Goal: Use online tool/utility: Use online tool/utility

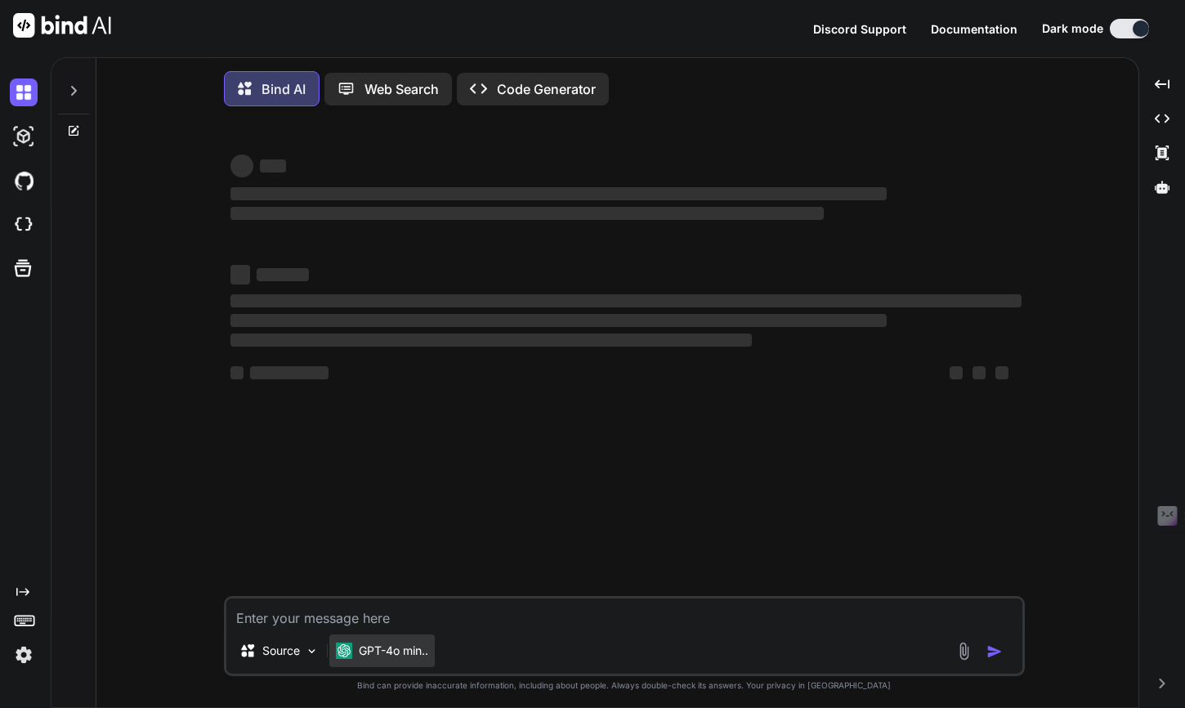
click at [382, 656] on p "GPT-4o min.." at bounding box center [393, 650] width 69 height 16
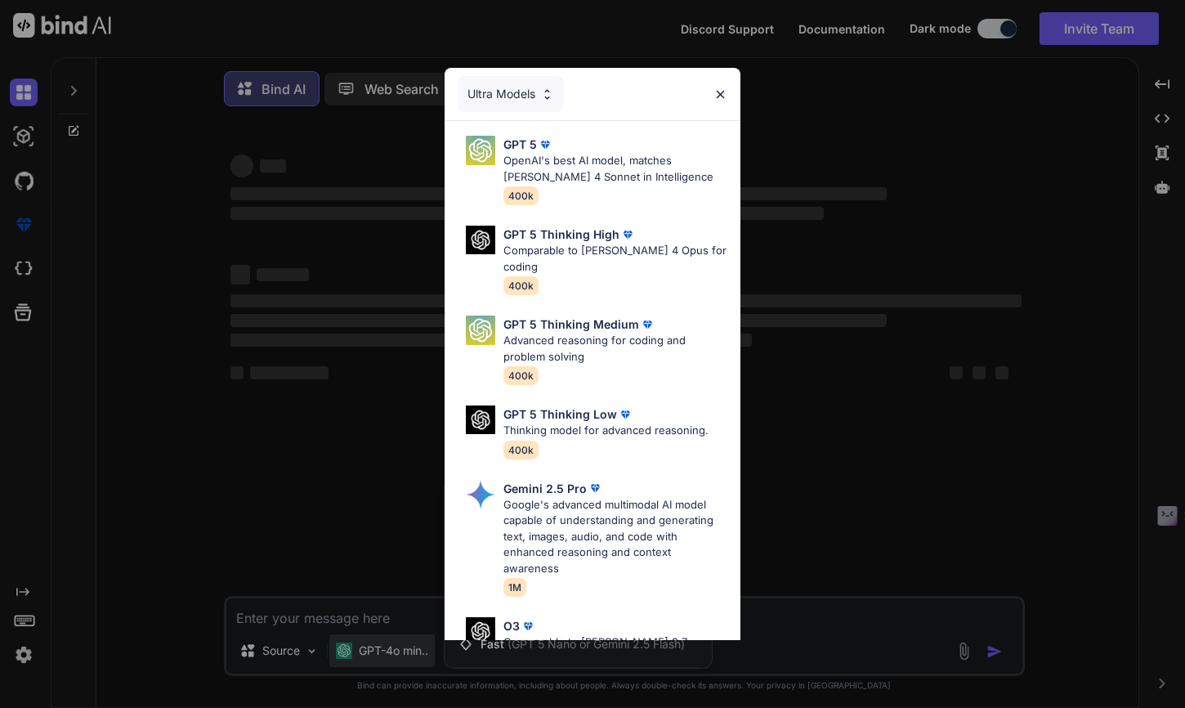
type textarea "x"
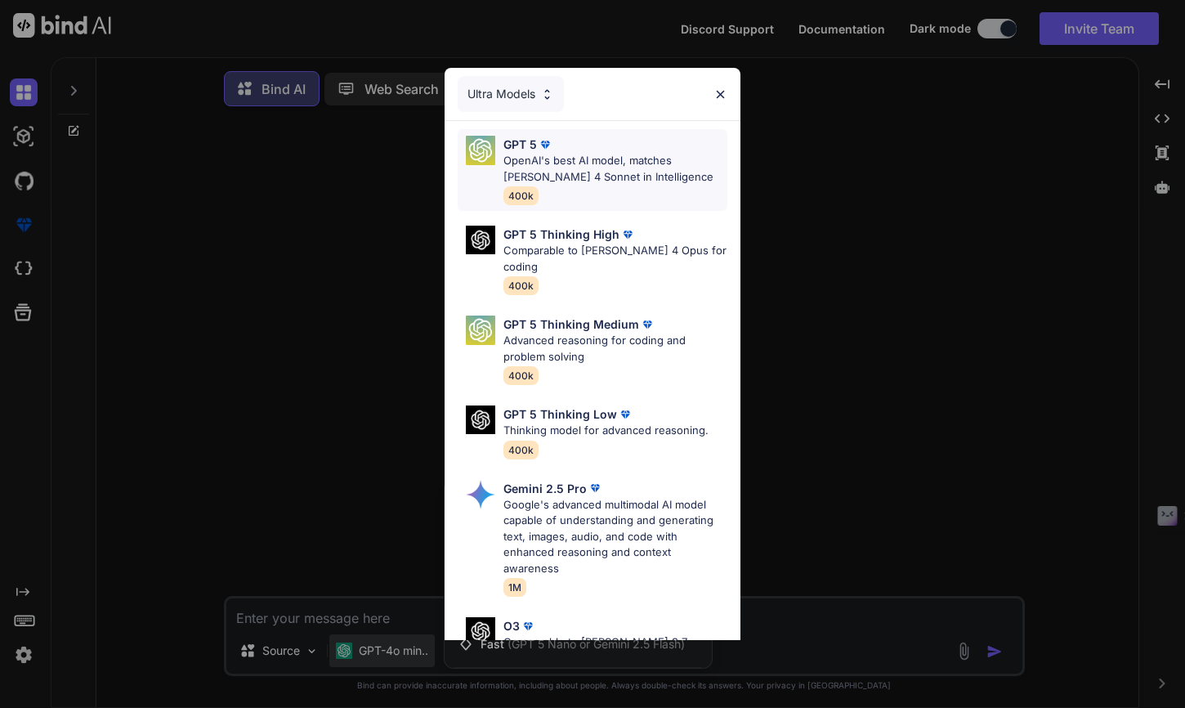
click at [597, 174] on p "OpenAI's best AI model, matches Claude 4 Sonnet in Intelligence" at bounding box center [615, 169] width 225 height 32
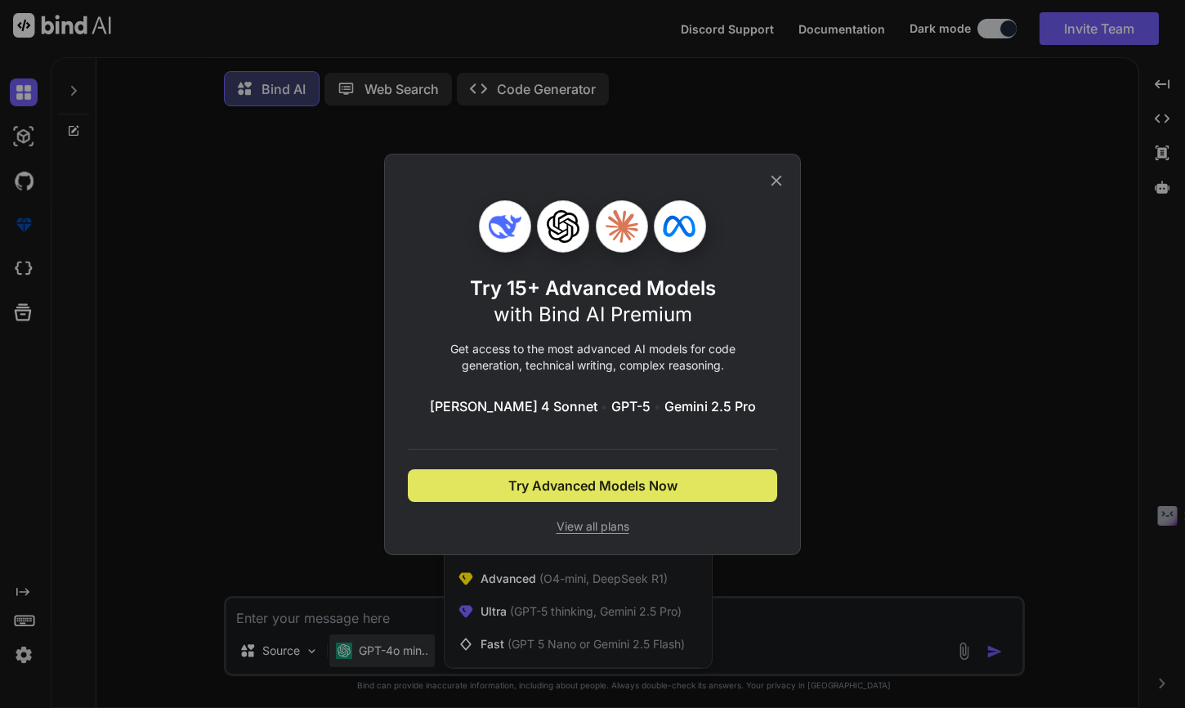
click at [558, 476] on span "Try Advanced Models Now" at bounding box center [592, 486] width 169 height 20
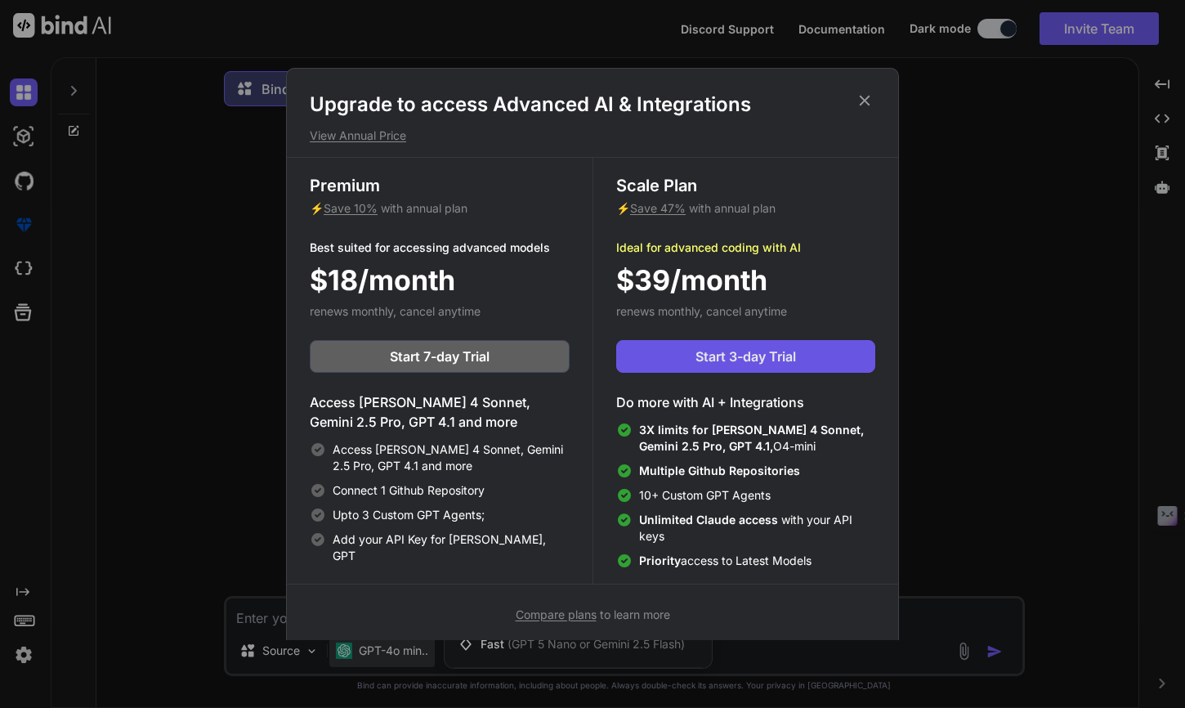
click at [705, 353] on span "Start 3-day Trial" at bounding box center [745, 357] width 101 height 20
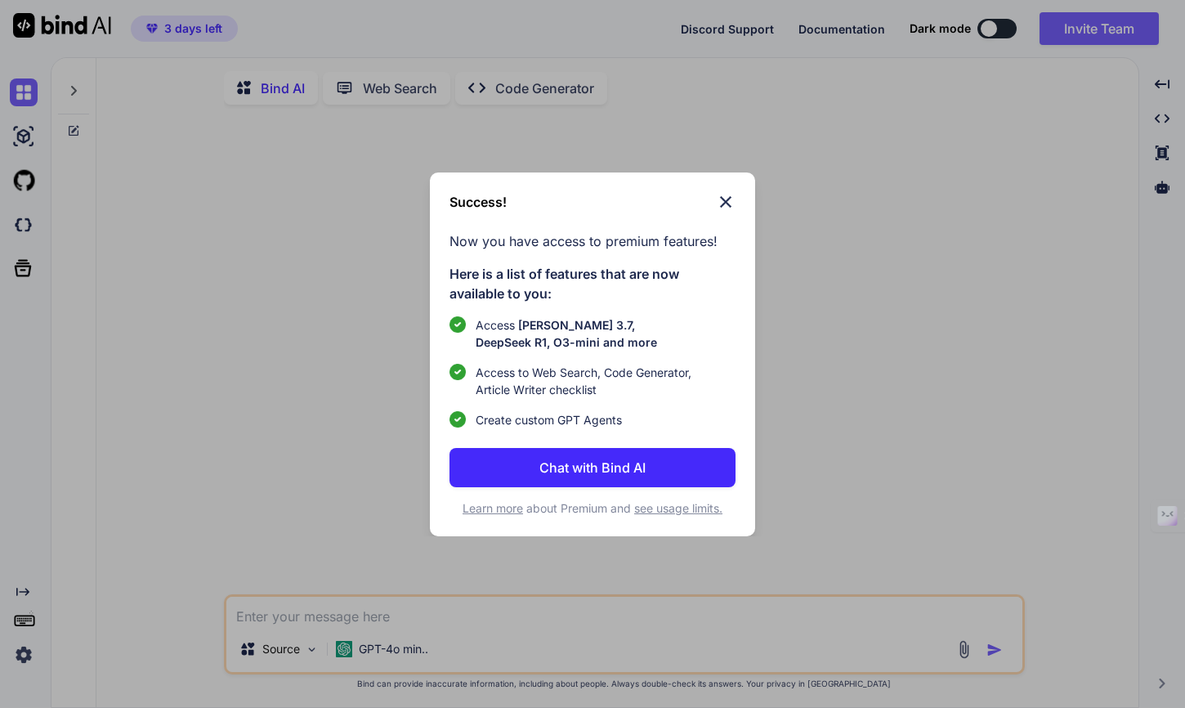
click at [582, 464] on p "Chat with Bind AI" at bounding box center [592, 468] width 106 height 20
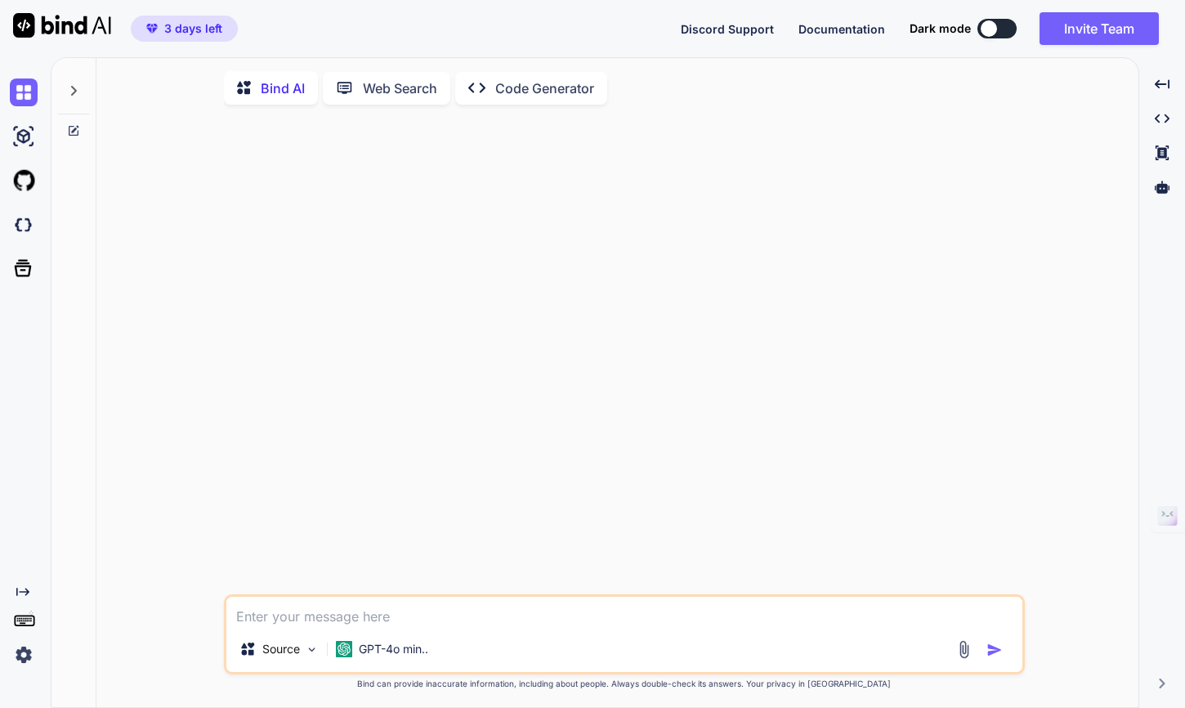
click at [994, 29] on div at bounding box center [989, 28] width 16 height 16
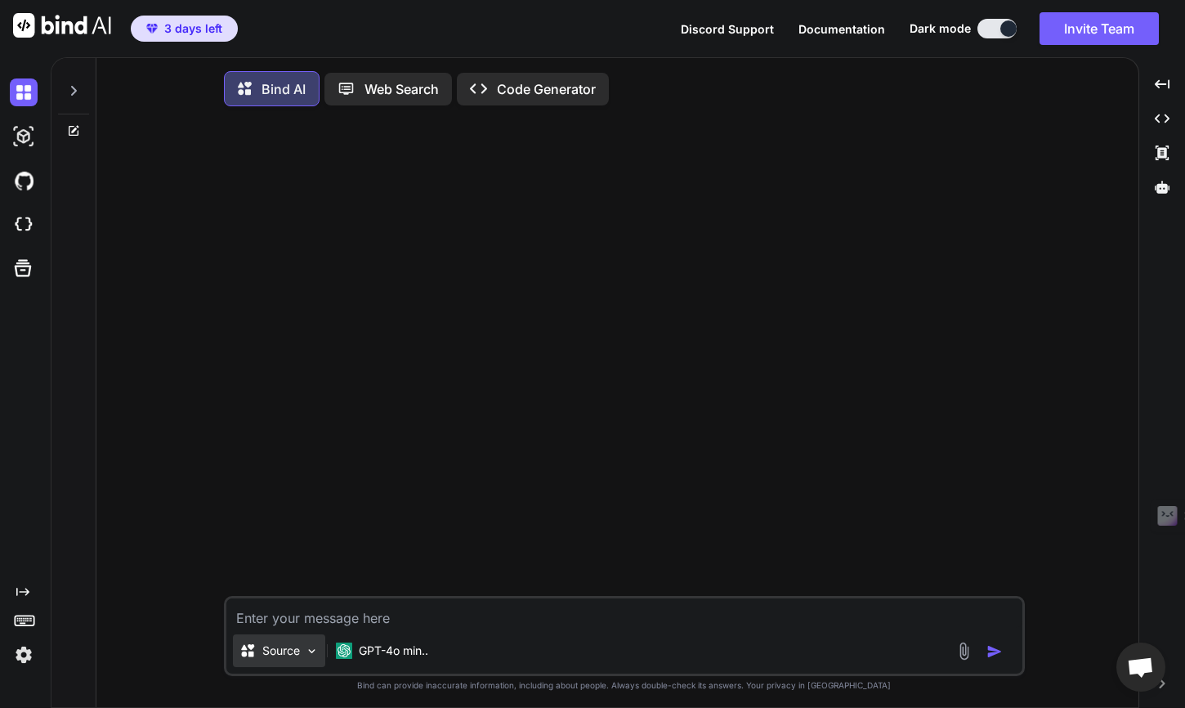
click at [302, 641] on div "Source" at bounding box center [279, 650] width 92 height 33
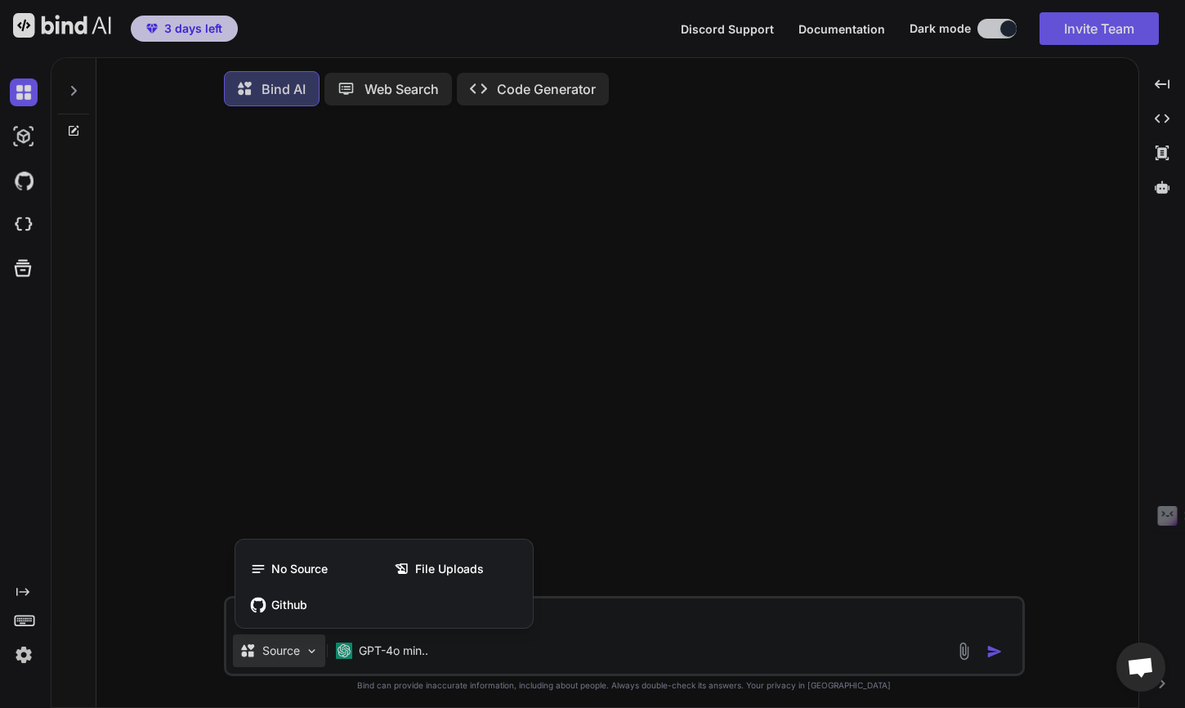
click at [302, 641] on div at bounding box center [592, 354] width 1185 height 708
type textarea "x"
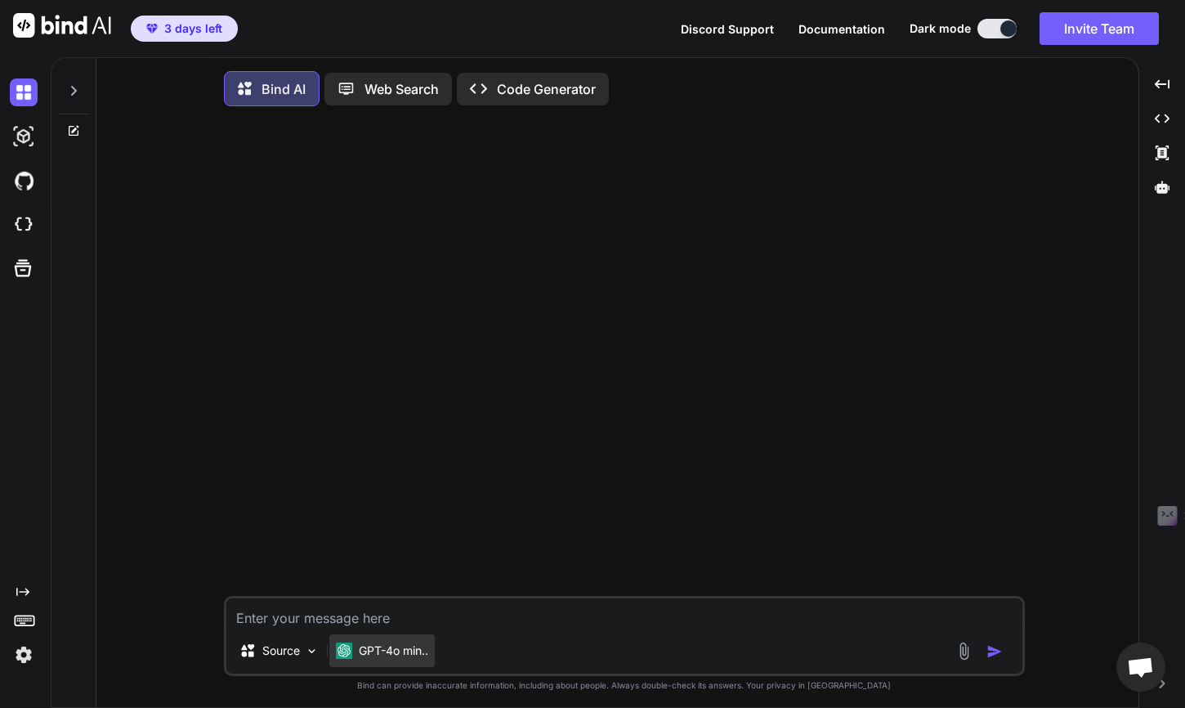
click at [389, 650] on p "GPT-4o min.." at bounding box center [393, 650] width 69 height 16
click at [413, 653] on p "GPT-4o min.." at bounding box center [393, 650] width 69 height 16
click at [356, 650] on div "GPT-4o min.." at bounding box center [382, 650] width 92 height 16
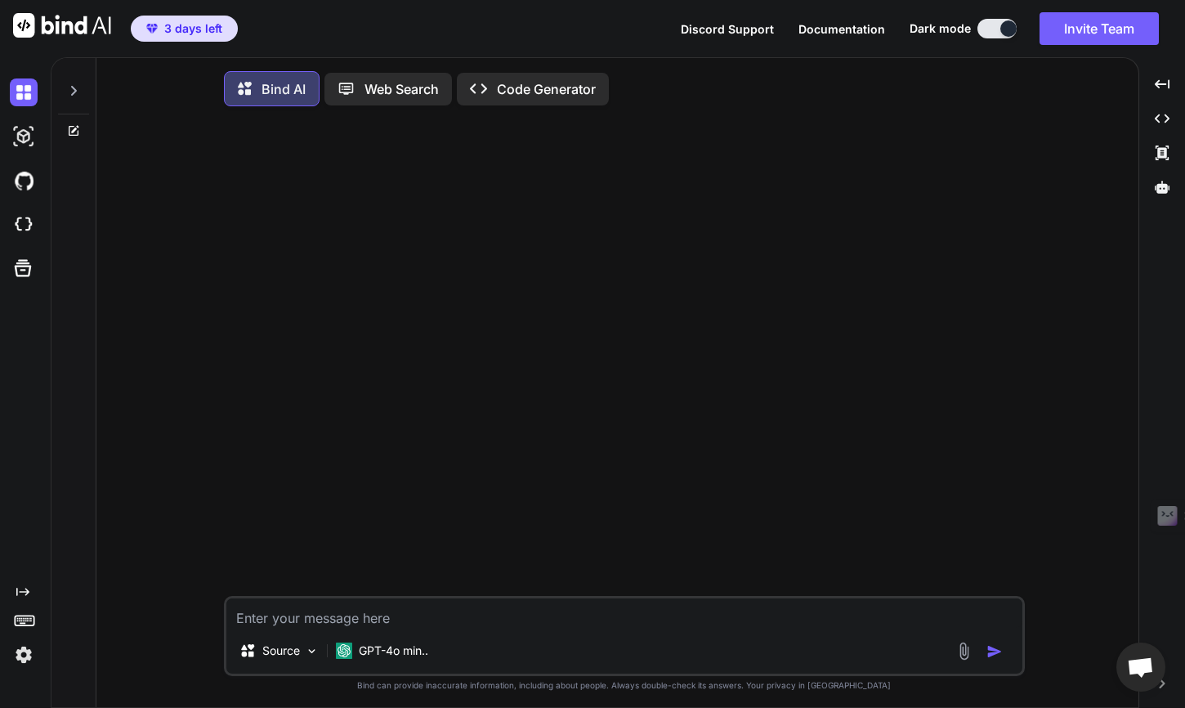
click at [506, 512] on div at bounding box center [626, 357] width 798 height 476
click at [24, 134] on img at bounding box center [24, 137] width 28 height 28
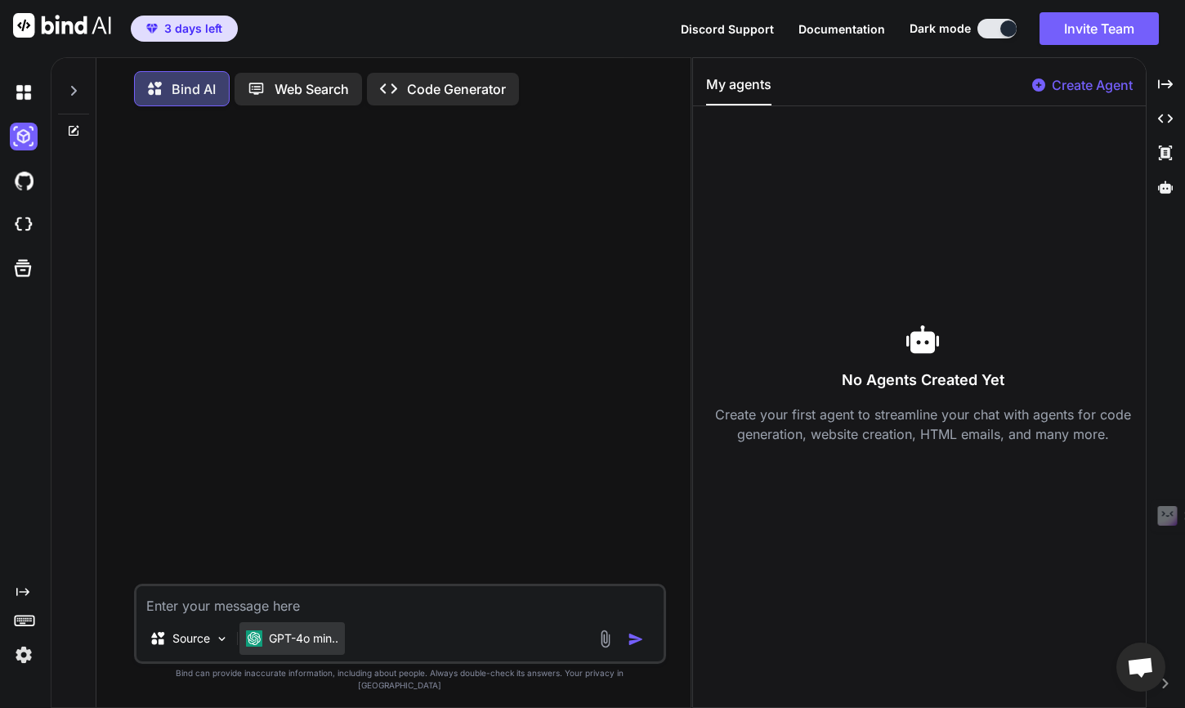
click at [287, 646] on p "GPT-4o min.." at bounding box center [303, 638] width 69 height 16
click at [330, 264] on div at bounding box center [402, 351] width 530 height 464
click at [182, 19] on button "3 days left" at bounding box center [184, 29] width 107 height 26
click at [24, 183] on img at bounding box center [24, 181] width 28 height 28
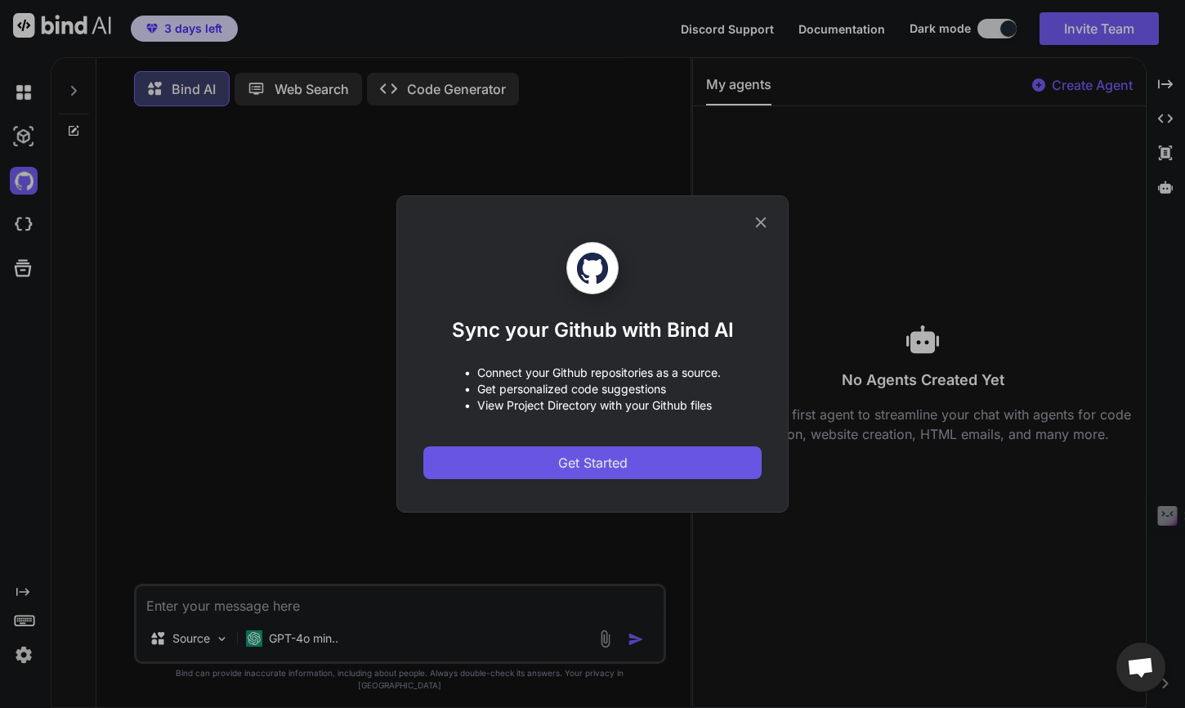
click at [498, 461] on button "Get Started" at bounding box center [592, 462] width 338 height 33
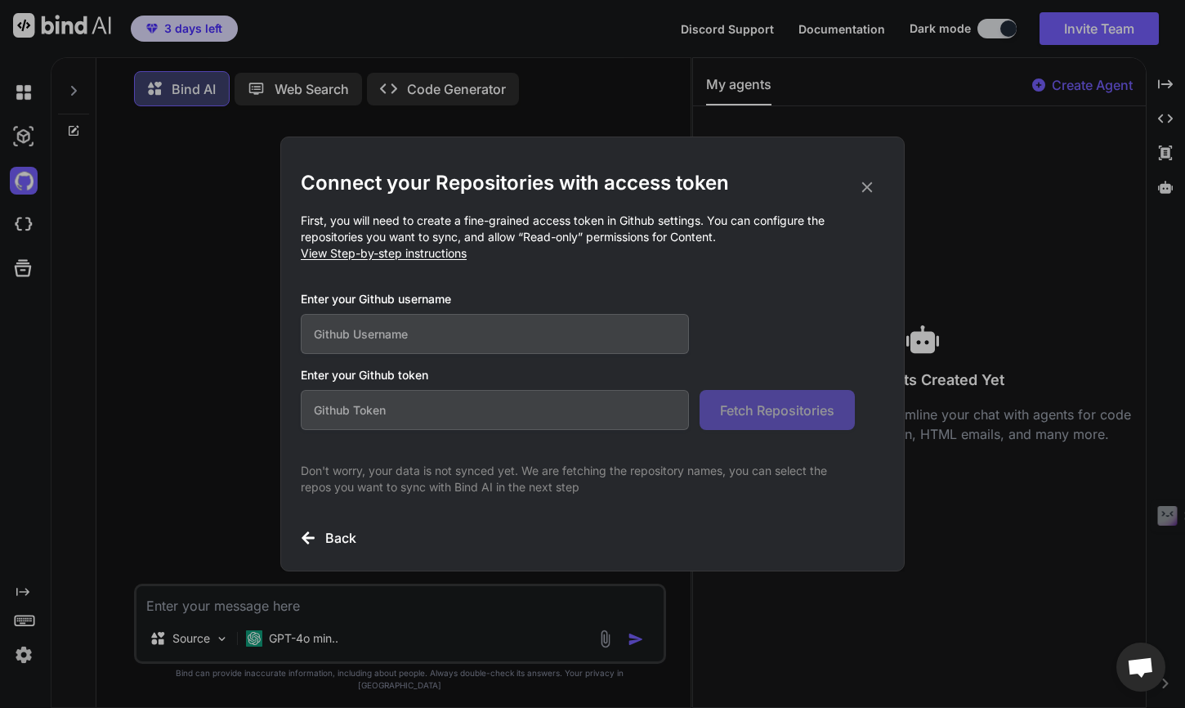
click at [445, 343] on input "text" at bounding box center [495, 334] width 388 height 40
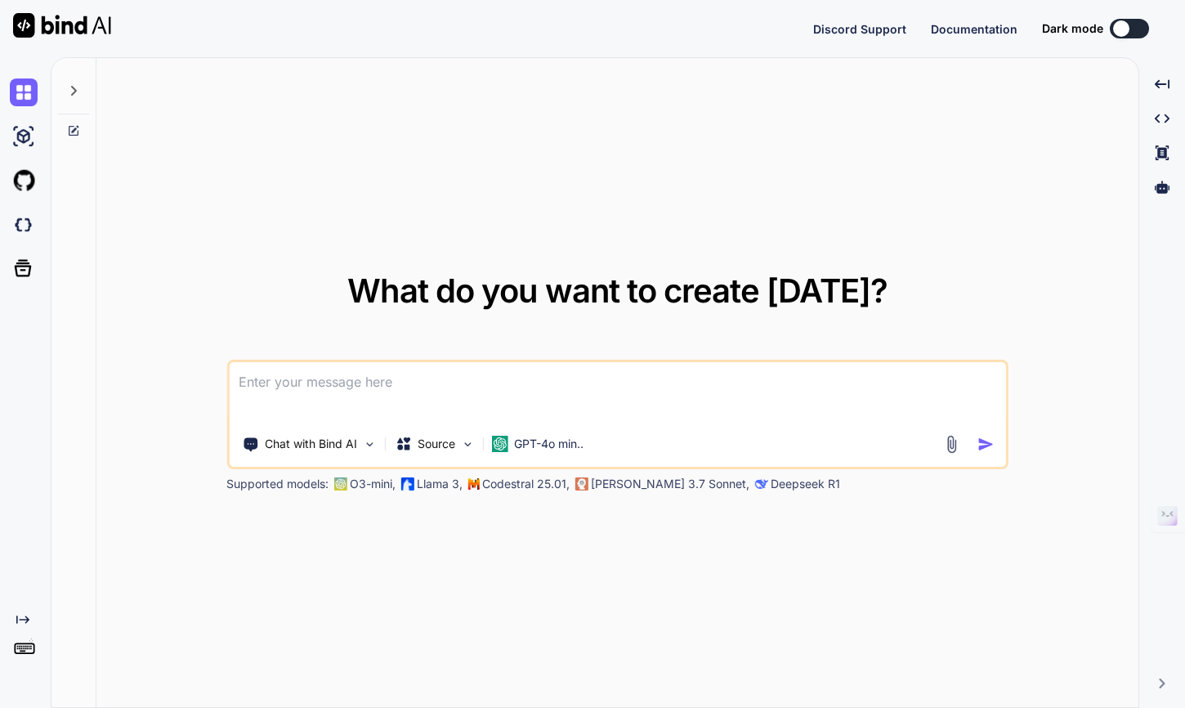
click at [1135, 25] on button at bounding box center [1129, 29] width 39 height 20
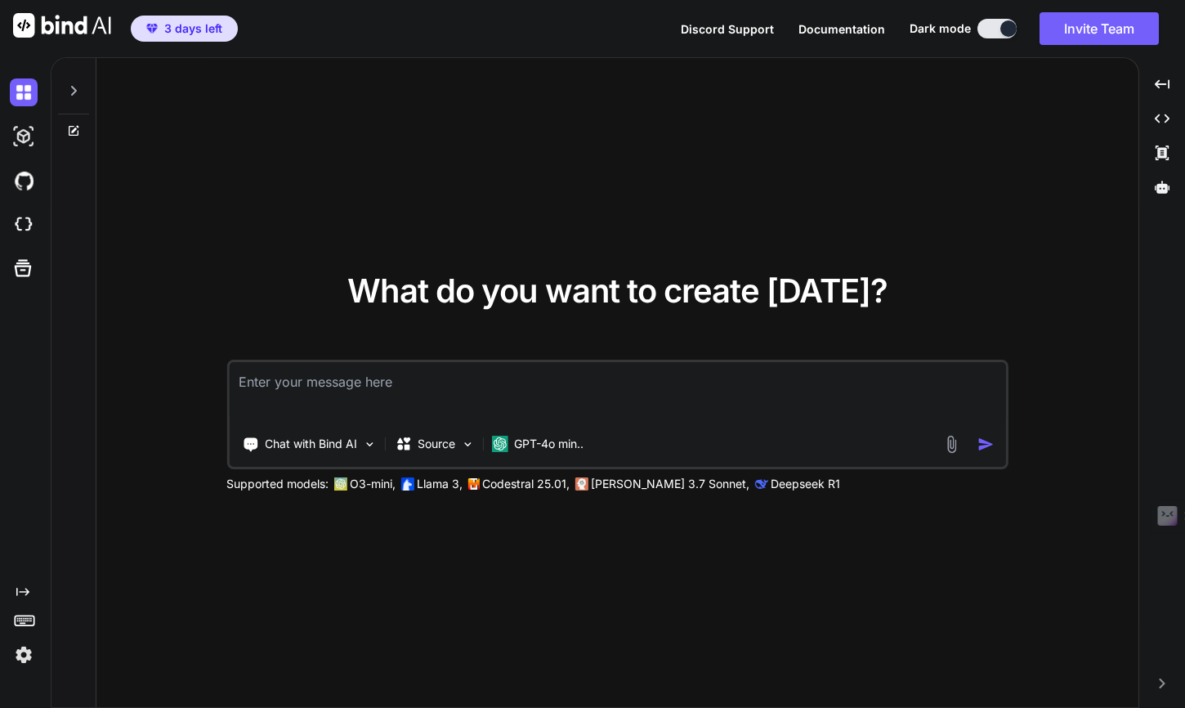
type textarea "x"
click at [24, 651] on img at bounding box center [24, 655] width 28 height 28
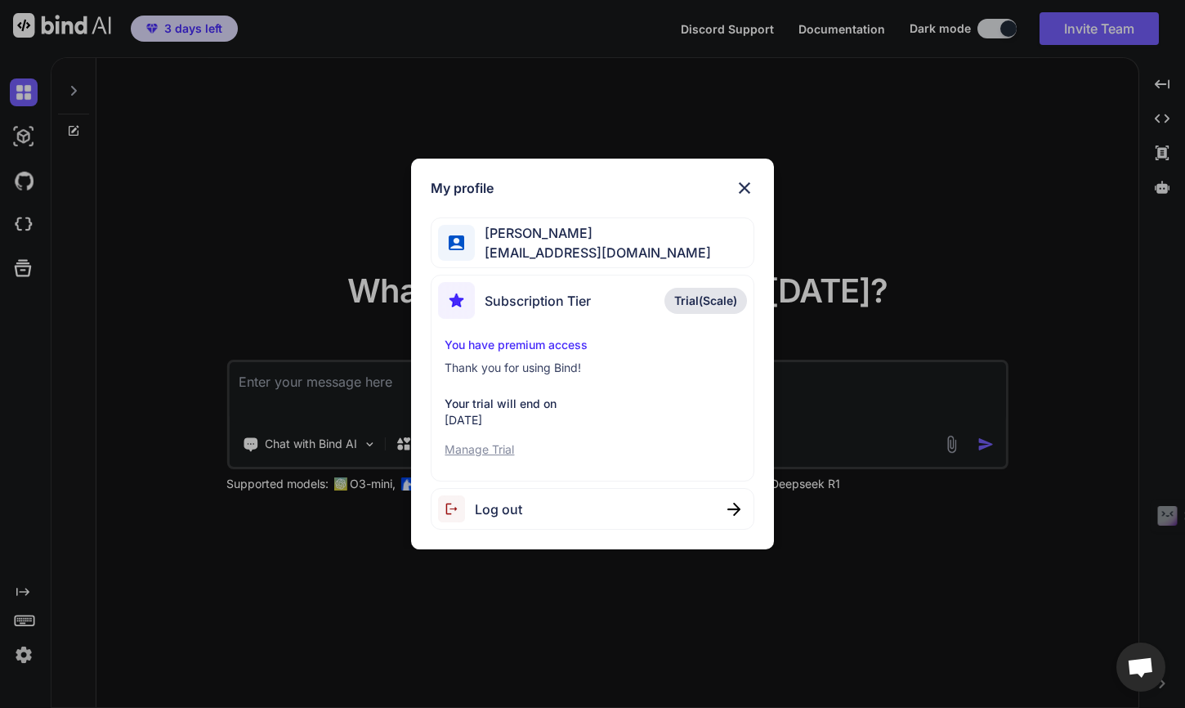
click at [499, 450] on p "Manage Trial" at bounding box center [592, 449] width 295 height 16
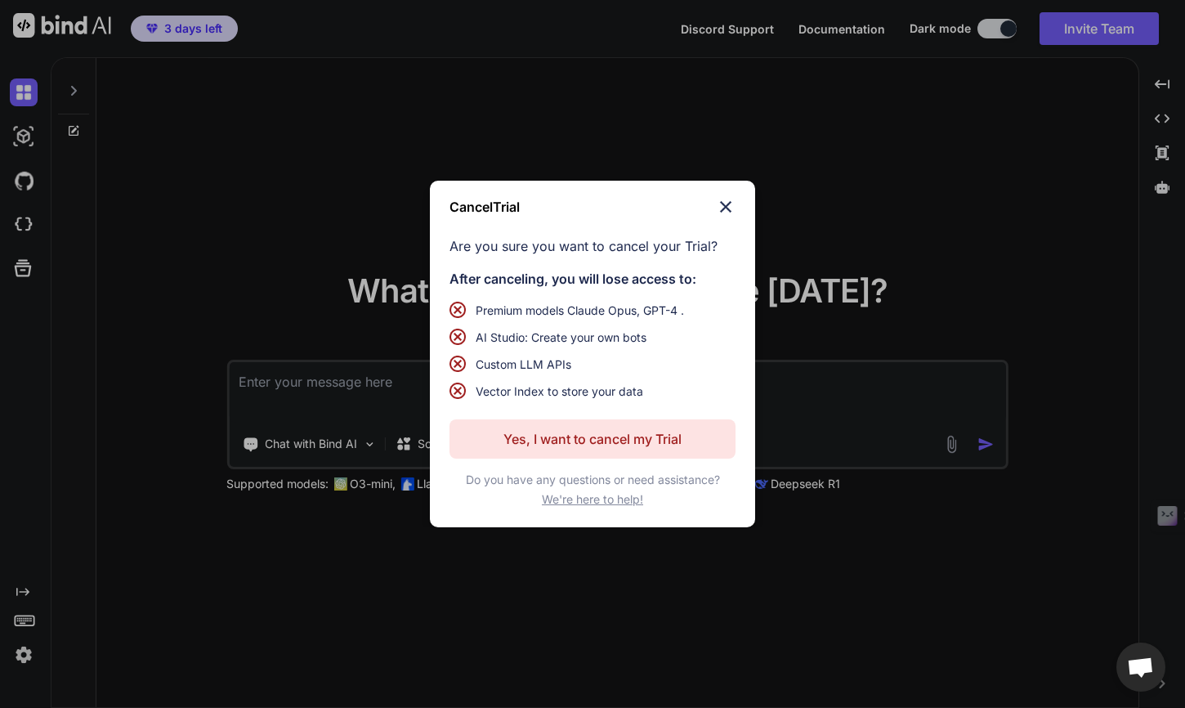
click at [733, 203] on img at bounding box center [726, 207] width 20 height 20
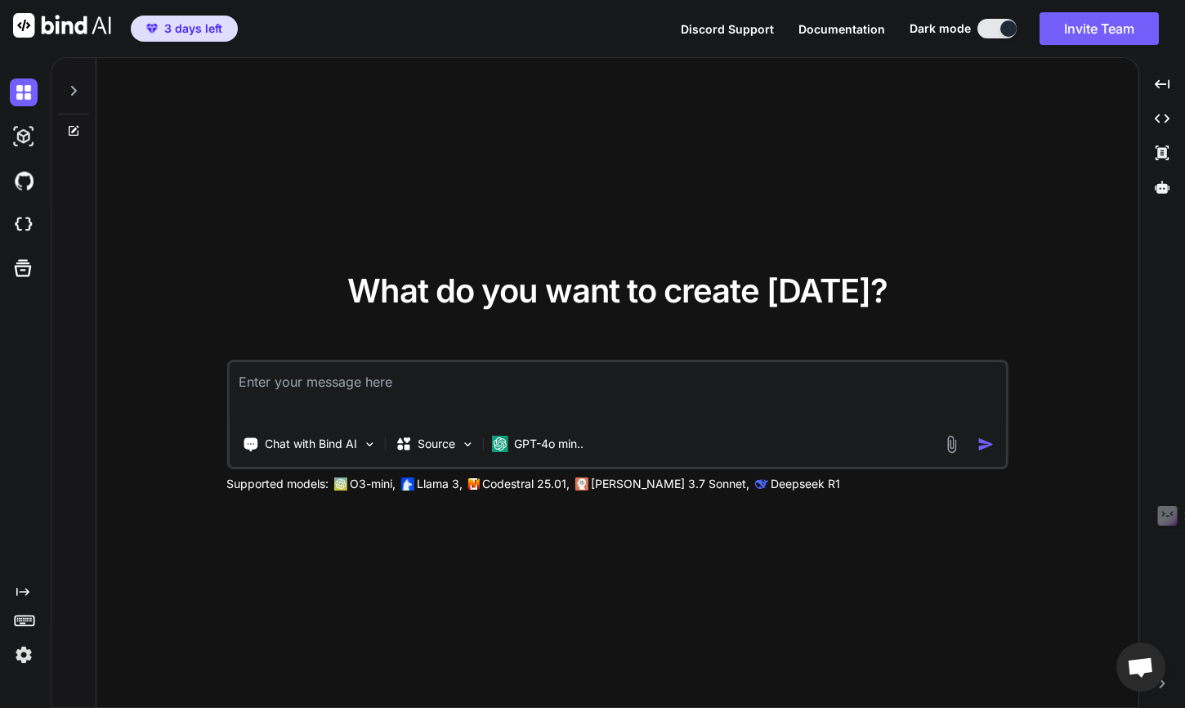
click at [25, 185] on img at bounding box center [24, 181] width 28 height 28
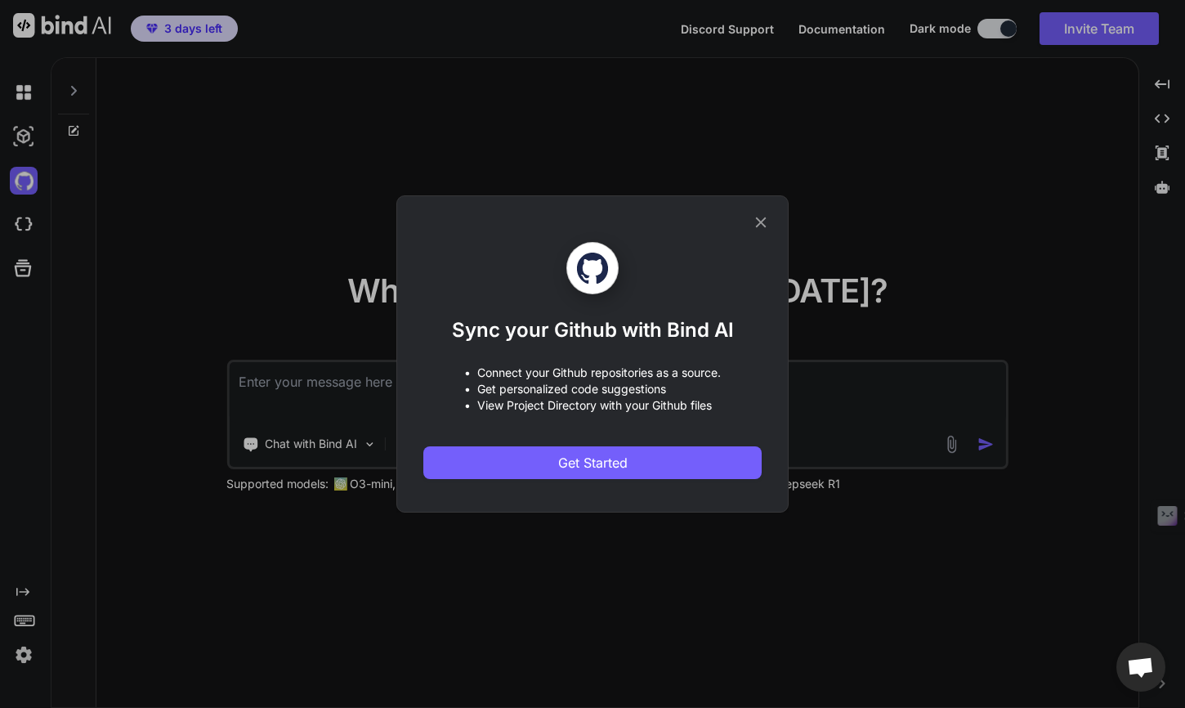
drag, startPoint x: 1135, startPoint y: 25, endPoint x: 482, endPoint y: 443, distance: 775.6
click at [482, 443] on div "Sync your Github with Bind AI • Connect your Github repositories as a source. •…" at bounding box center [592, 360] width 338 height 237
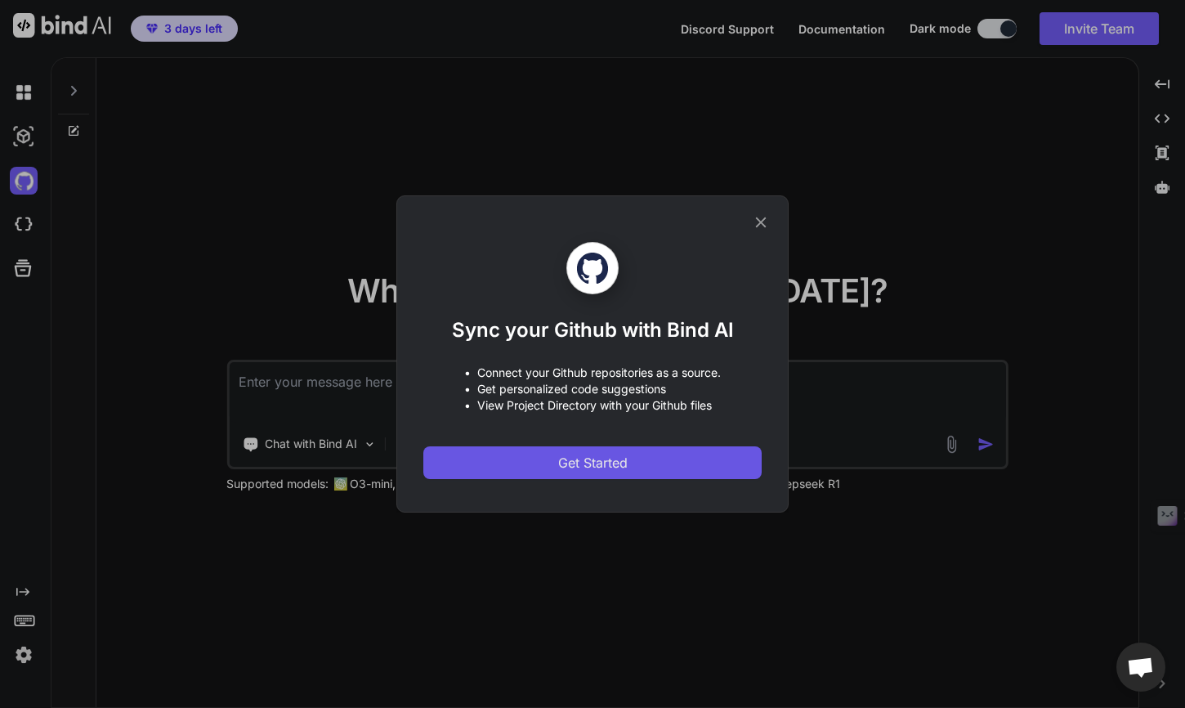
drag, startPoint x: 482, startPoint y: 443, endPoint x: 486, endPoint y: 467, distance: 24.1
click at [486, 467] on button "Get Started" at bounding box center [592, 462] width 338 height 33
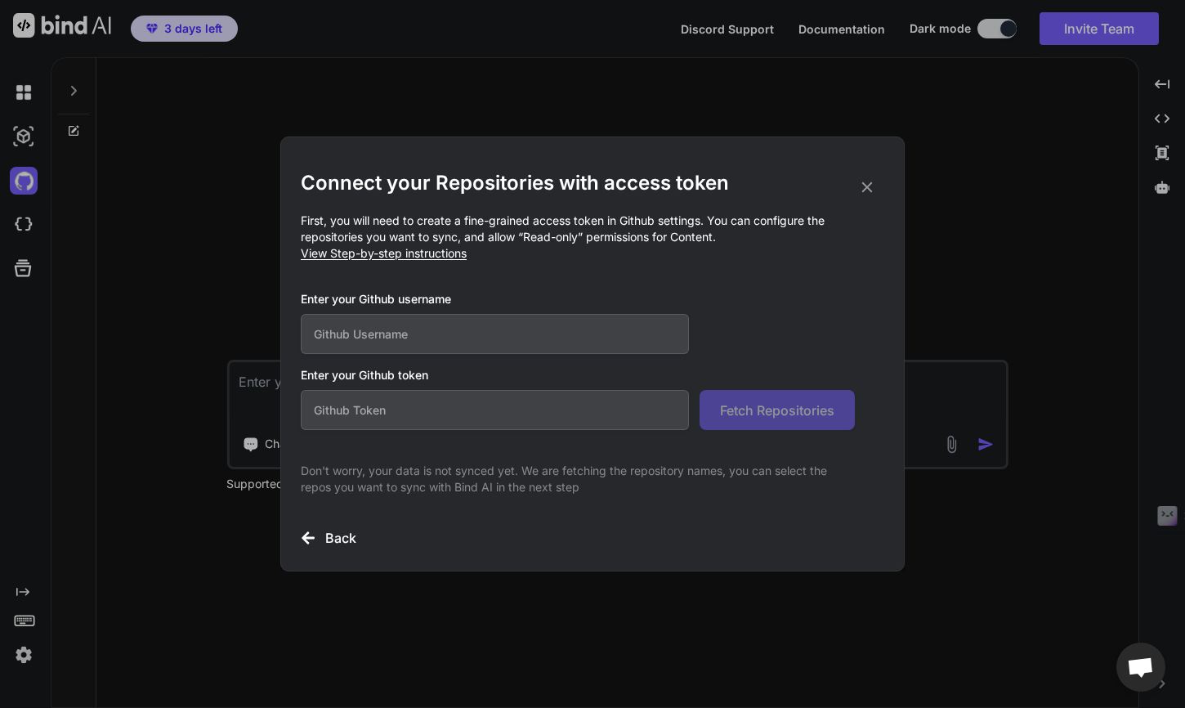
click at [454, 334] on input "text" at bounding box center [495, 334] width 388 height 40
type input "staruphackers"
drag, startPoint x: 486, startPoint y: 467, endPoint x: 442, endPoint y: 408, distance: 73.6
click at [442, 408] on input "text" at bounding box center [495, 410] width 388 height 40
click at [433, 257] on span "View Step-by-step instructions" at bounding box center [384, 253] width 166 height 14
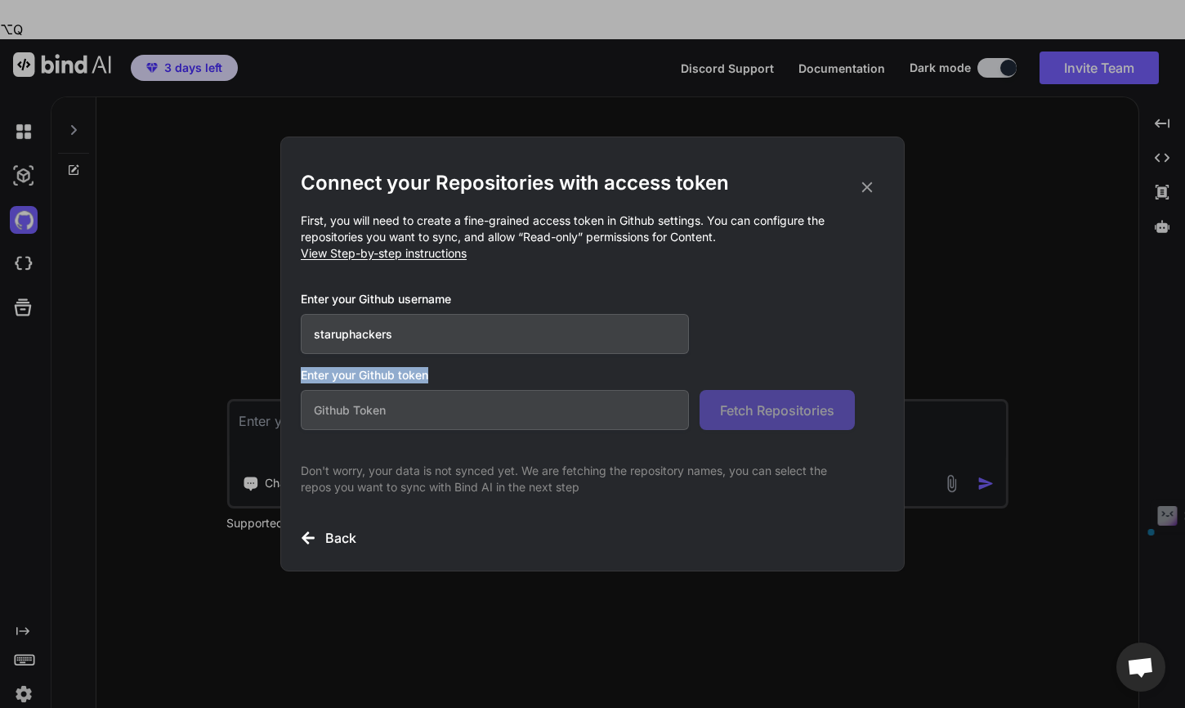
drag, startPoint x: 448, startPoint y: 378, endPoint x: 291, endPoint y: 370, distance: 157.1
click at [291, 370] on div "Connect your Repositories with access token First, you will need to create a fi…" at bounding box center [592, 353] width 624 height 435
copy h3 "Enter your Github token"
click at [477, 67] on div "Connect your Repositories with access token First, you will need to create a fi…" at bounding box center [592, 354] width 1185 height 708
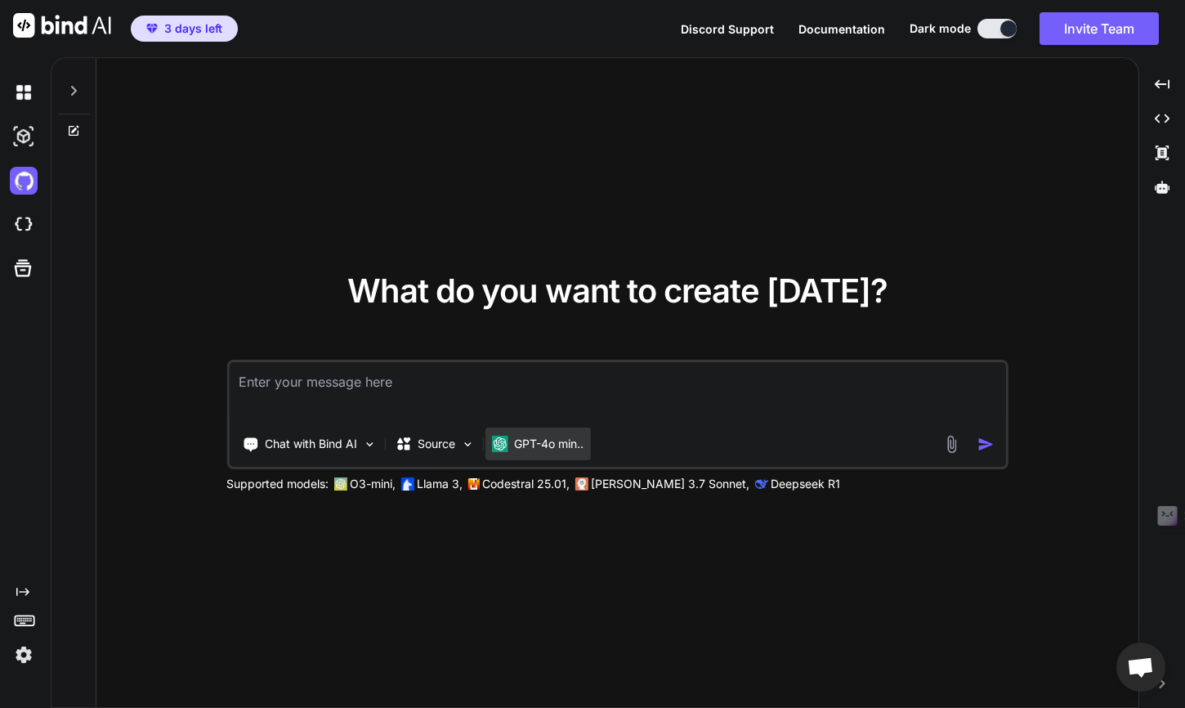
click at [536, 445] on p "GPT-4o min.." at bounding box center [548, 444] width 69 height 16
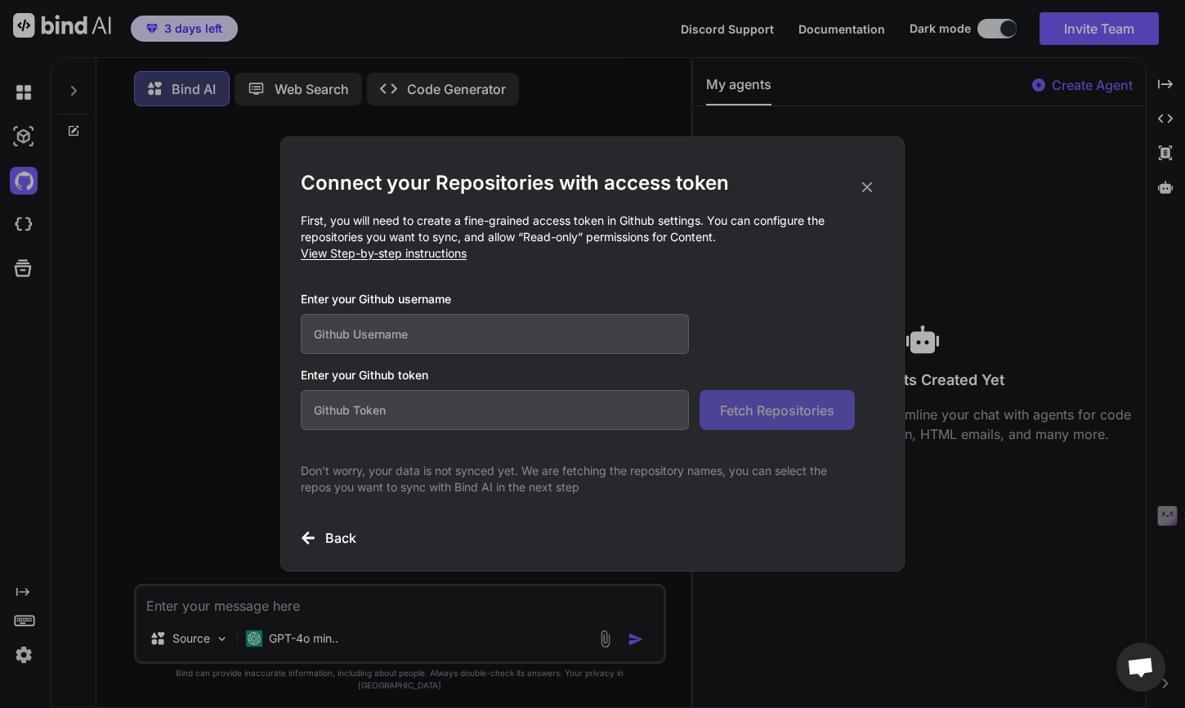
click at [341, 411] on input "text" at bounding box center [495, 410] width 388 height 40
type input "github_pat_11BWW4Z3Q0YrROI1THKlIn_lt84jgl47de41O6q6QJ7R27SOGKSaMn6FJTaqH9aYkCTB…"
click at [440, 338] on input "text" at bounding box center [495, 334] width 388 height 40
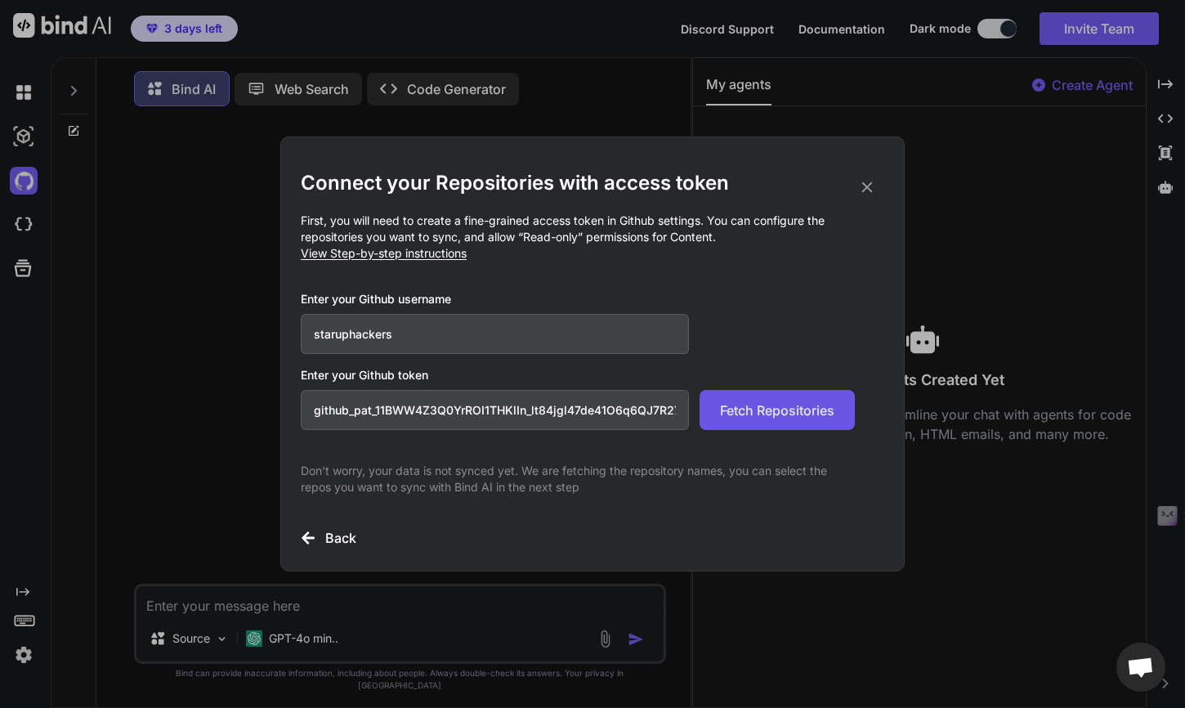
type input "staruphackers"
click at [769, 400] on button "Fetch Repositories" at bounding box center [777, 410] width 155 height 40
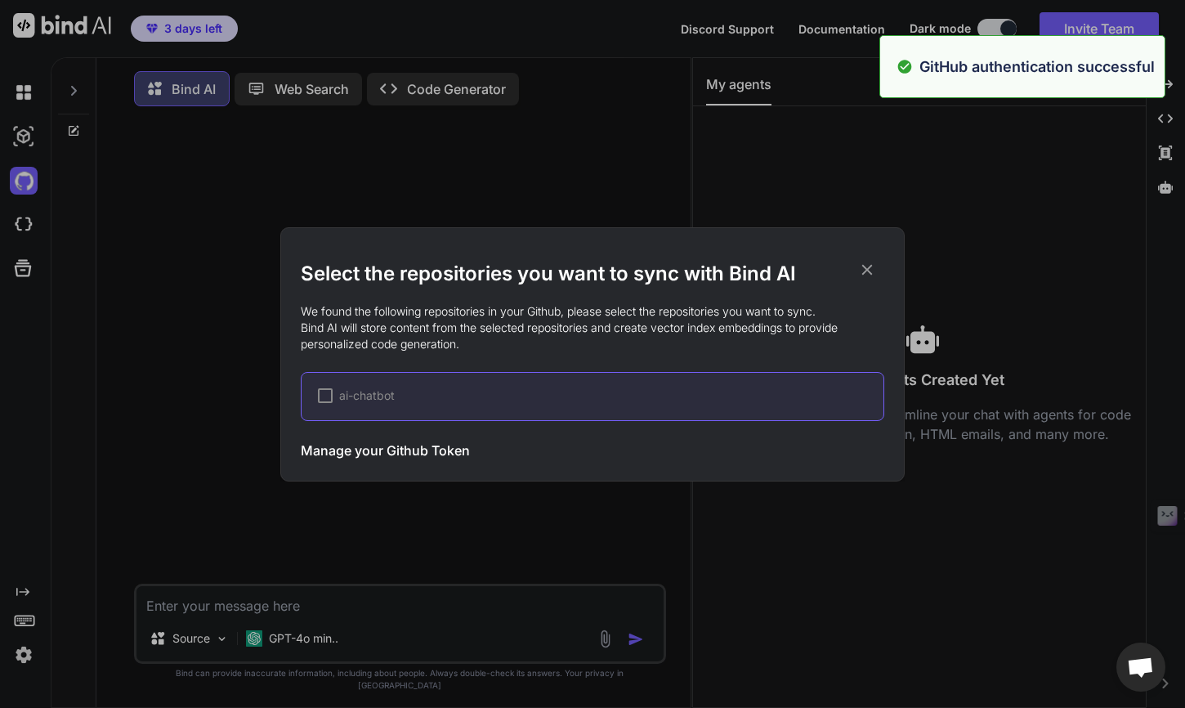
click at [423, 387] on div "ai-chatbot" at bounding box center [601, 395] width 566 height 16
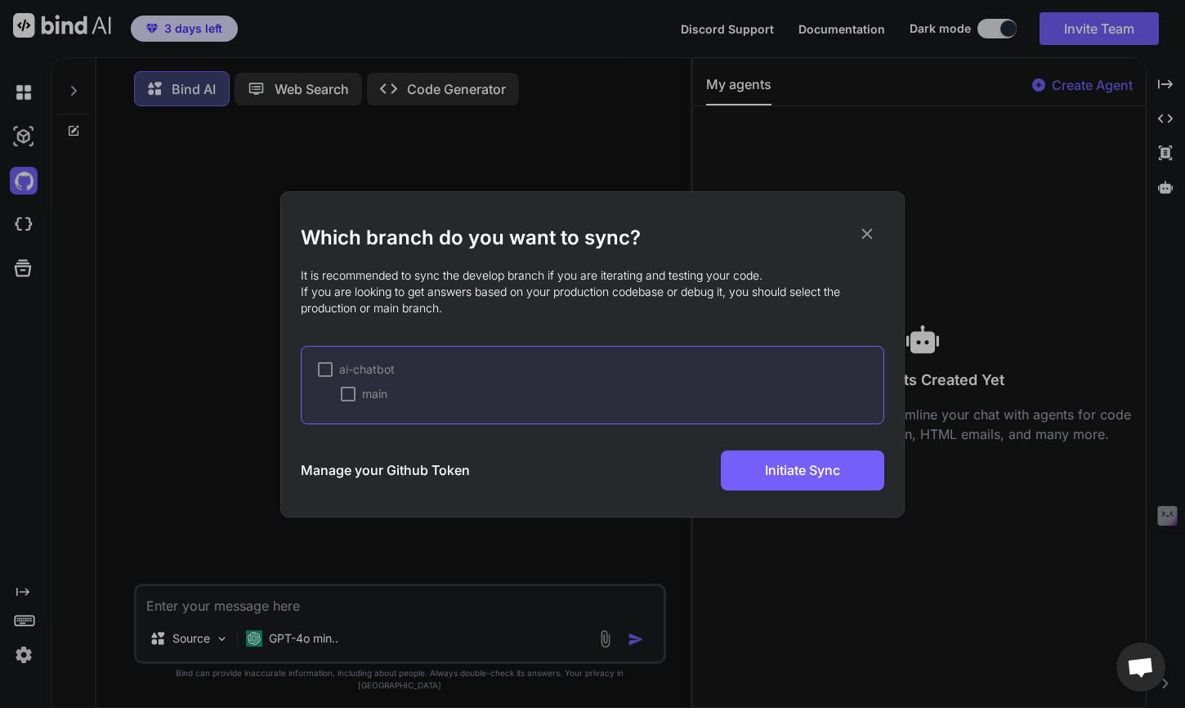
click at [373, 367] on span "ai-chatbot" at bounding box center [367, 369] width 56 height 16
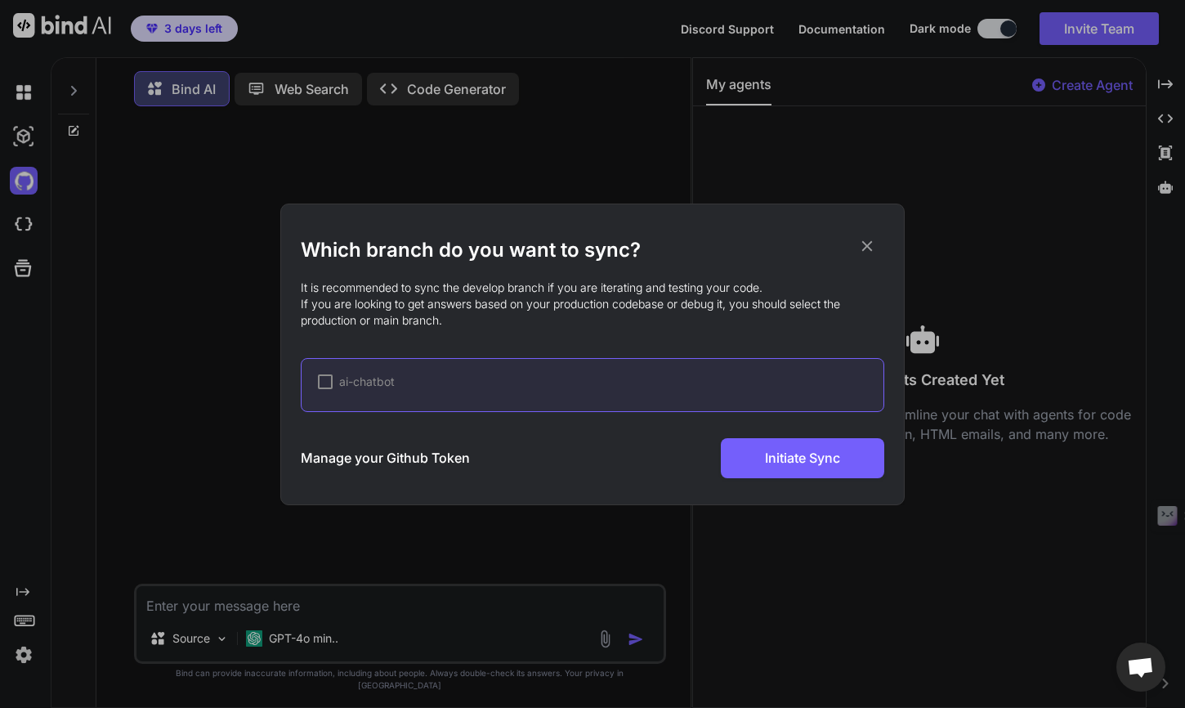
click at [324, 387] on div at bounding box center [325, 381] width 15 height 15
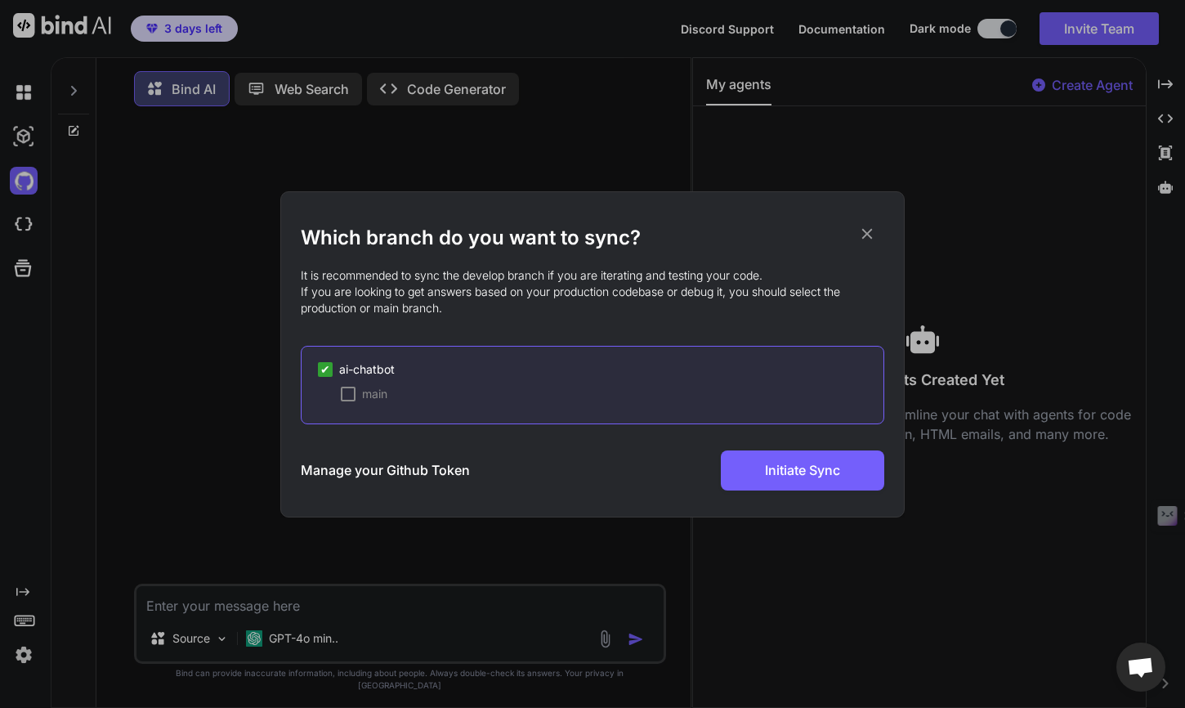
click at [345, 399] on div at bounding box center [348, 394] width 15 height 15
click at [793, 479] on span "Initiate Sync" at bounding box center [802, 470] width 75 height 20
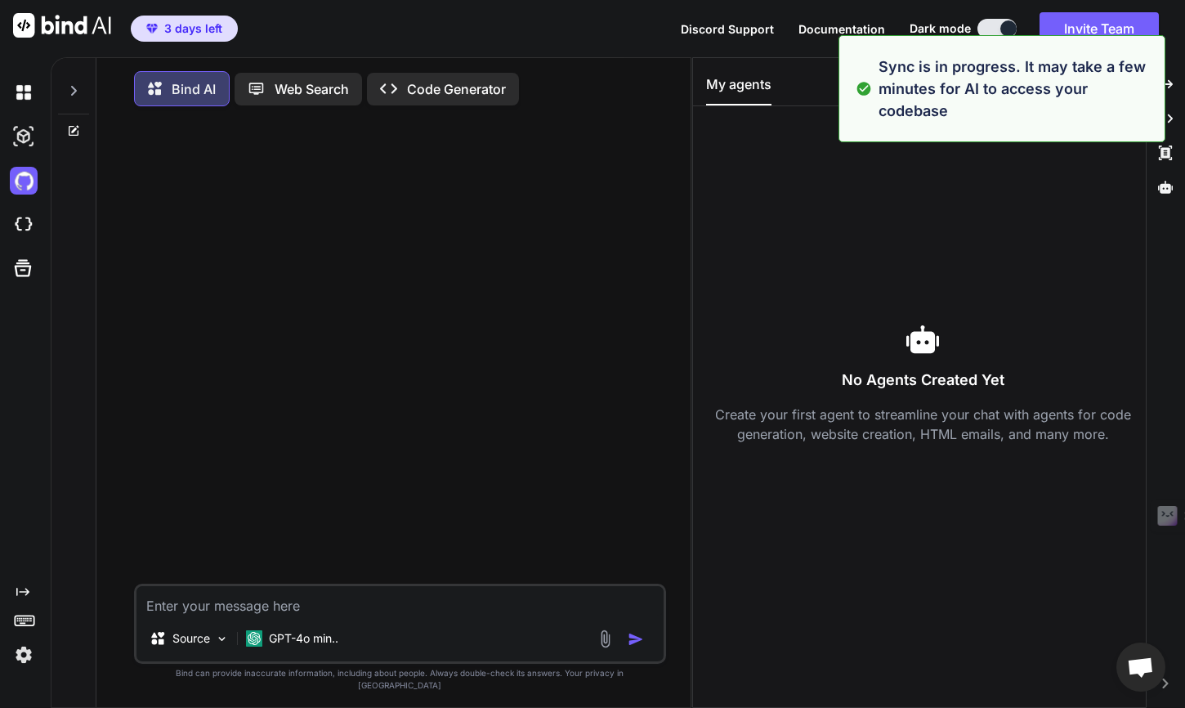
click at [786, 186] on div "No Agents Created Yet Create your first agent to streamline your chat with agen…" at bounding box center [922, 383] width 432 height 528
click at [275, 646] on p "GPT-4o min.." at bounding box center [303, 638] width 69 height 16
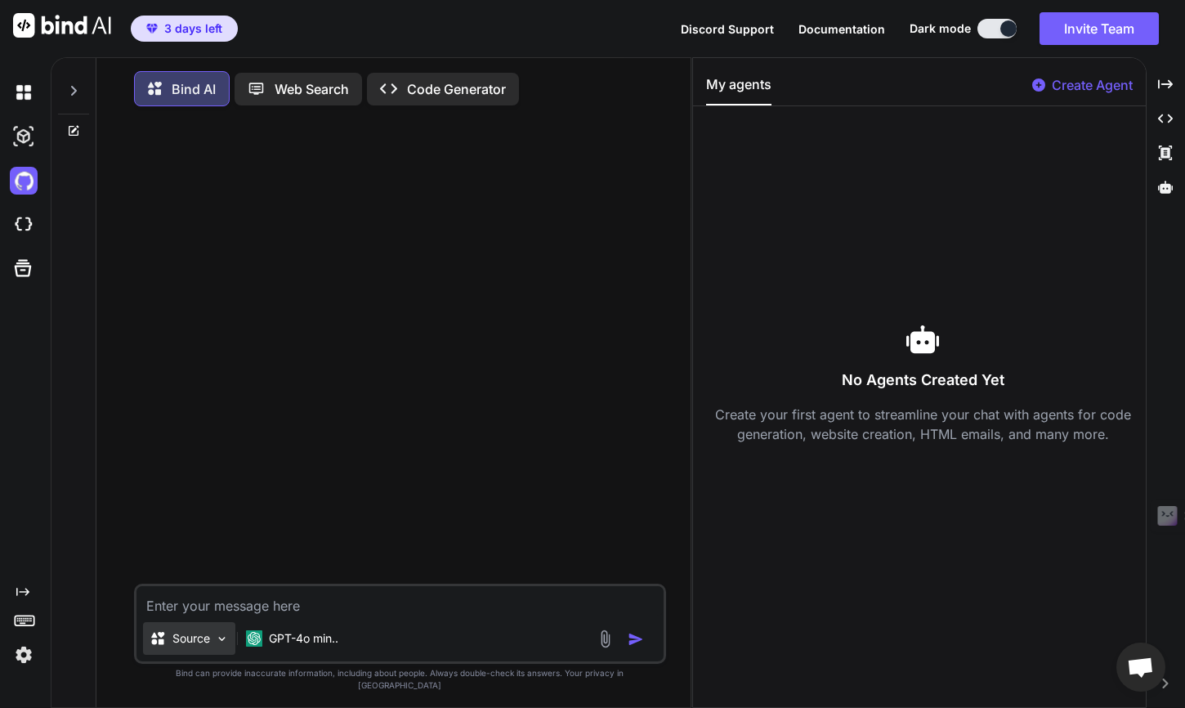
click at [194, 646] on p "Source" at bounding box center [191, 638] width 38 height 16
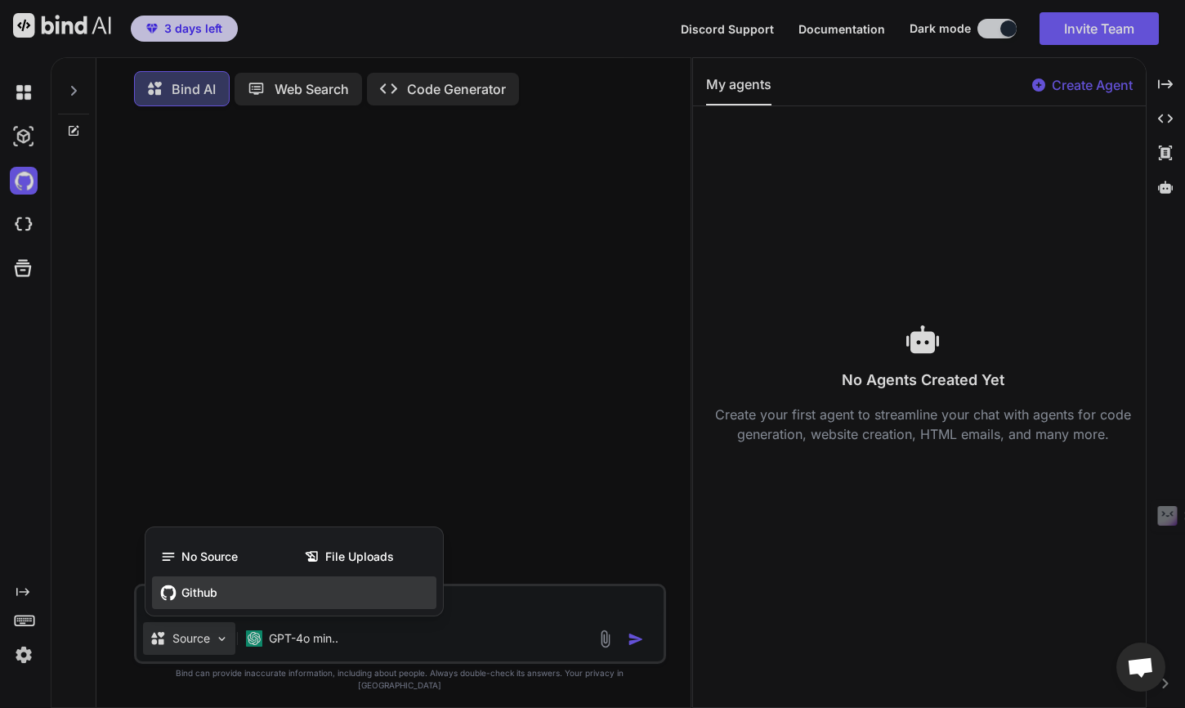
click at [191, 601] on span "Github" at bounding box center [199, 592] width 36 height 16
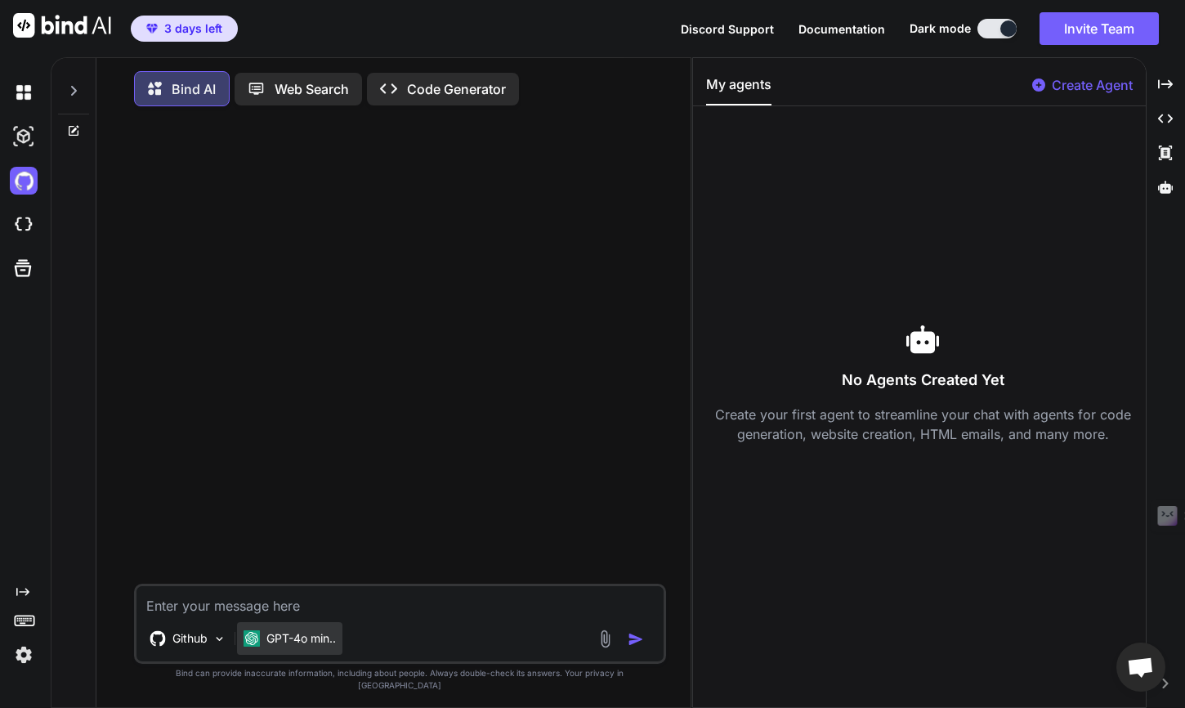
click at [274, 646] on p "GPT-4o min.." at bounding box center [300, 638] width 69 height 16
click at [361, 338] on div at bounding box center [402, 351] width 530 height 464
click at [30, 217] on img at bounding box center [24, 225] width 28 height 28
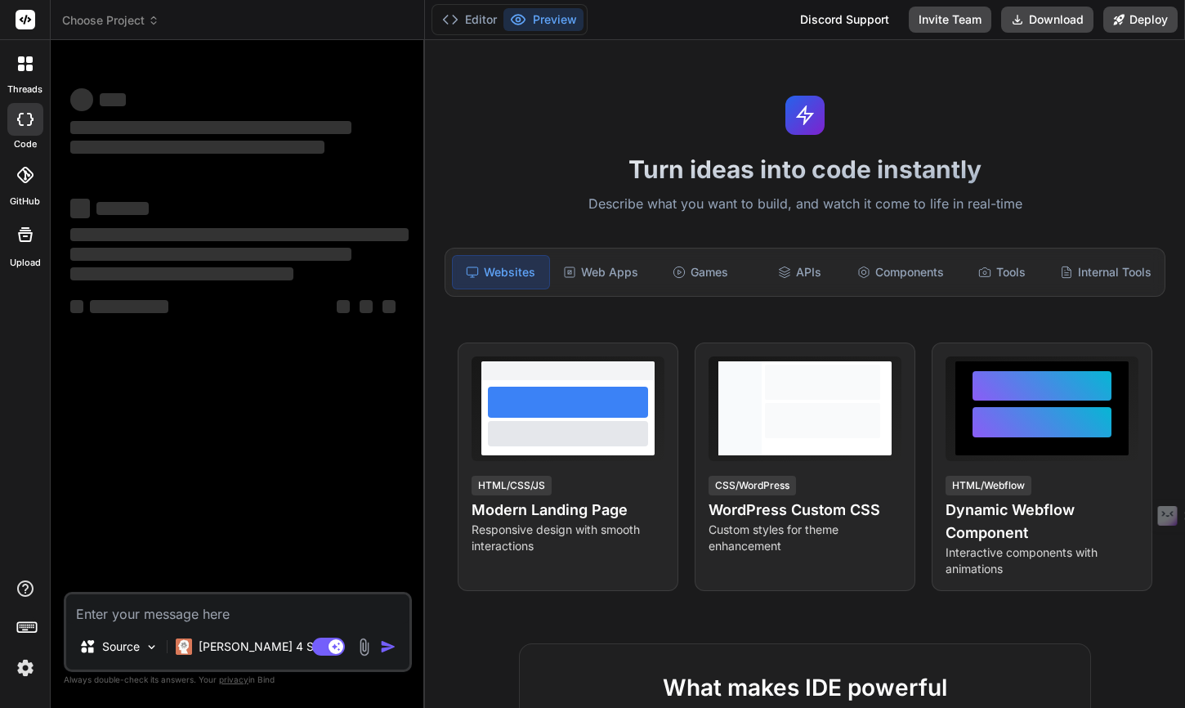
click at [697, 93] on div "Turn ideas into code instantly Describe what you want to build, and watch it co…" at bounding box center [805, 374] width 760 height 668
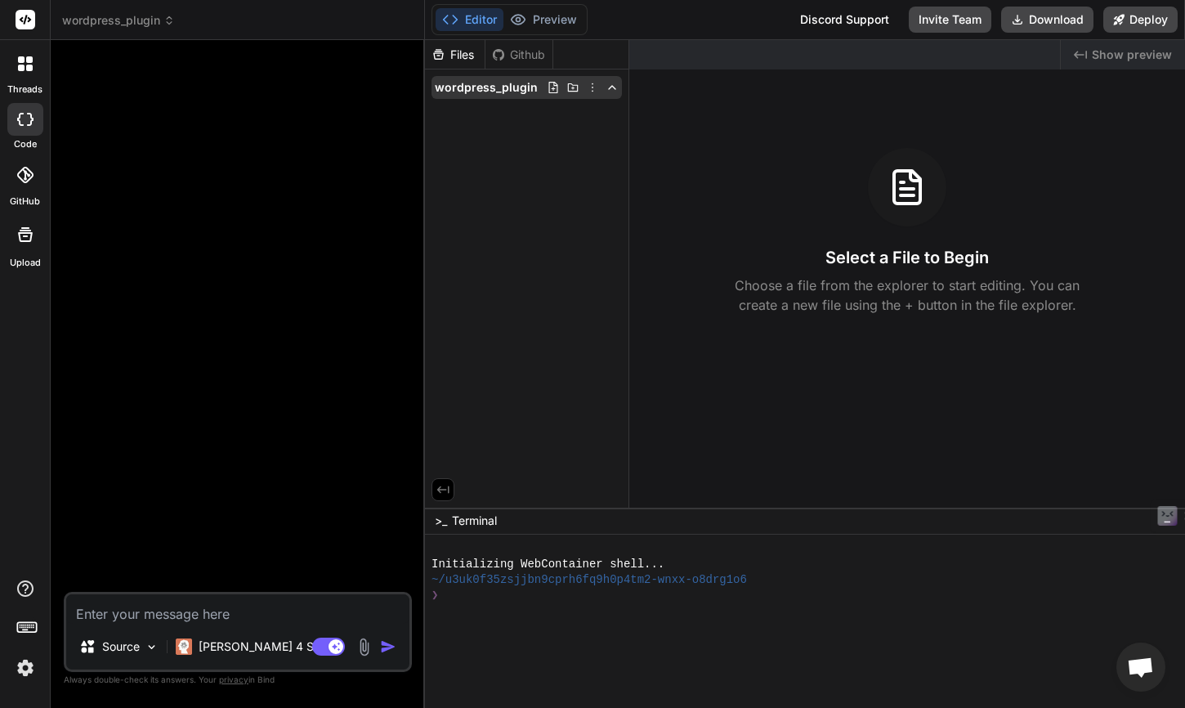
click at [481, 83] on span "wordpress_plugin" at bounding box center [486, 87] width 103 height 16
click at [134, 24] on span "wordpress_plugin" at bounding box center [118, 20] width 113 height 16
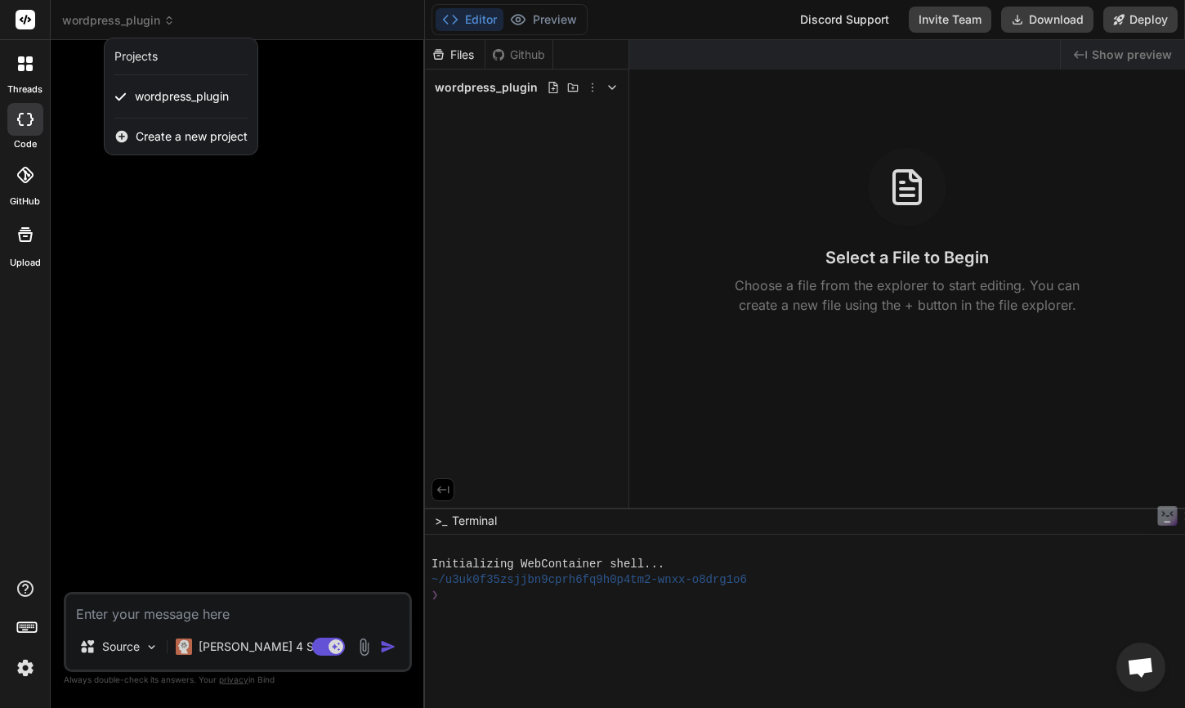
click at [134, 24] on div at bounding box center [592, 354] width 1185 height 708
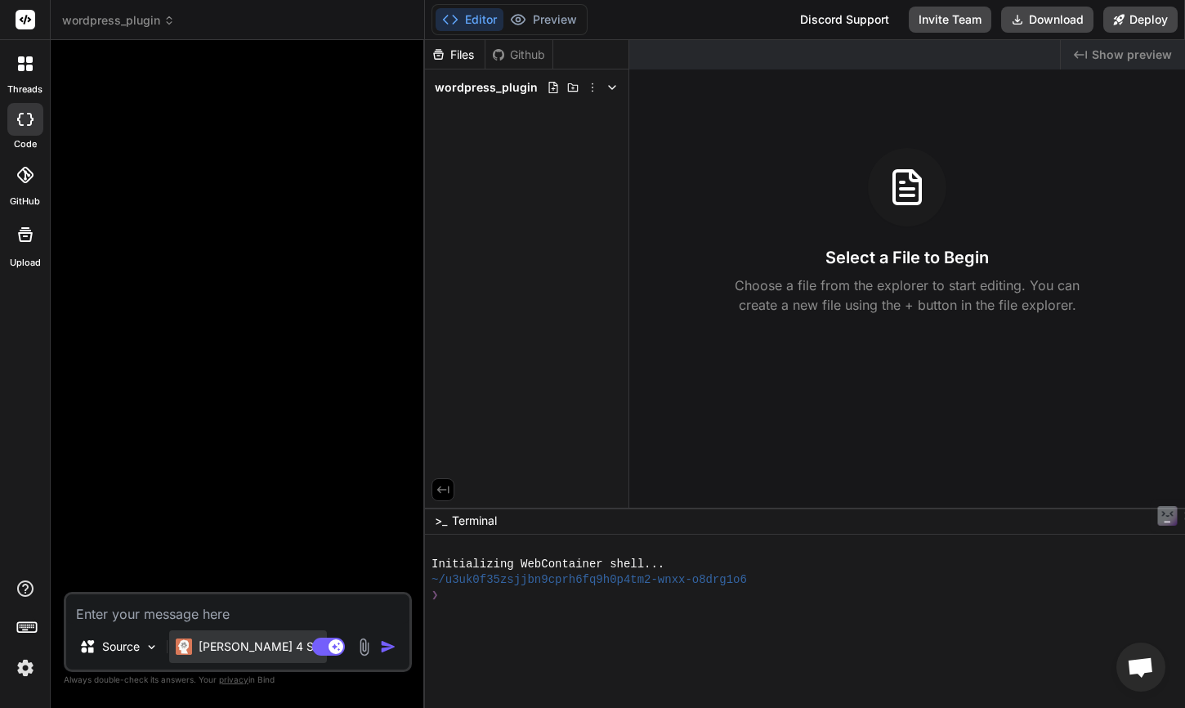
click at [214, 652] on p "Claude 4 S.." at bounding box center [260, 646] width 122 height 16
click at [253, 640] on p "Claude 4 S.." at bounding box center [260, 646] width 122 height 16
click at [226, 606] on textarea at bounding box center [237, 608] width 343 height 29
click at [131, 643] on p "Source" at bounding box center [121, 646] width 38 height 16
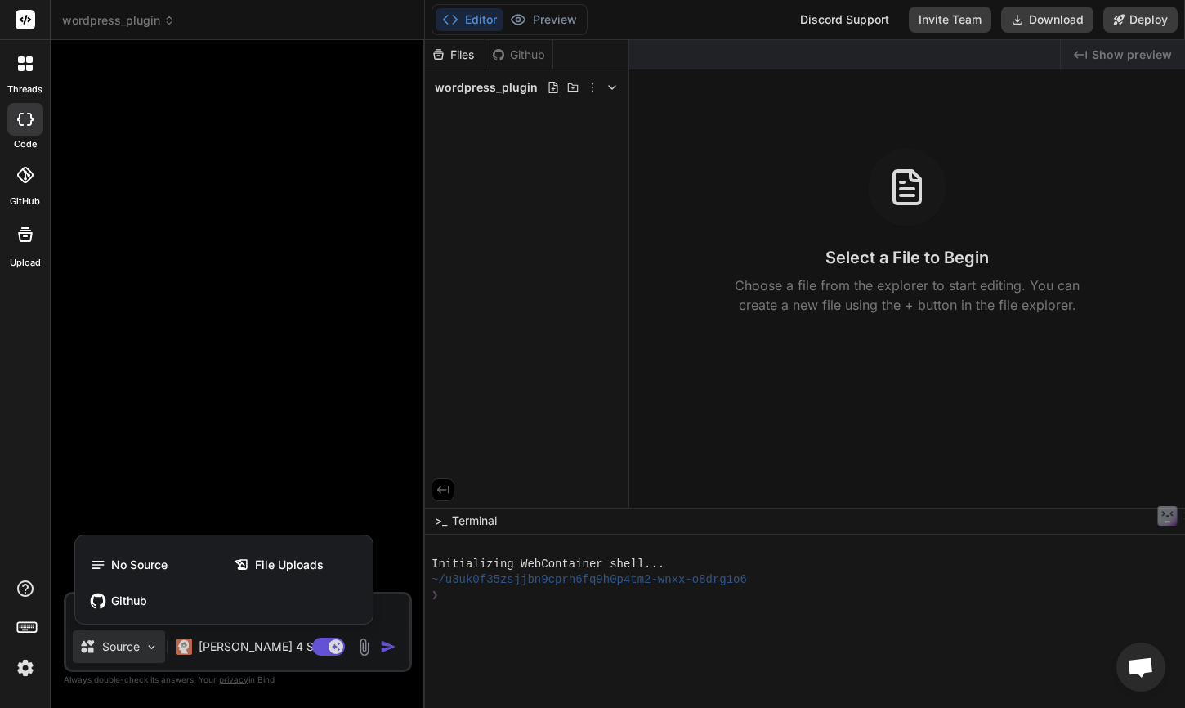
click at [283, 417] on div at bounding box center [592, 354] width 1185 height 708
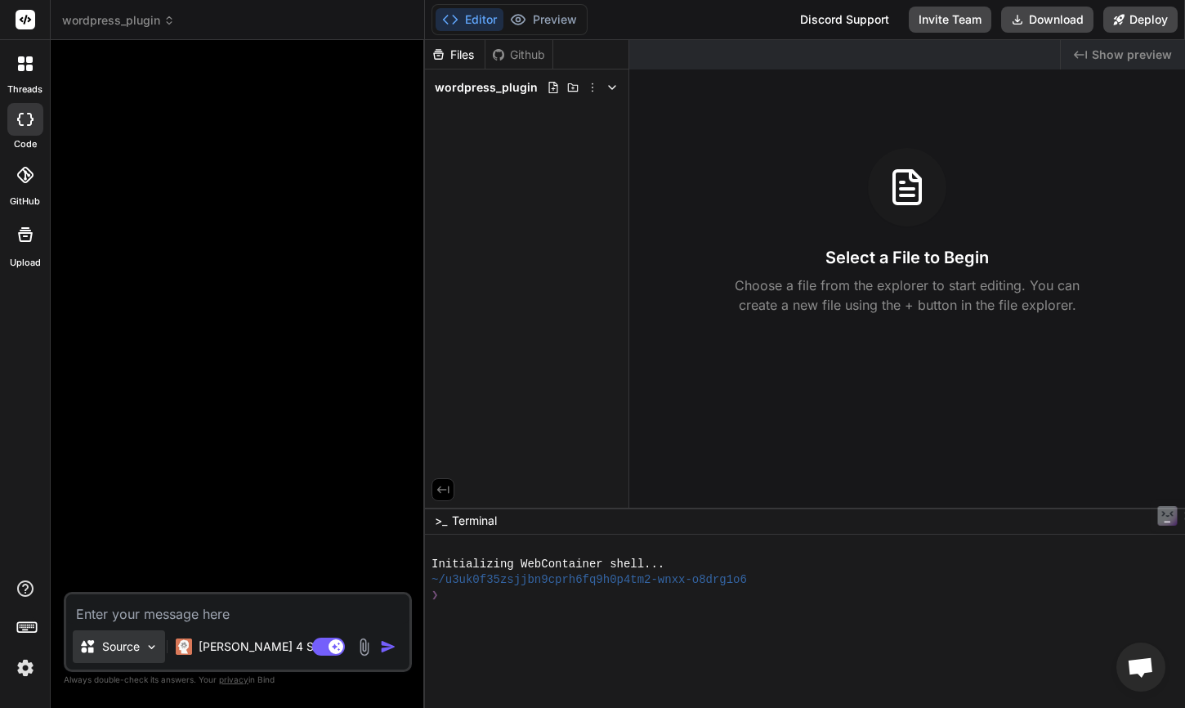
click at [123, 650] on p "Source" at bounding box center [121, 646] width 38 height 16
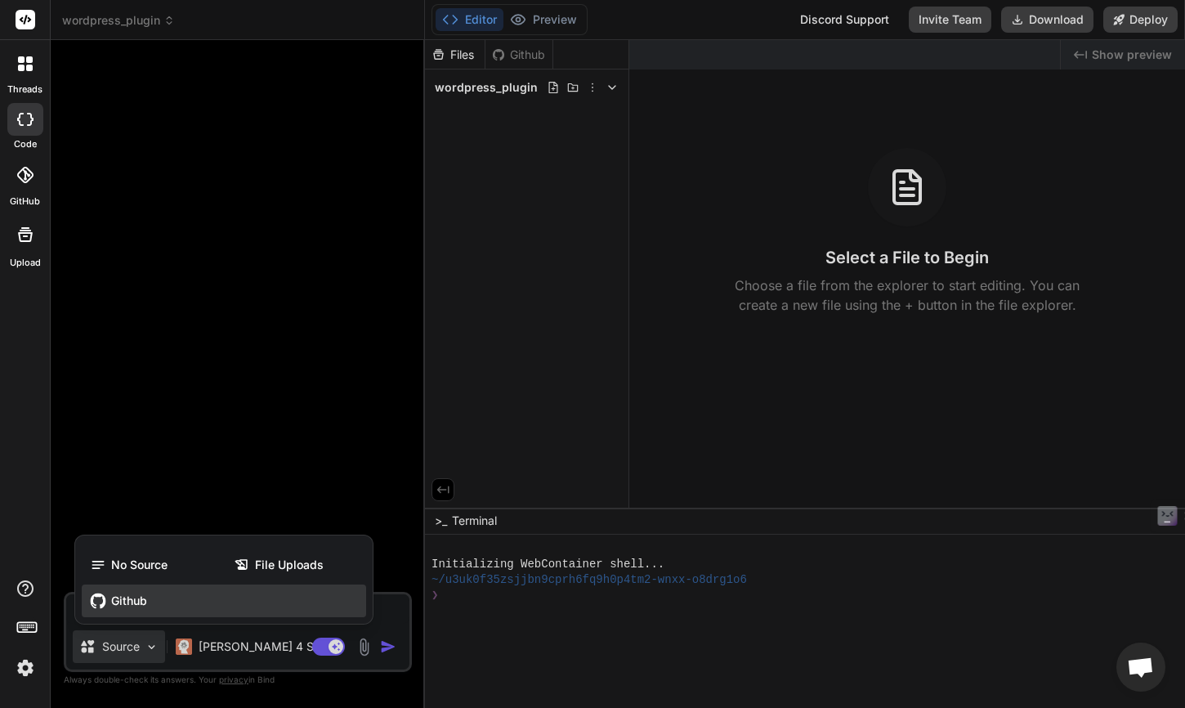
click at [123, 594] on span "Github" at bounding box center [129, 601] width 36 height 16
type textarea "x"
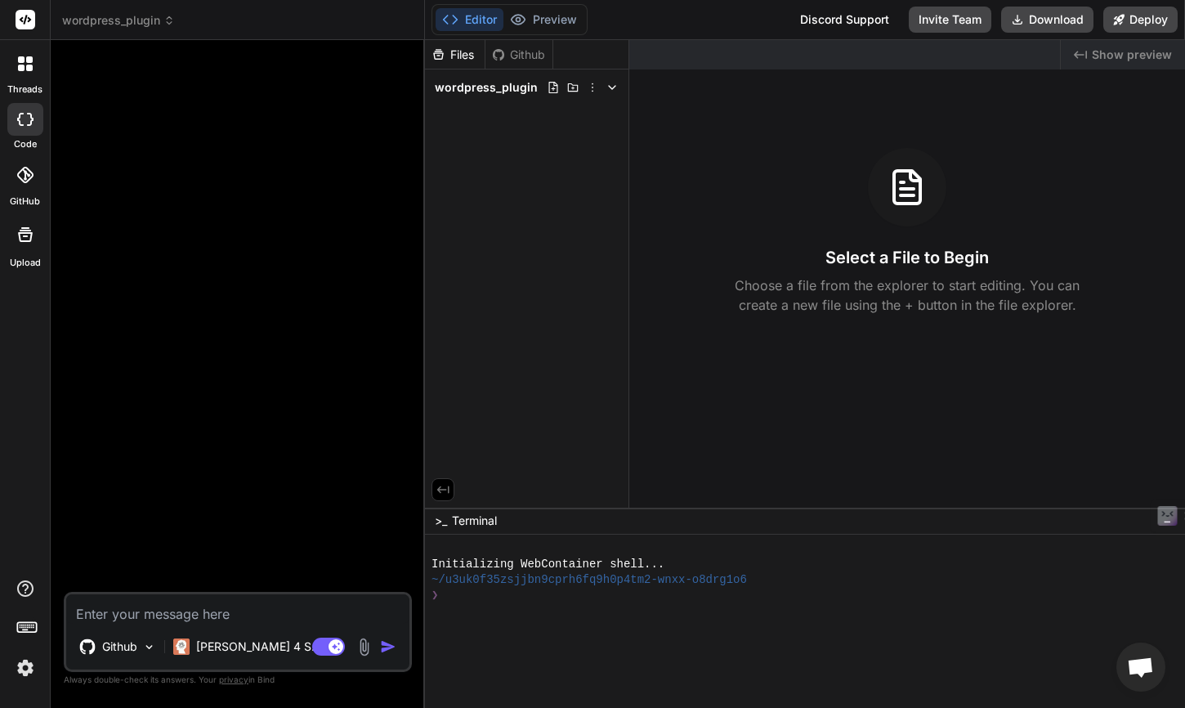
click at [130, 609] on textarea at bounding box center [237, 608] width 343 height 29
type textarea "ㄑ"
type textarea "x"
type textarea "ㄑㄧ"
type textarea "x"
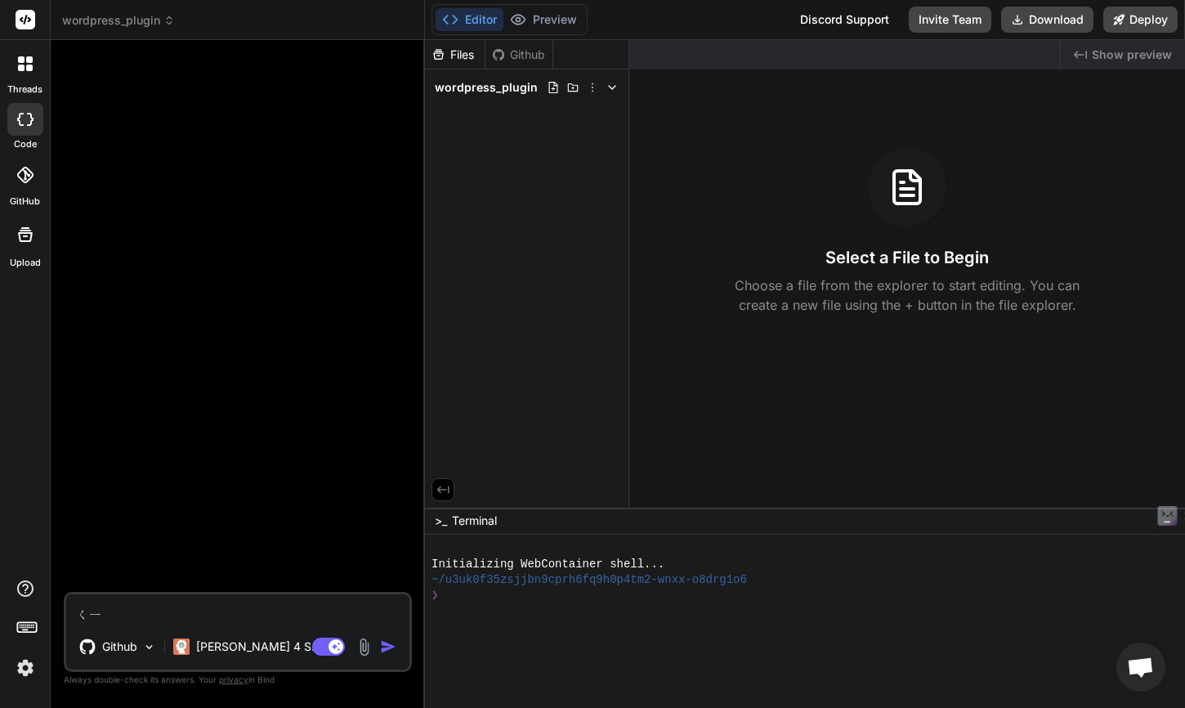
type textarea "ㄑㄧㄥ"
type textarea "x"
type textarea "請"
type textarea "x"
type textarea "請ㄩ"
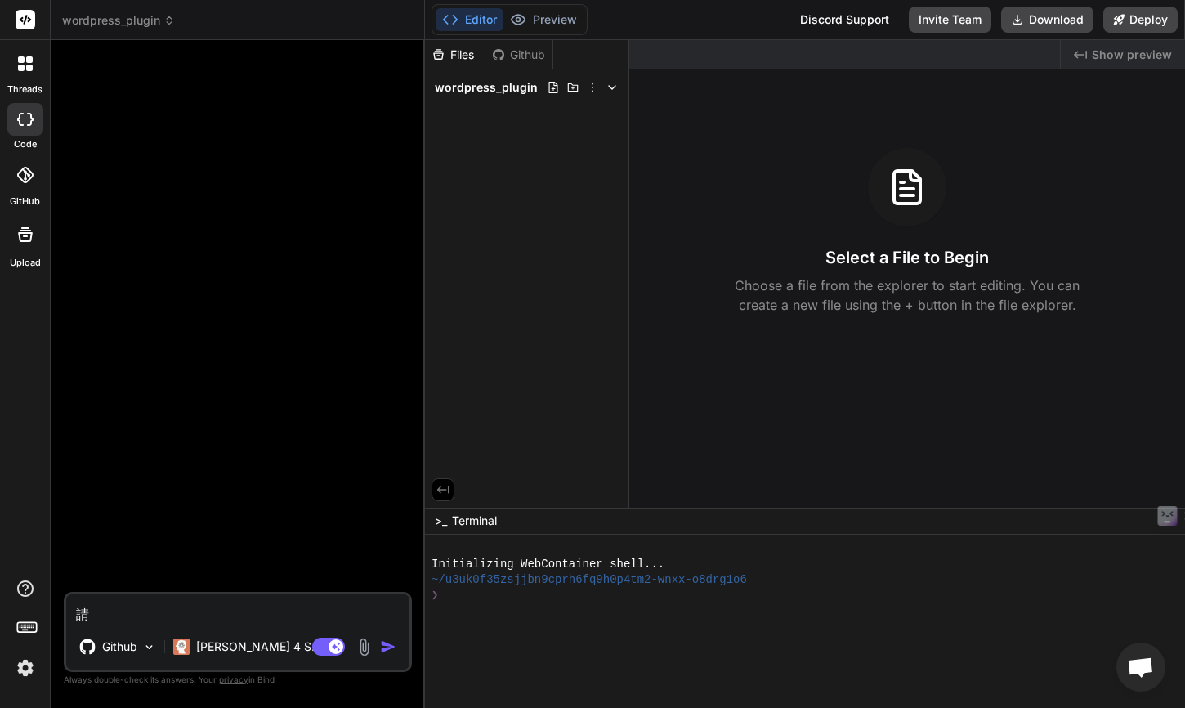
type textarea "x"
type textarea "請ㄩㄝ"
type textarea "x"
type textarea "請月"
type textarea "x"
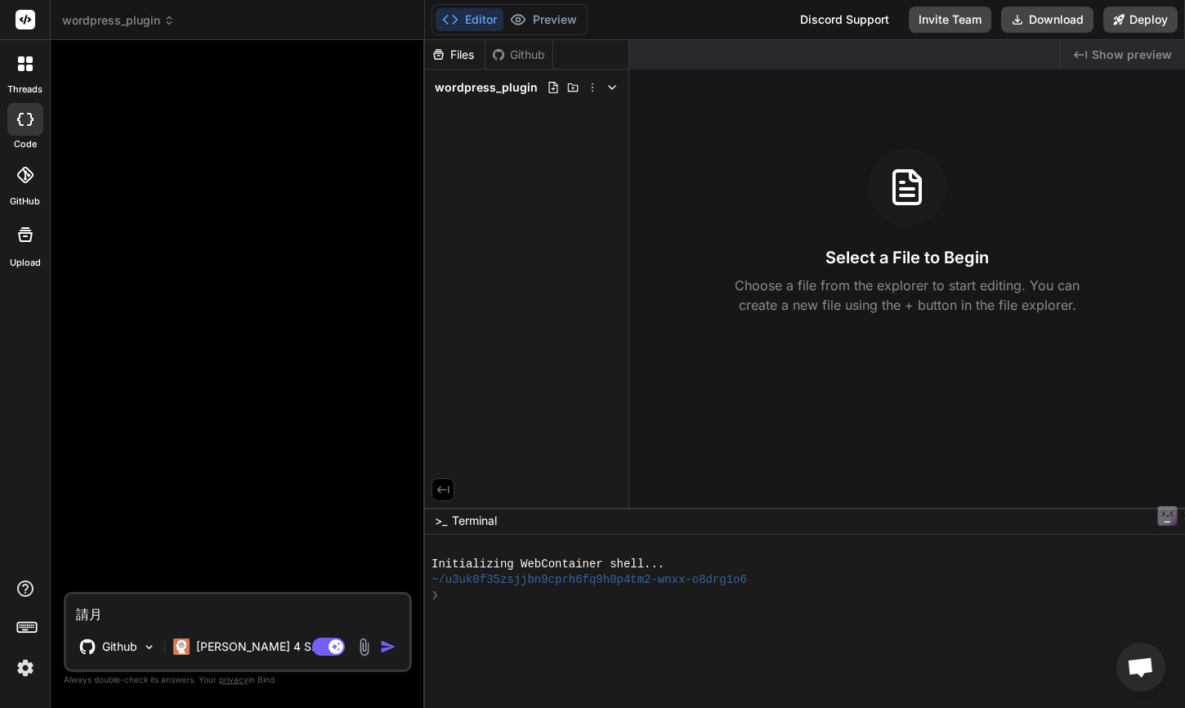
type textarea "請月ㄨ"
type textarea "x"
type textarea "請月ㄉㄨ"
type textarea "x"
type textarea "請月ㄉㄨ˙"
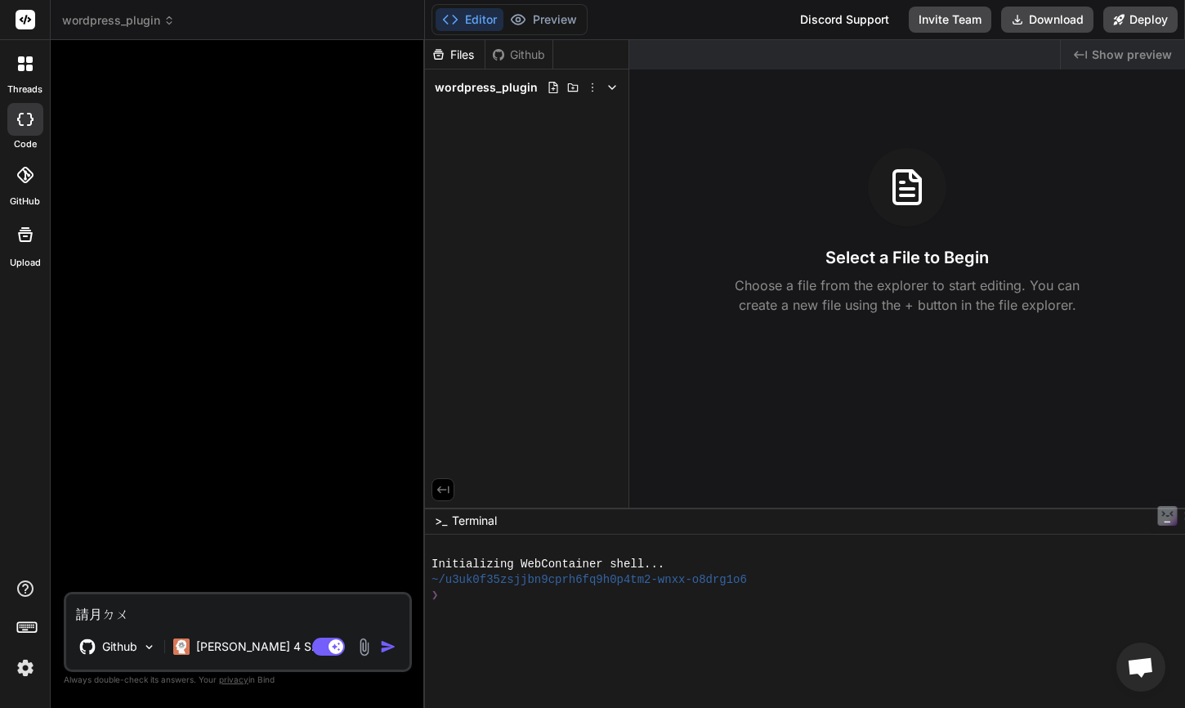
type textarea "x"
type textarea "請閱讀"
type textarea "x"
type textarea "請閱讀 請閱讀"
type textarea "x"
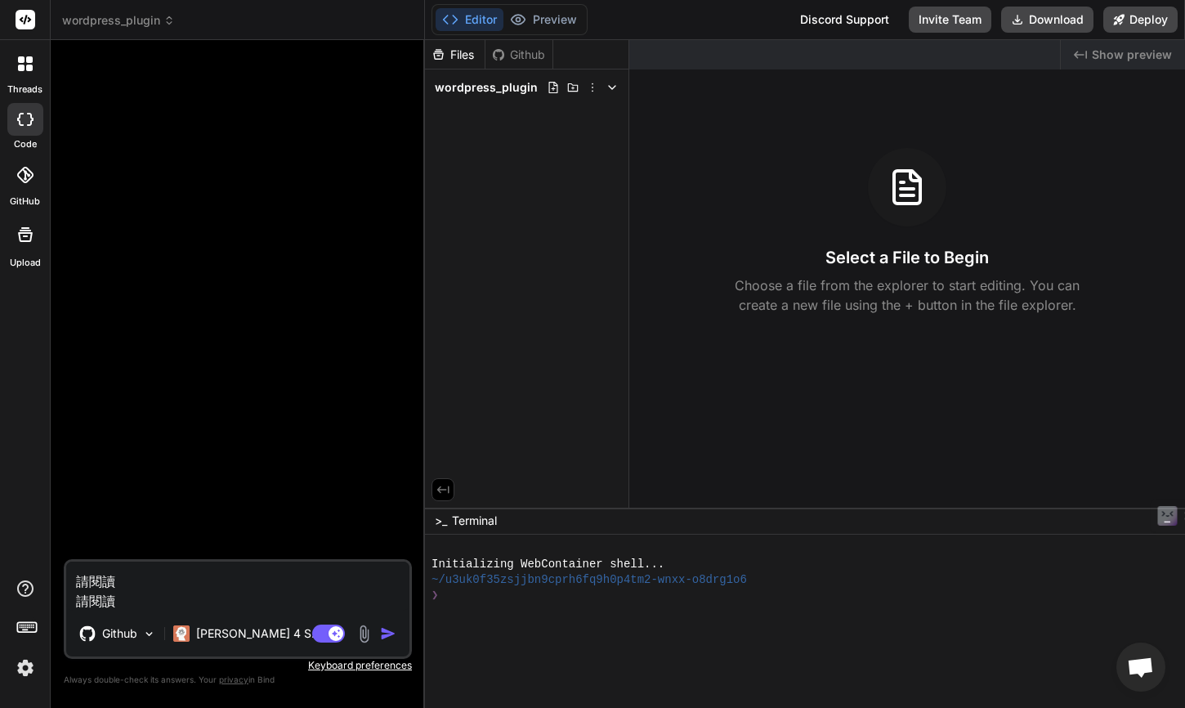
type textarea "請閱讀請閱讀"
type textarea "x"
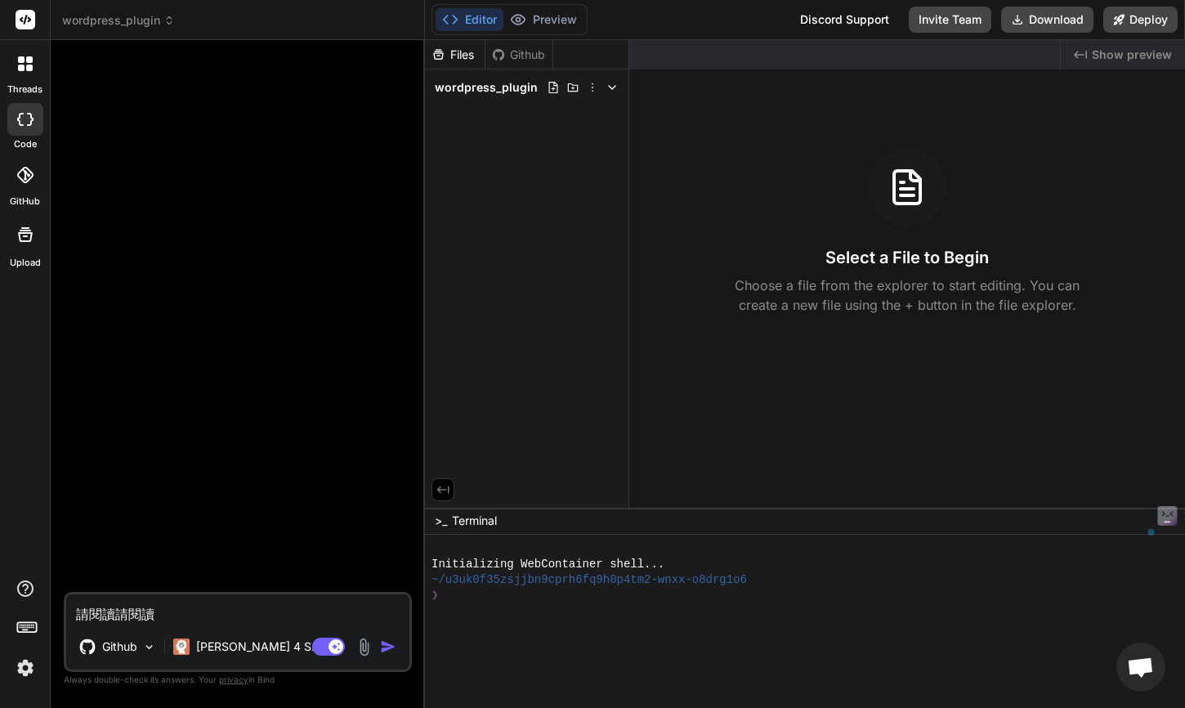
type textarea "請閱讀"
type textarea "x"
type textarea "請閱讀"
type textarea "x"
type textarea "請閱讀 G"
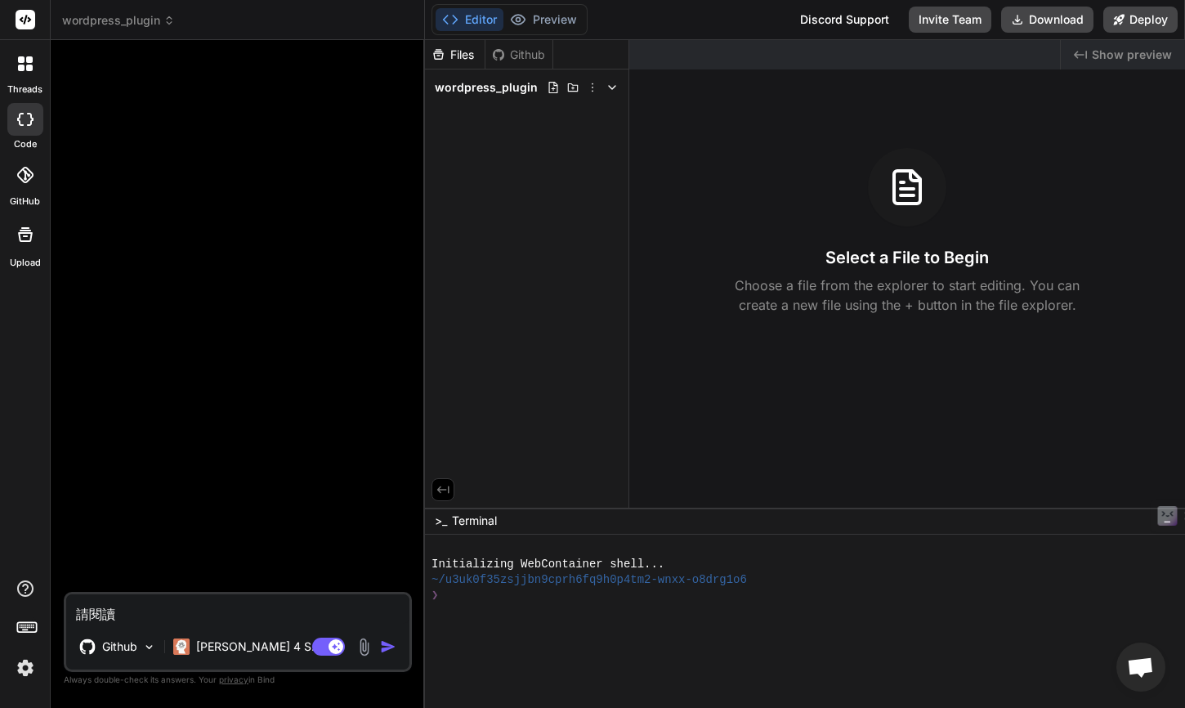
type textarea "x"
type textarea "請閱讀 Gi"
type textarea "x"
type textarea "請閱讀 Git"
type textarea "x"
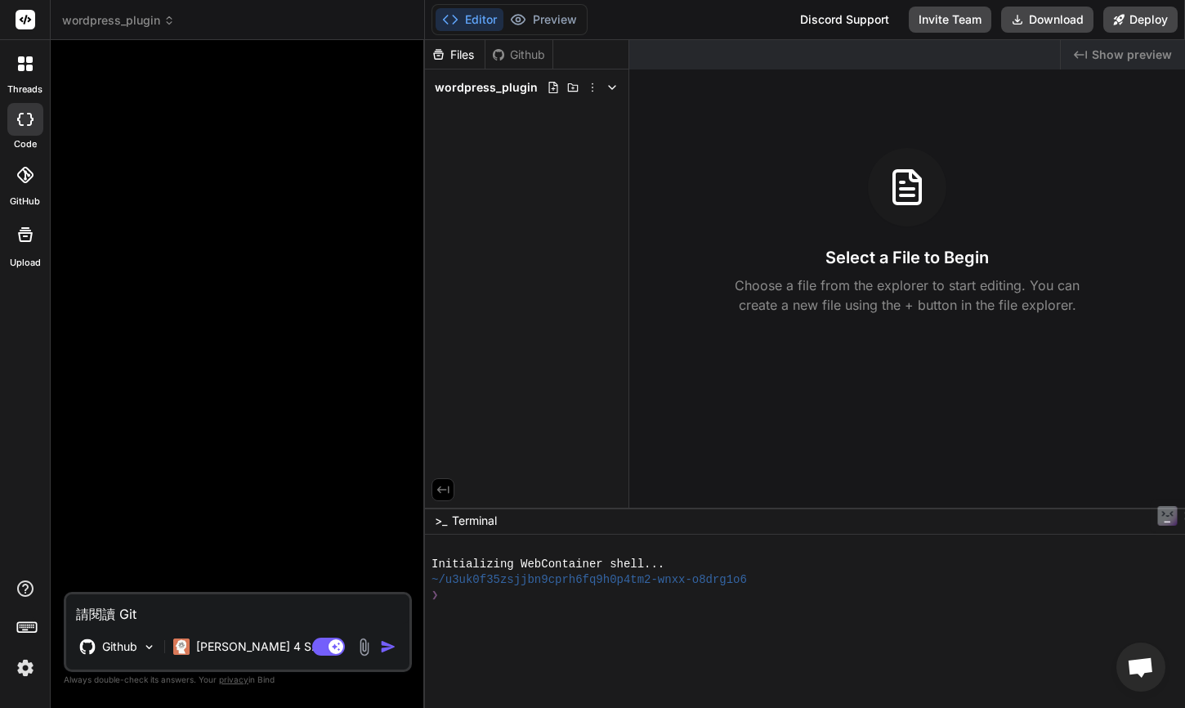
type textarea "請閱讀 Gith"
type textarea "x"
type textarea "請閱讀 Githui"
type textarea "x"
type textarea "請閱讀 Githuib"
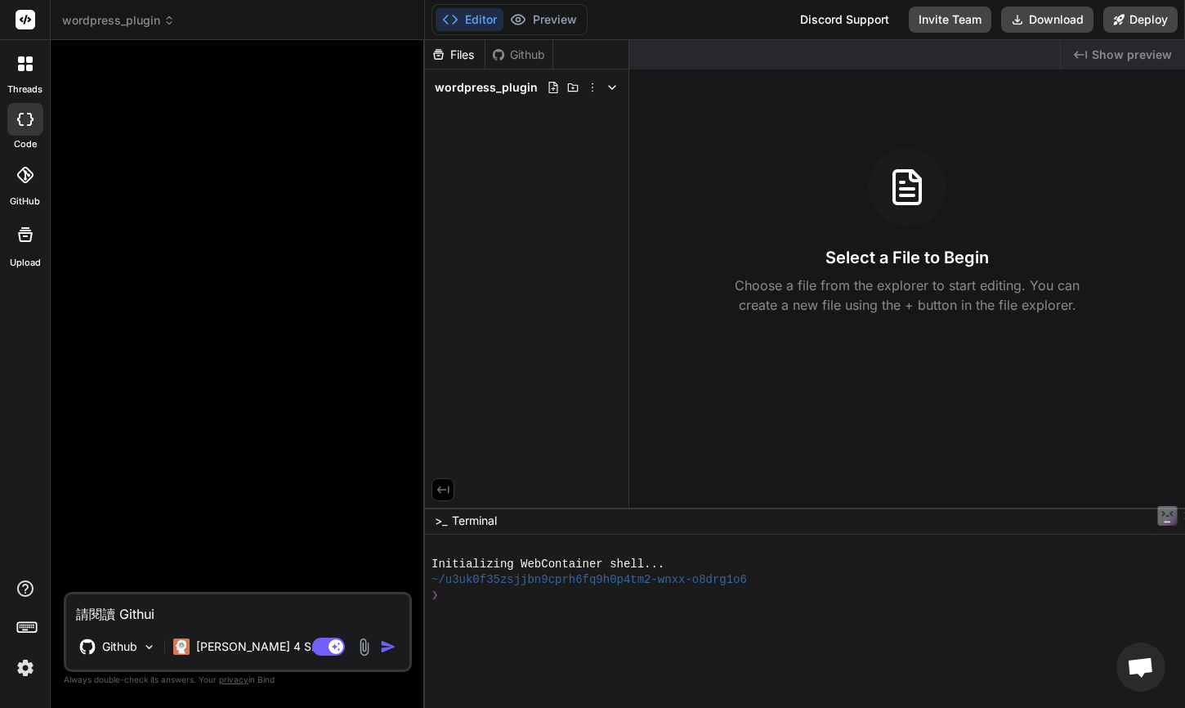
type textarea "x"
type textarea "請閱讀 Githui"
type textarea "x"
type textarea "請閱讀 Githu"
type textarea "x"
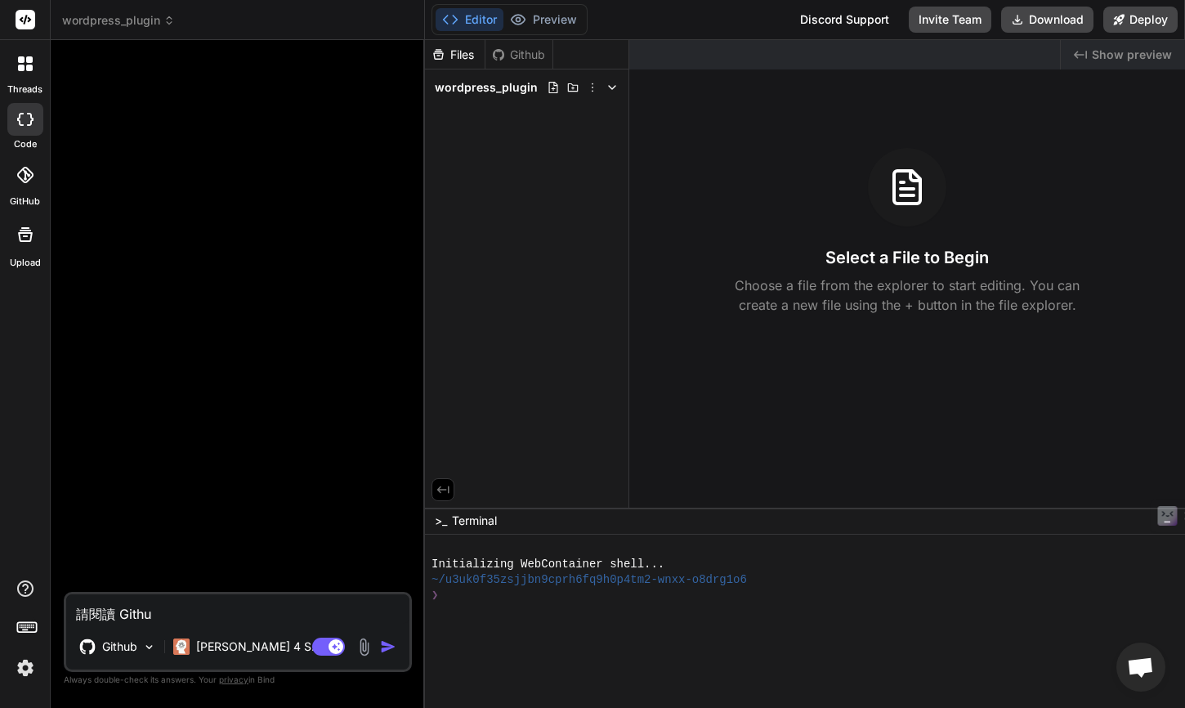
type textarea "請閱讀 Github"
type textarea "x"
type textarea "請閱讀 Github"
type textarea "x"
type textarea "請閱讀 Github ㄓ"
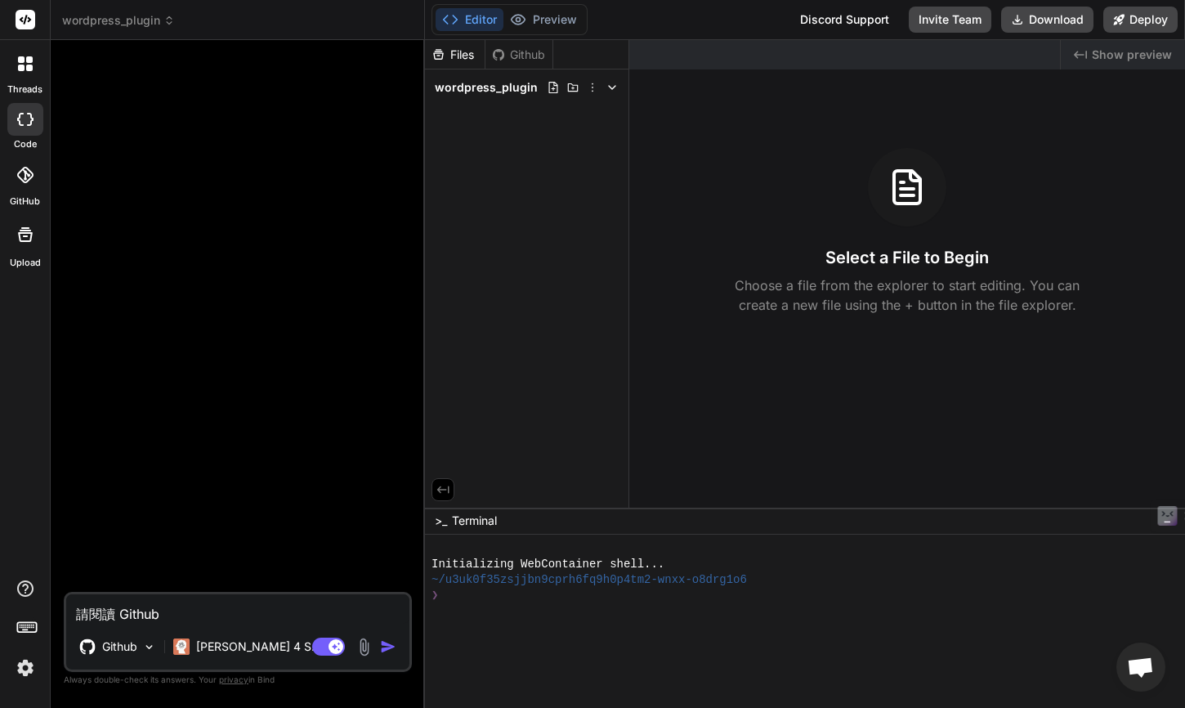
type textarea "x"
type textarea "請閱讀 Github ㄓㄨ"
type textarea "x"
type textarea "請閱讀 Github ㄓㄨㄥ"
type textarea "x"
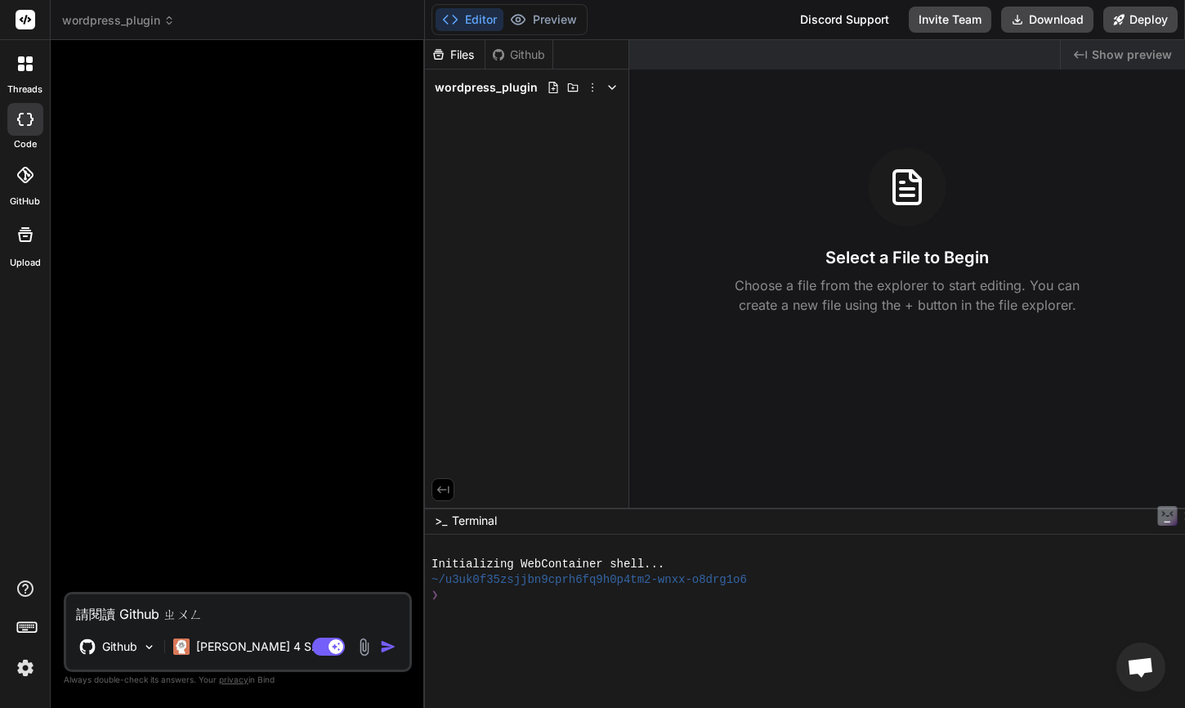
type textarea "請閱讀 Github 中"
type textarea "x"
type textarea "請閱讀 Github 中ㄜ"
type textarea "x"
type textarea "請閱讀 Github 中ㄉㄜ"
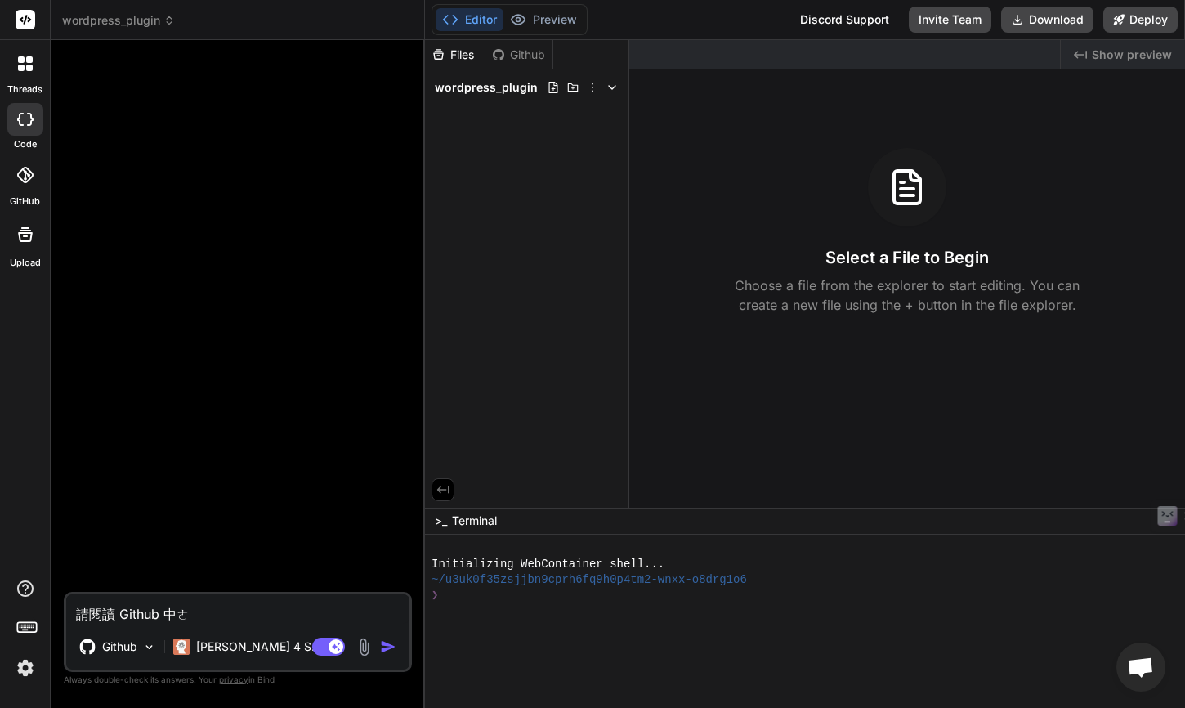
type textarea "x"
type textarea "請閱讀 Github 中的"
type textarea "x"
type textarea "請閱讀 Github 中的ㄕ"
type textarea "x"
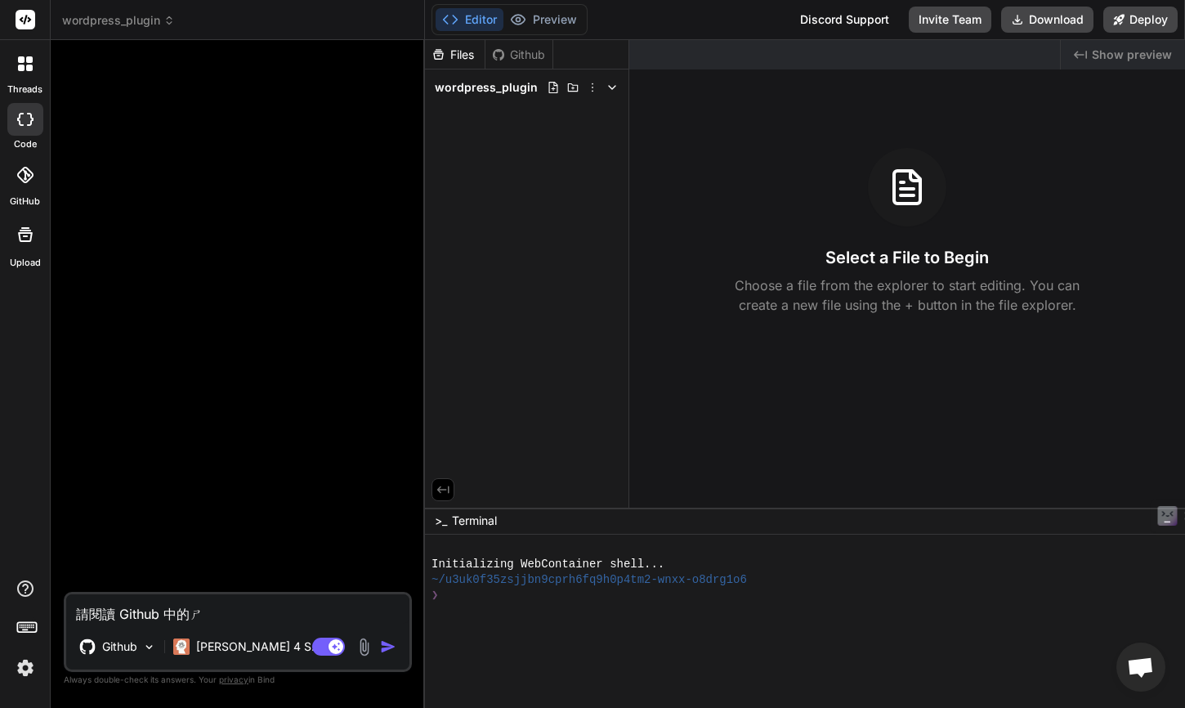
type textarea "請閱讀 Github 中的ㄕㄨ"
type textarea "x"
type textarea "請閱讀 Github 中的ㄕㄨㄛ"
type textarea "x"
type textarea "請閱讀 Github 中的說"
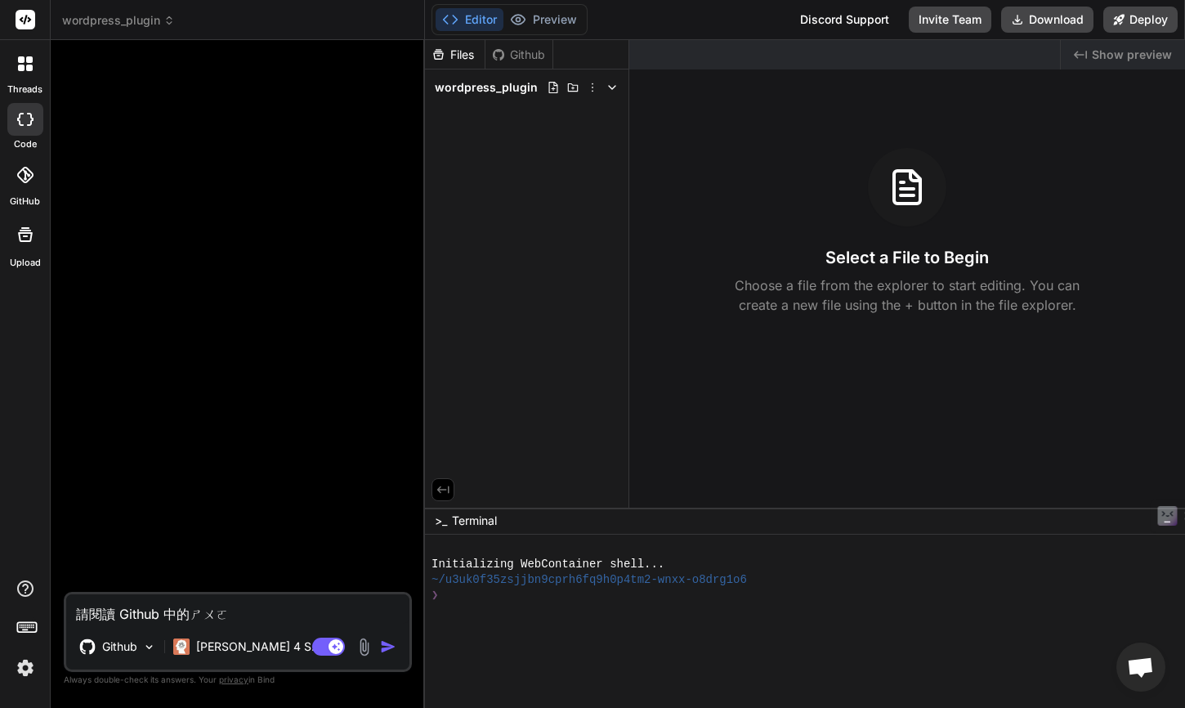
type textarea "x"
type textarea "請閱讀 Github 中的"
type textarea "x"
type textarea "請閱讀 Github 中的"
type textarea "x"
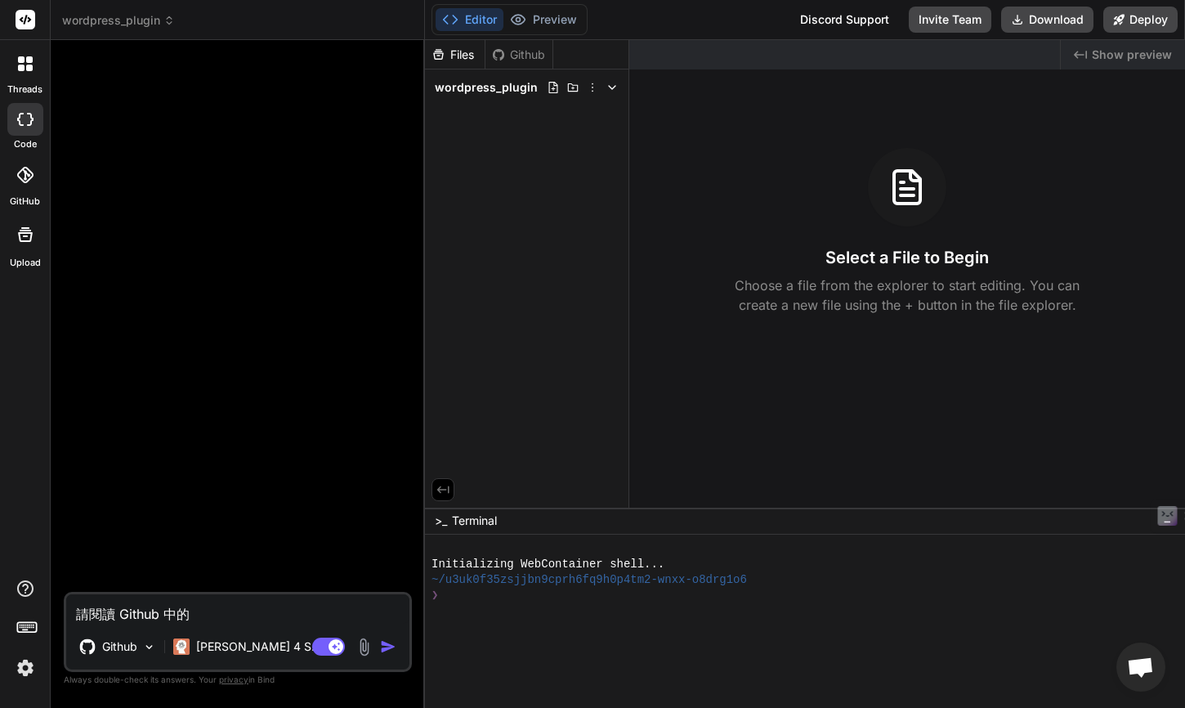
type textarea "請閱讀 Github 中的 e"
type textarea "x"
type textarea "請閱讀 Github 中的 ea"
type textarea "x"
type textarea "請閱讀 Github 中的 e"
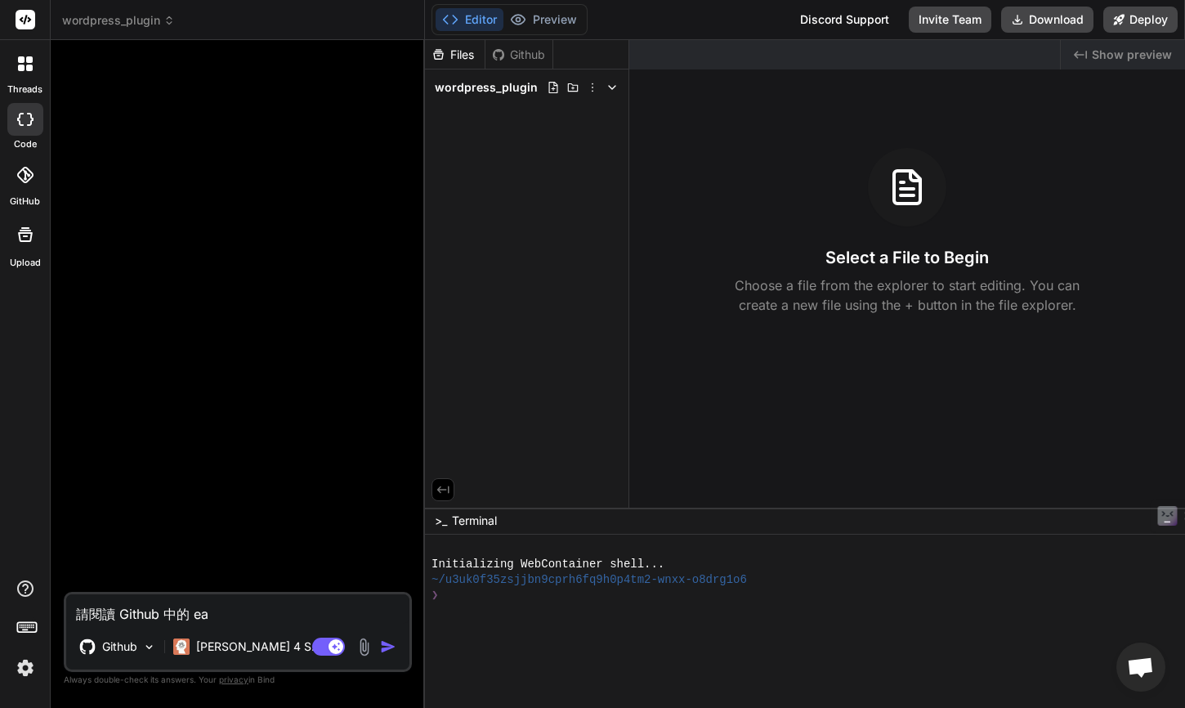
type textarea "x"
type textarea "請閱讀 Github 中的"
type textarea "x"
type textarea "請閱讀 Github 中的 r"
type textarea "x"
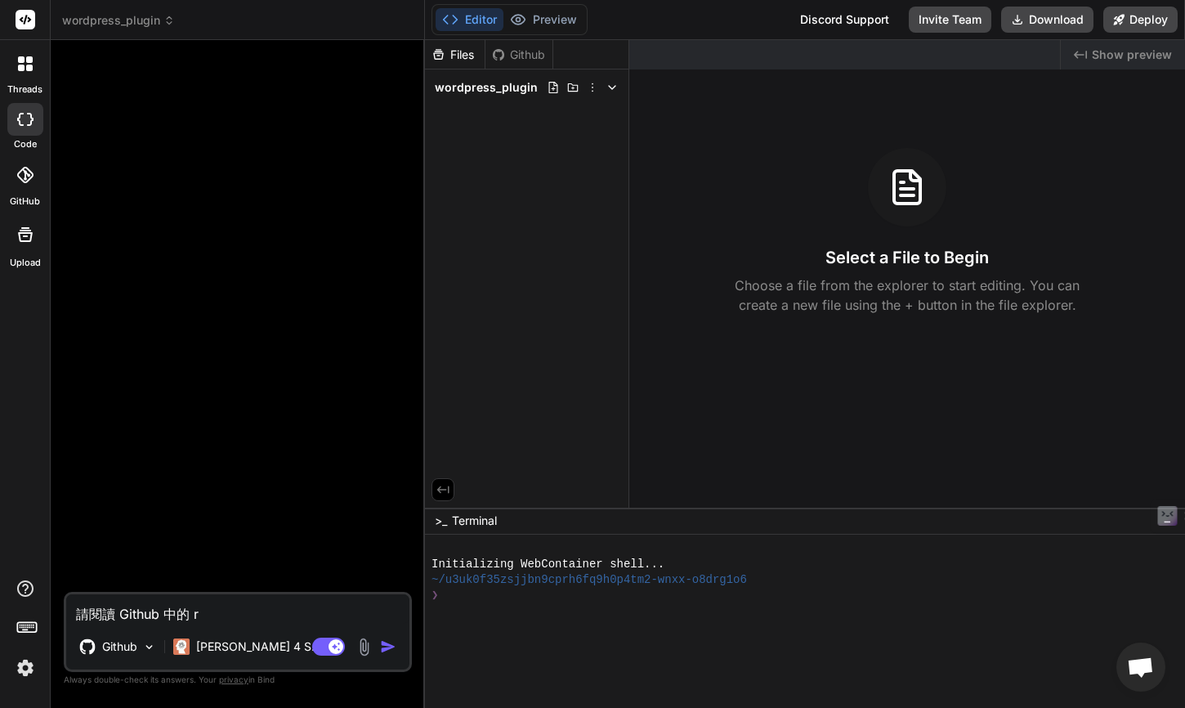
type textarea "請閱讀 Github 中的 re"
type textarea "x"
type textarea "請閱讀 Github 中的 rea"
type textarea "x"
type textarea "請閱讀 Github 中的 read"
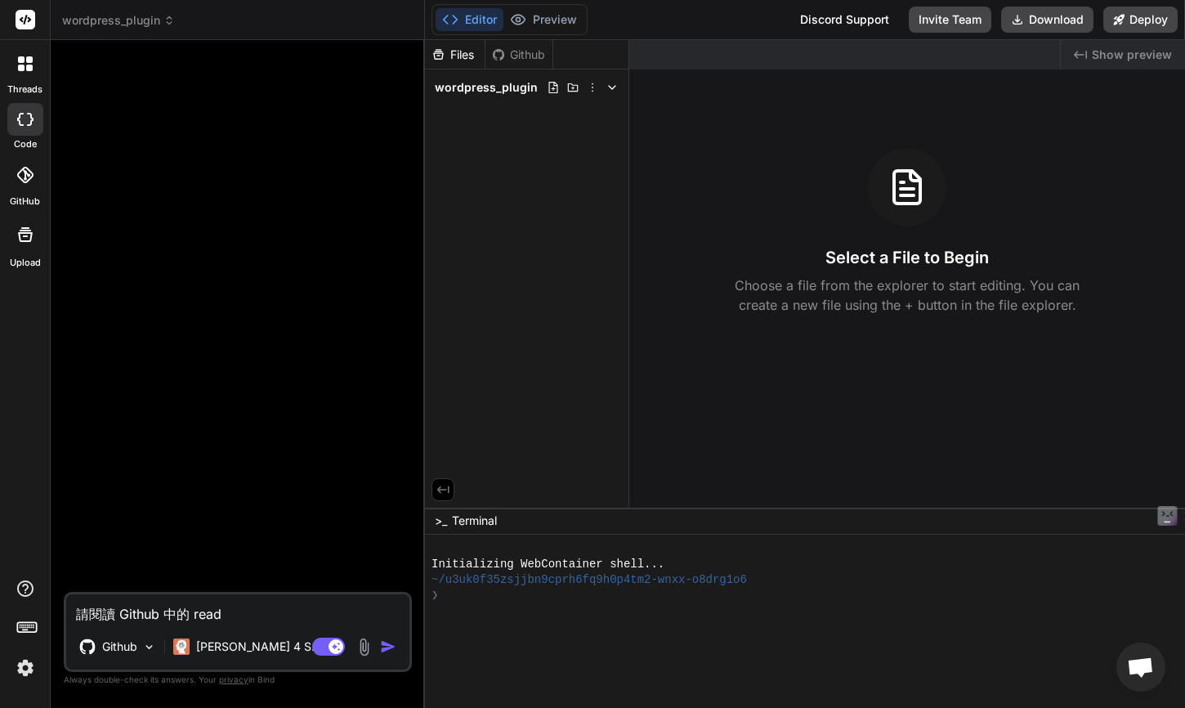
type textarea "x"
type textarea "請閱讀 Github 中的 readm"
type textarea "x"
type textarea "請閱讀 Github 中的 readme"
type textarea "x"
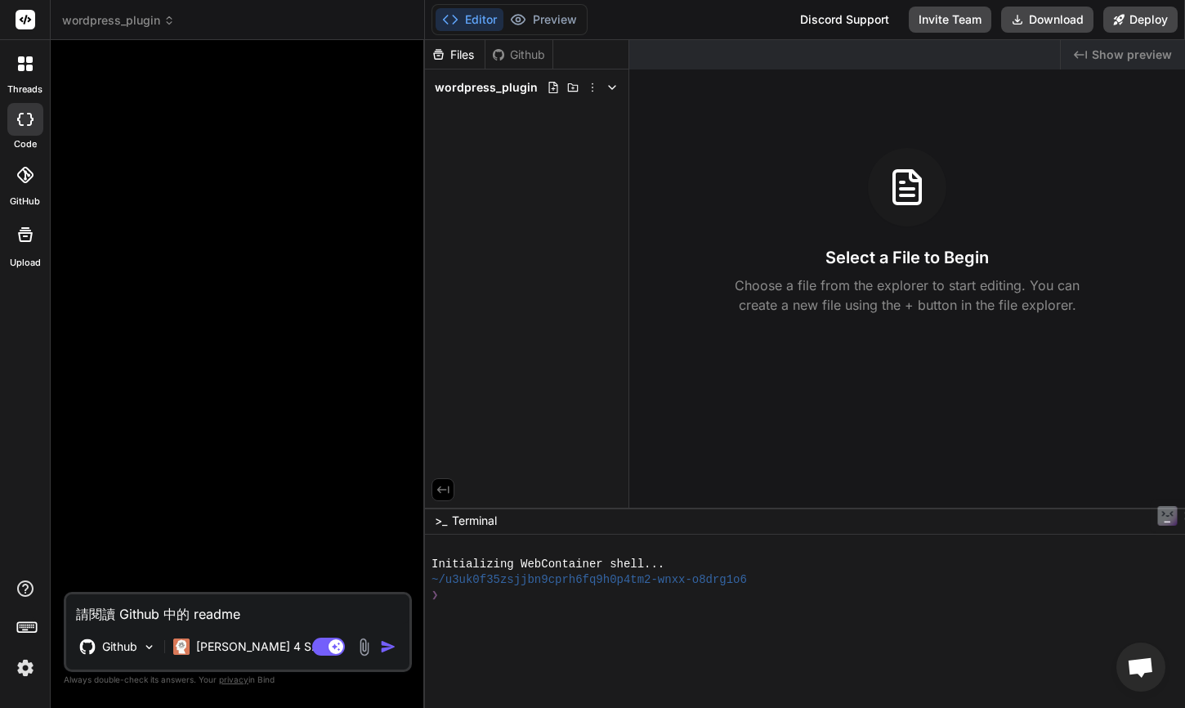
type textarea "請閱讀 Github 中的 readme."
type textarea "x"
type textarea "請閱讀 Github 中的 readme.m"
type textarea "x"
type textarea "請閱讀 Github 中的 readme.md"
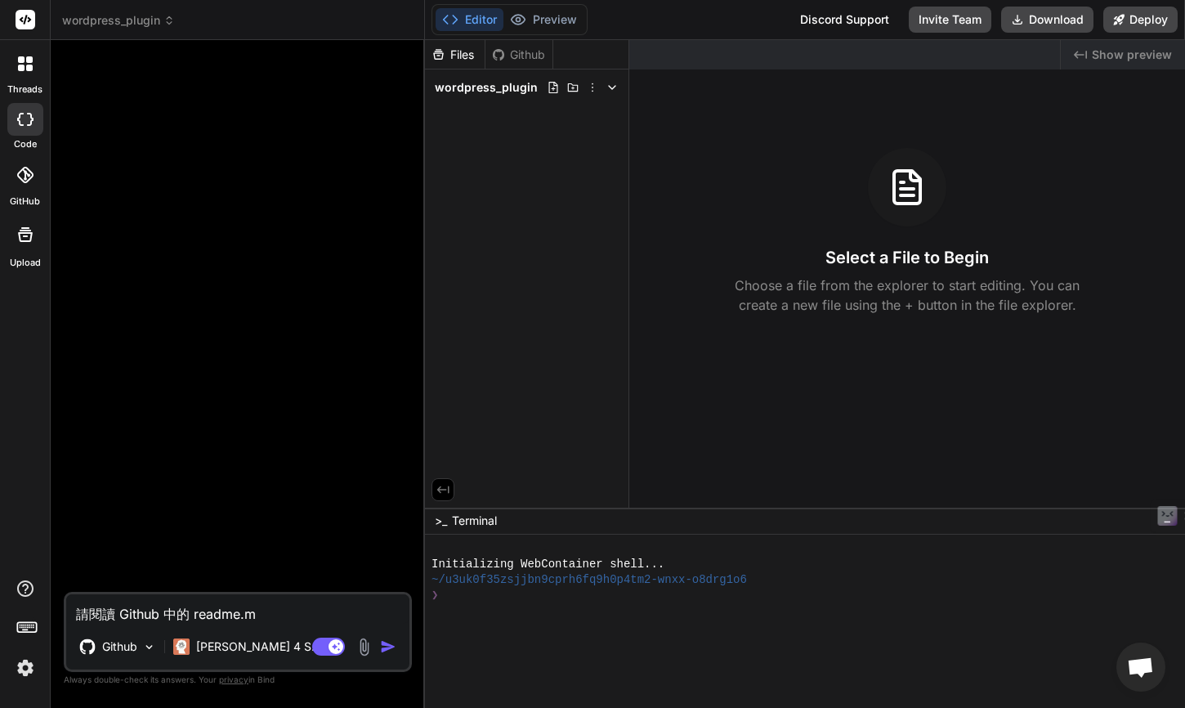
type textarea "x"
type textarea "請閱讀 Github 中的 readme.md，"
type textarea "x"
type textarea "請閱讀 Github 中的 readme.md，ㄧ"
type textarea "x"
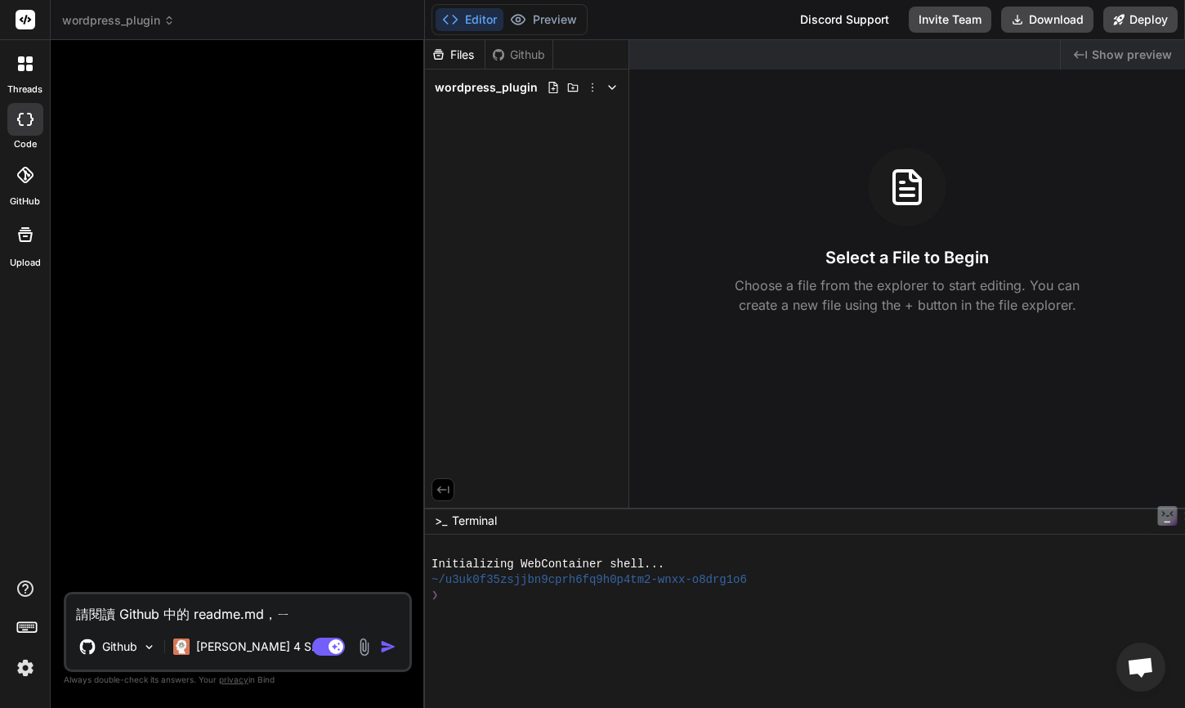
type textarea "請閱讀 Github 中的 readme.md，一"
type textarea "x"
type textarea "請閱讀 Github 中的 readme.md，一ㄐ"
type textarea "x"
type textarea "請閱讀 Github 中的 readme.md，一ㄐㄩ"
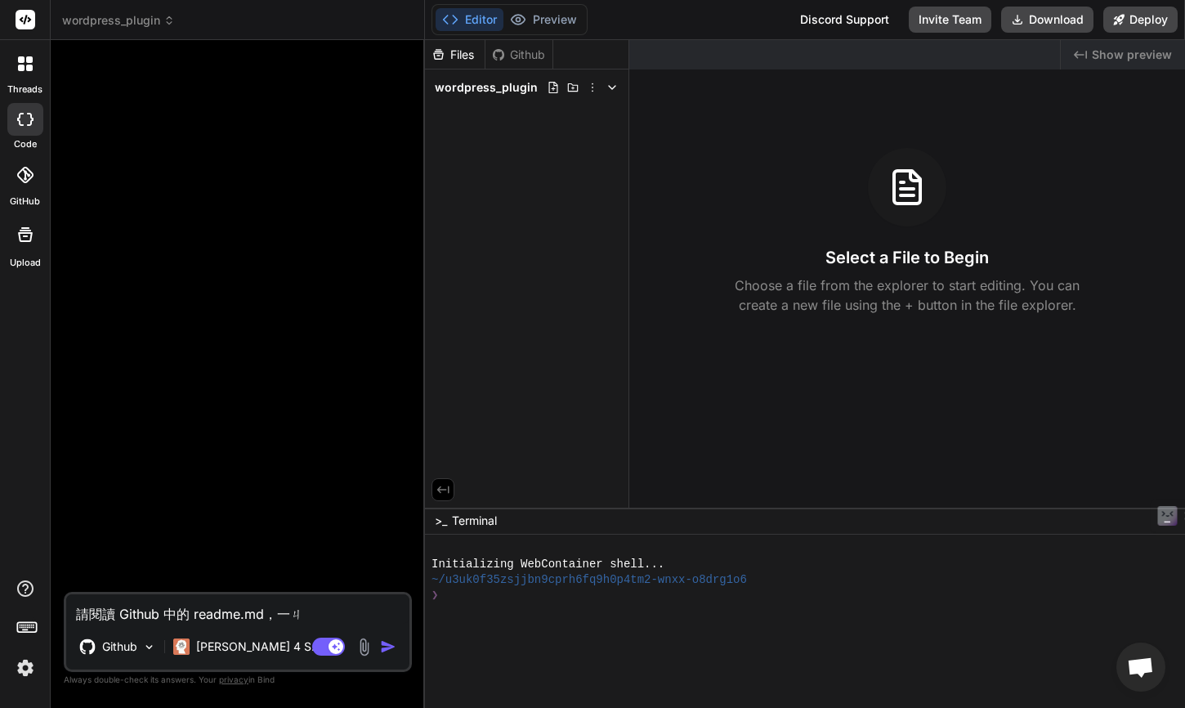
type textarea "x"
type textarea "請閱讀 Github 中的 readme.md，依據"
type textarea "x"
type textarea "請閱讀 Github 中的 readme.md，依據 ，依據"
type textarea "x"
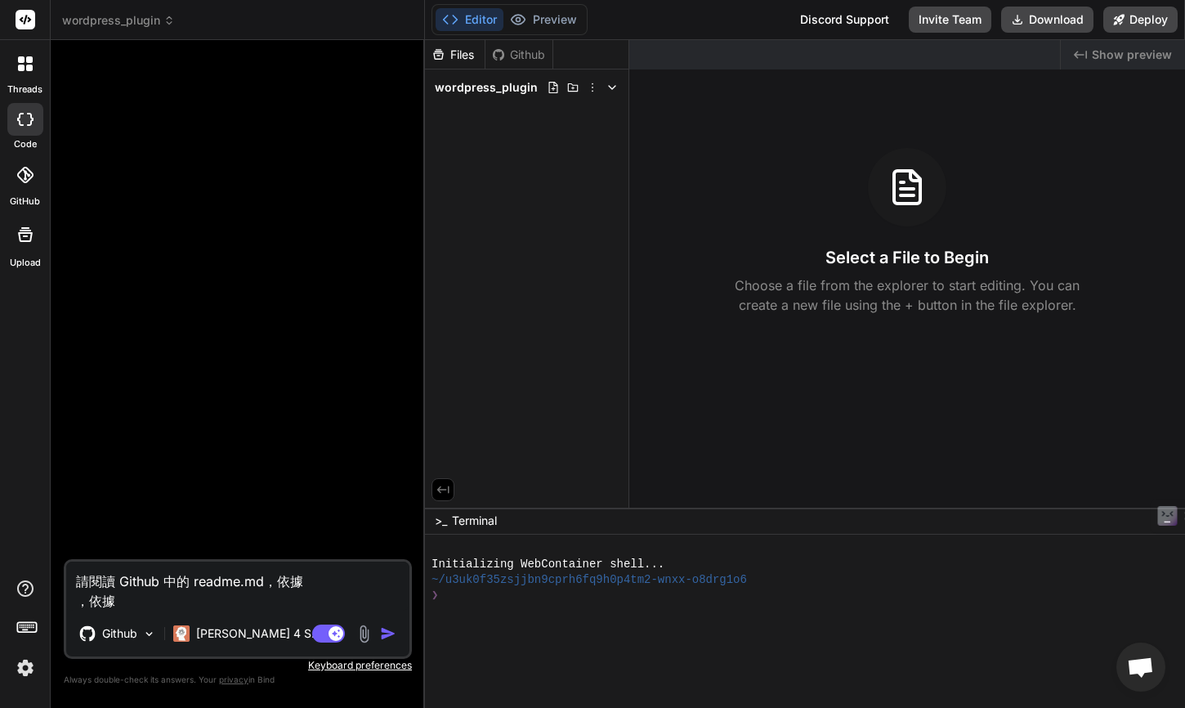
type textarea "請閱讀 Github 中的 readme.md，依據 ，依據"
type textarea "x"
paste textarea "產品需求文件 (PRD): AI 客服助理 for WordPress"
type textarea "請閱讀 Github 中的 readme.md，依據 產品需求文件 (PRD): AI 客服助理 for WordPress，依據"
type textarea "x"
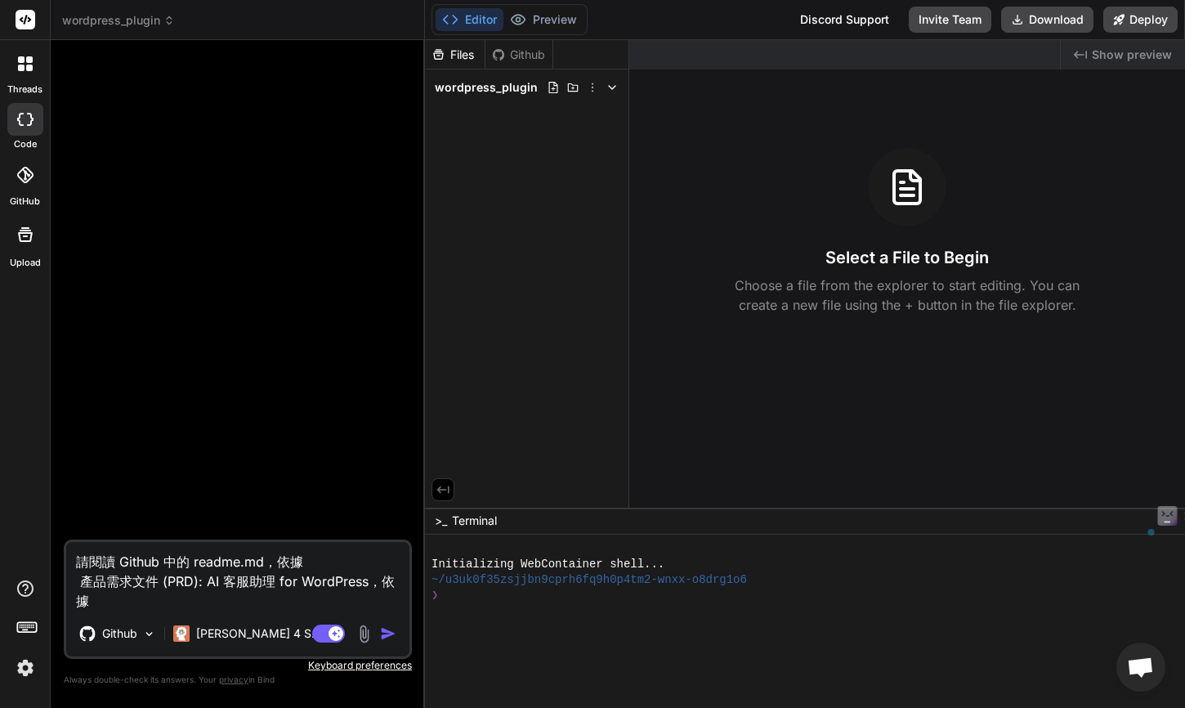
type textarea "請閱讀 Github 中的 readme.md，依據 產品需求文件 (PRD): AI 客服助理 for WordPress"
type textarea "x"
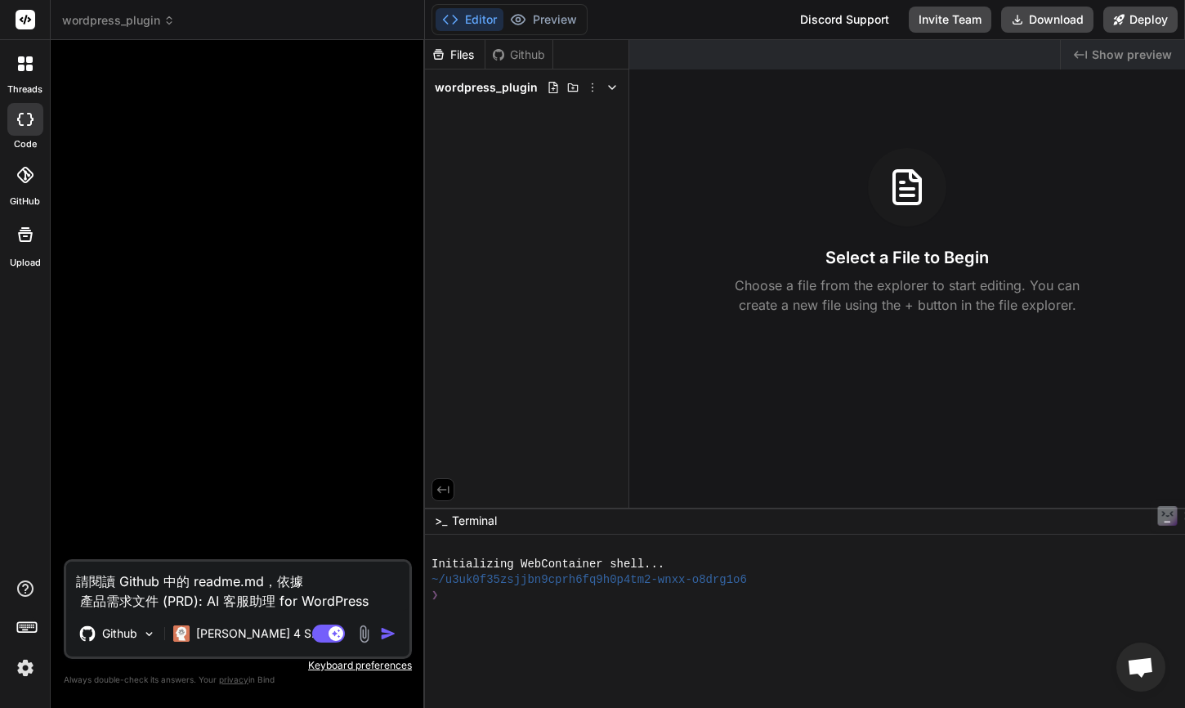
type textarea "請閱讀 Github 中的 readme.md，依據 產品需求文件 (PRD): AI 客服助理 for WordPress"
type textarea "x"
type textarea "請閱讀 Github 中的 readme.md，依據 產品需求文件 (PRD): AI 客服助理 for WordPress ㄉ"
type textarea "x"
type textarea "請閱讀 Github 中的 readme.md，依據 產品需求文件 (PRD): AI 客服助理 for WordPress ㄉㄜ"
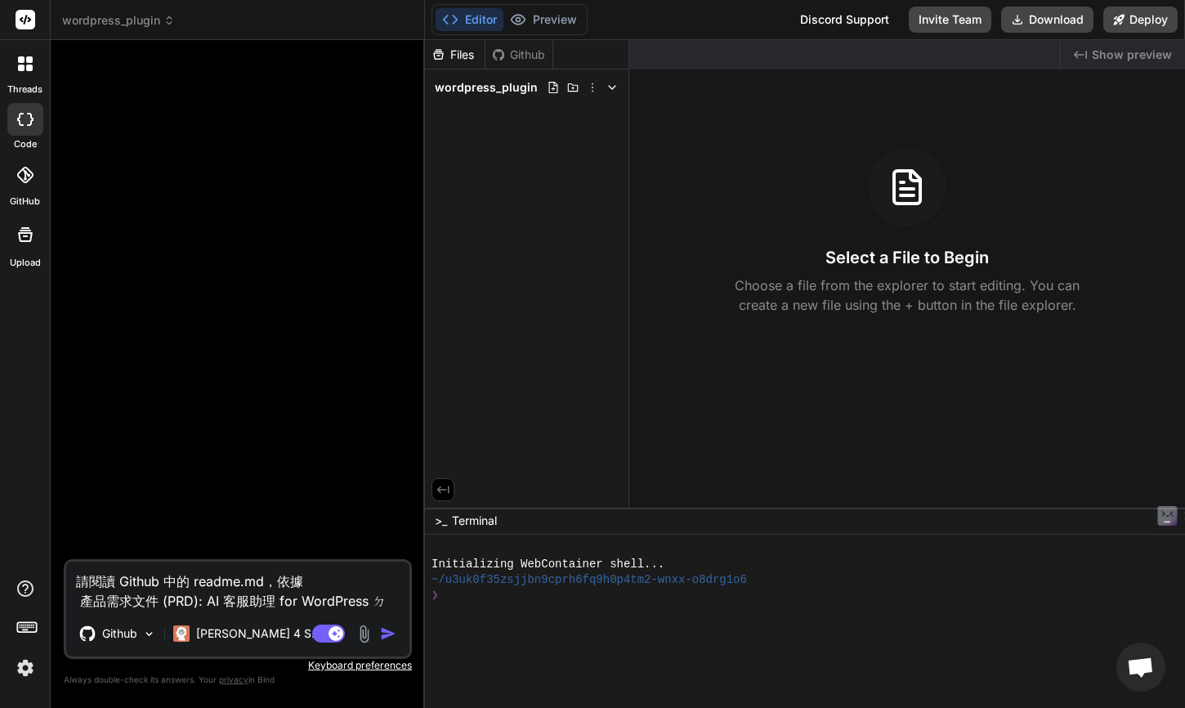
type textarea "x"
type textarea "請閱讀 Github 中的 readme.md，依據 產品需求文件 (PRD): AI 客服助理 for WordPress 的"
type textarea "x"
type textarea "請閱讀 Github 中的 readme.md，依據 產品需求文件 (PRD): AI 客服助理 for WordPress"
type textarea "x"
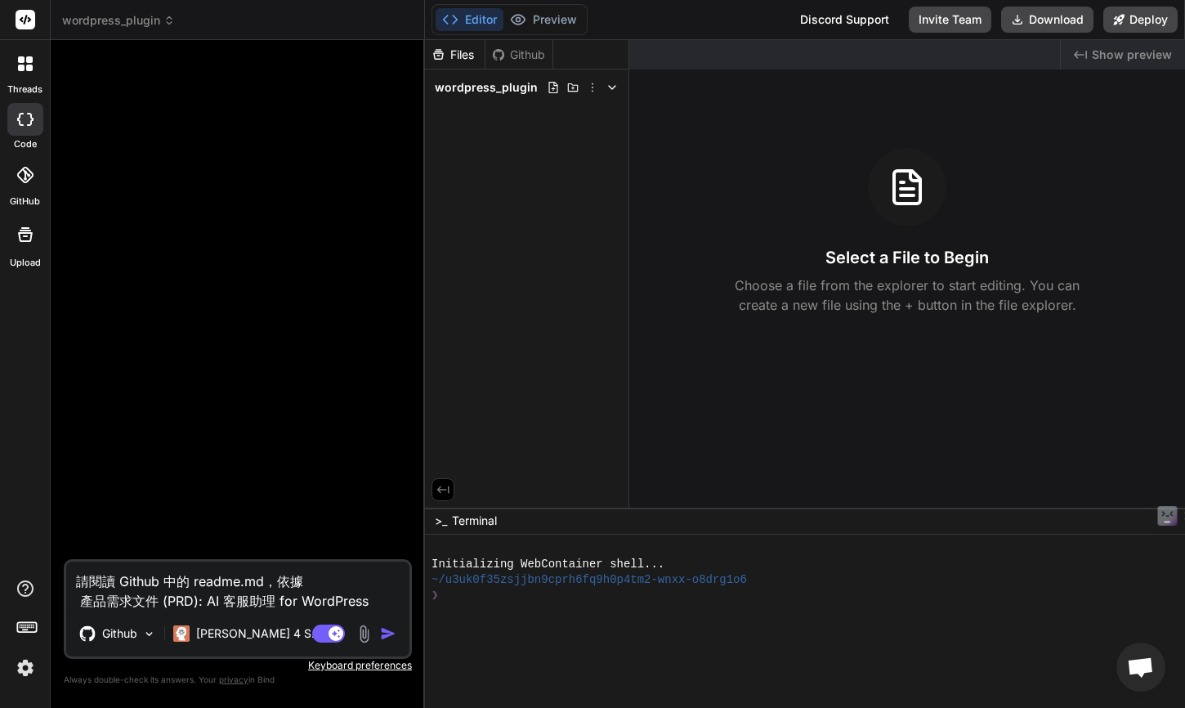
type textarea "請閱讀 Github 中的 readme.md，依據 產品需求文件 (PRD): AI 客服助理 for WordPress ㄨ"
type textarea "x"
type textarea "請閱讀 Github 中的 readme.md，依據 產品需求文件 (PRD): AI 客服助理 for WordPress ㄨㄣ"
type textarea "x"
type textarea "請閱讀 Github 中的 readme.md，依據 產品需求文件 (PRD): AI 客服助理 for WordPress 文"
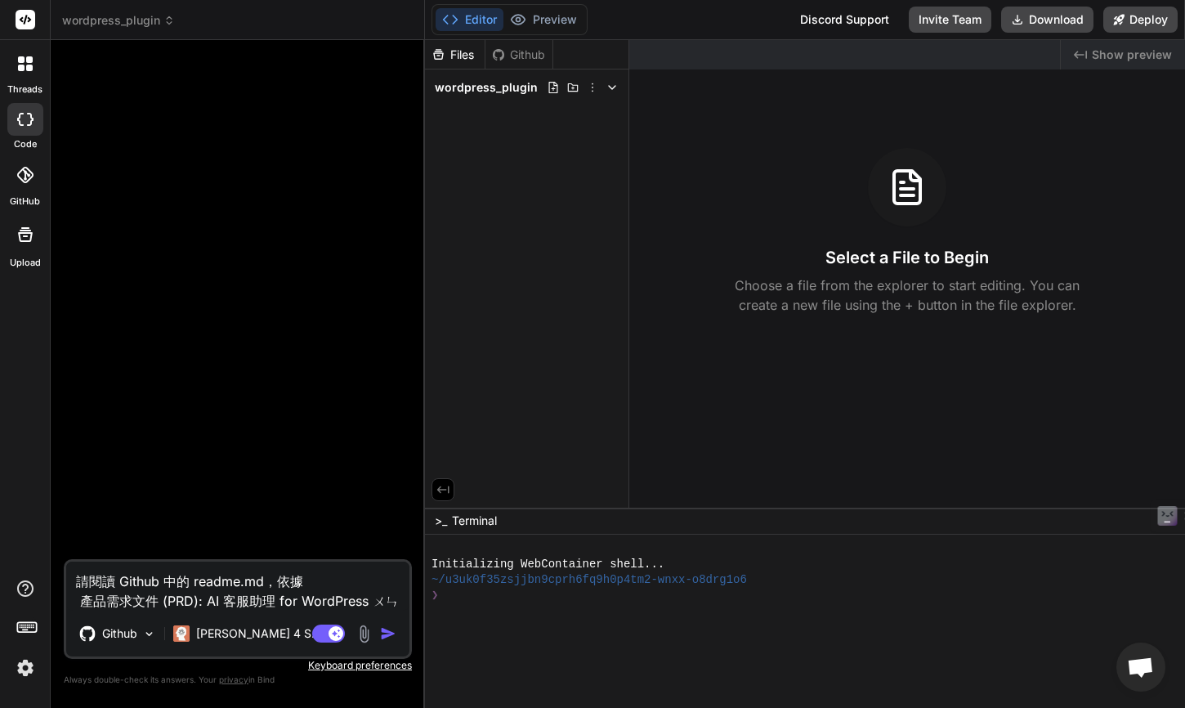
type textarea "x"
type textarea "請閱讀 Github 中的 readme.md，依據 產品需求文件 (PRD): AI 客服助理 for WordPress 文ㄐ"
type textarea "x"
type textarea "請閱讀 Github 中的 readme.md，依據 產品需求文件 (PRD): AI 客服助理 for WordPress 文ㄐㄧ"
type textarea "x"
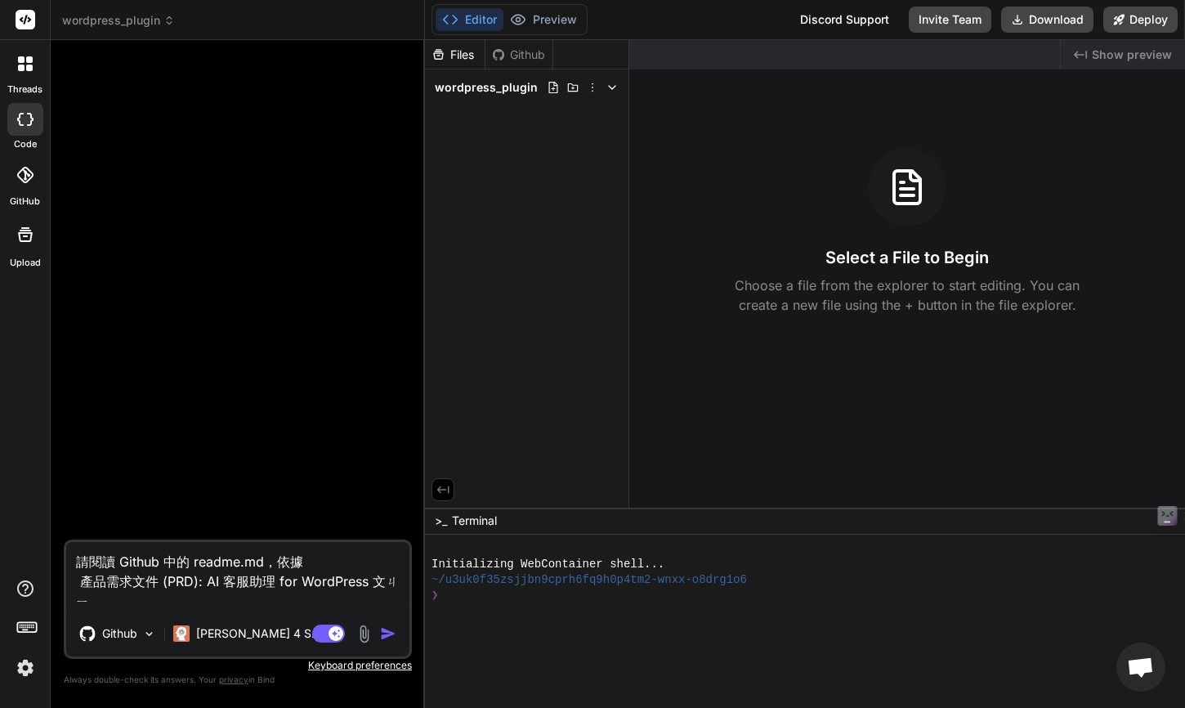
type textarea "請閱讀 Github 中的 readme.md，依據 產品需求文件 (PRD): AI 客服助理 for WordPress 文ㄐㄧㄢ"
type textarea "x"
type textarea "請閱讀 Github 中的 readme.md，依據 產品需求文件 (PRD): AI 客服助理 for WordPress 文件"
type textarea "x"
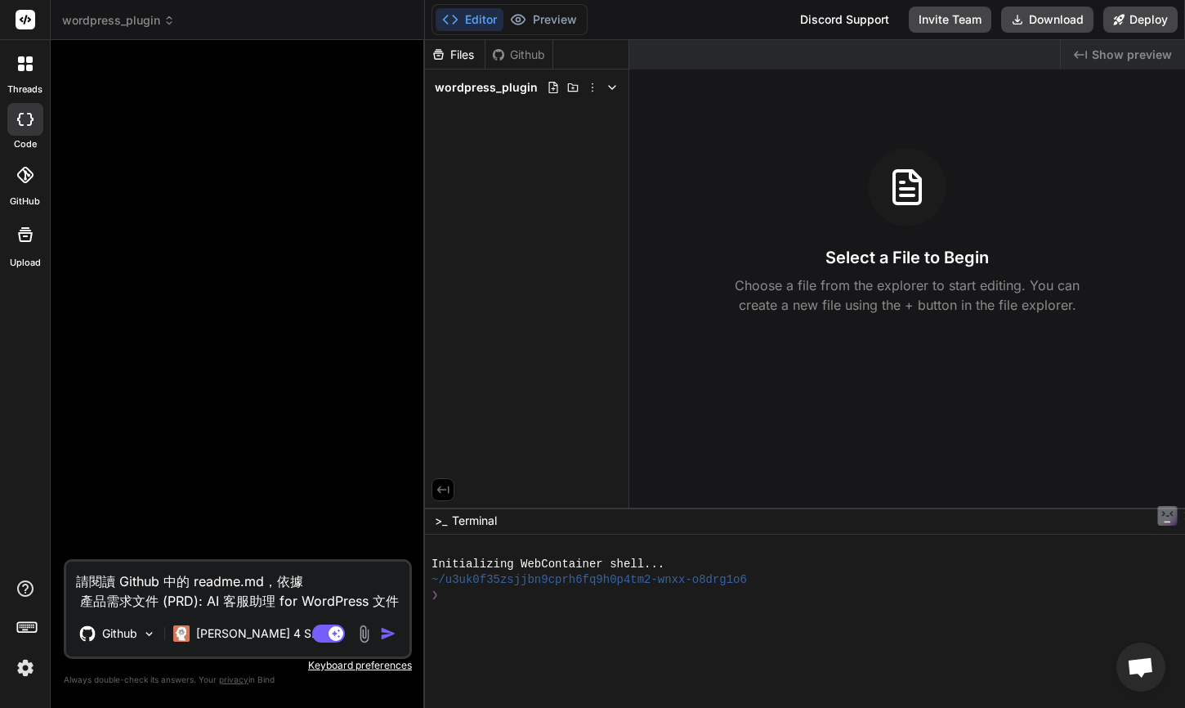
type textarea "請閱讀 Github 中的 readme.md，依據 產品需求文件 (PRD): AI 客服助理 for WordPress 文件ㄨ"
type textarea "x"
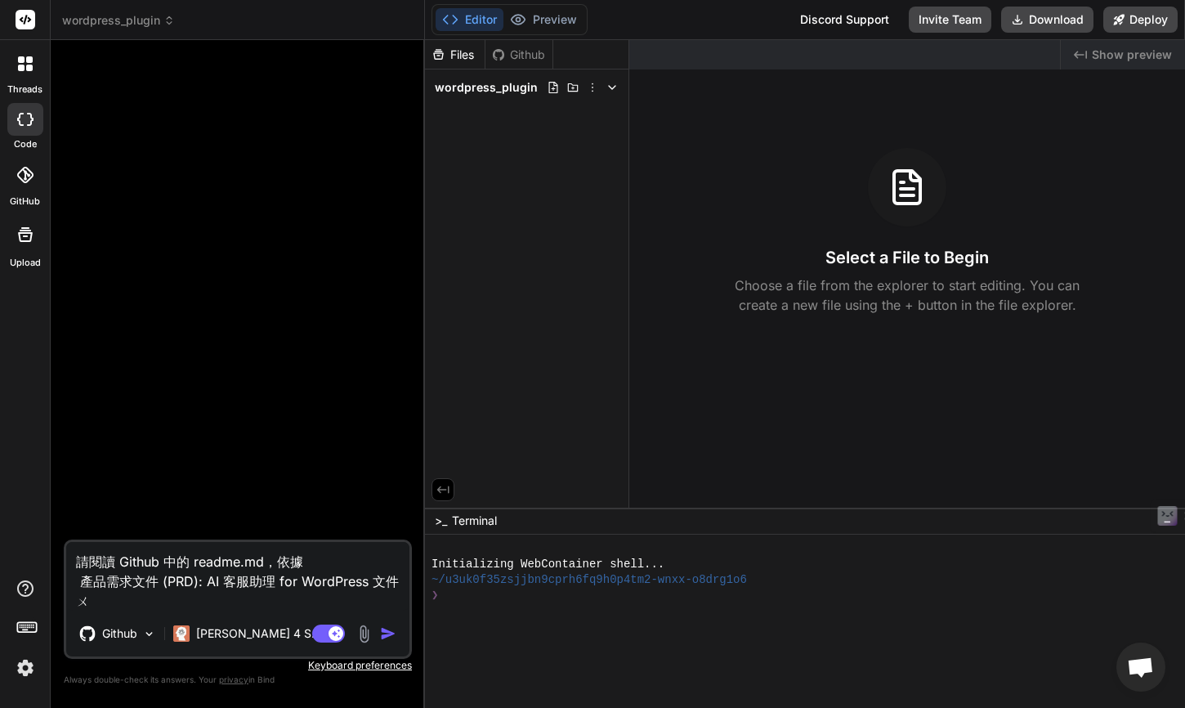
type textarea "請閱讀 Github 中的 readme.md，依據 產品需求文件 (PRD): AI 客服助理 for WordPress 文件ㄓㄨ"
type textarea "x"
type textarea "請閱讀 Github 中的 readme.md，依據 產品需求文件 (PRD): AI 客服助理 for WordPress 文件ㄓㄨㄥ"
type textarea "x"
type textarea "請閱讀 Github 中的 readme.md，依據 產品需求文件 (PRD): AI 客服助理 for WordPress 文件中"
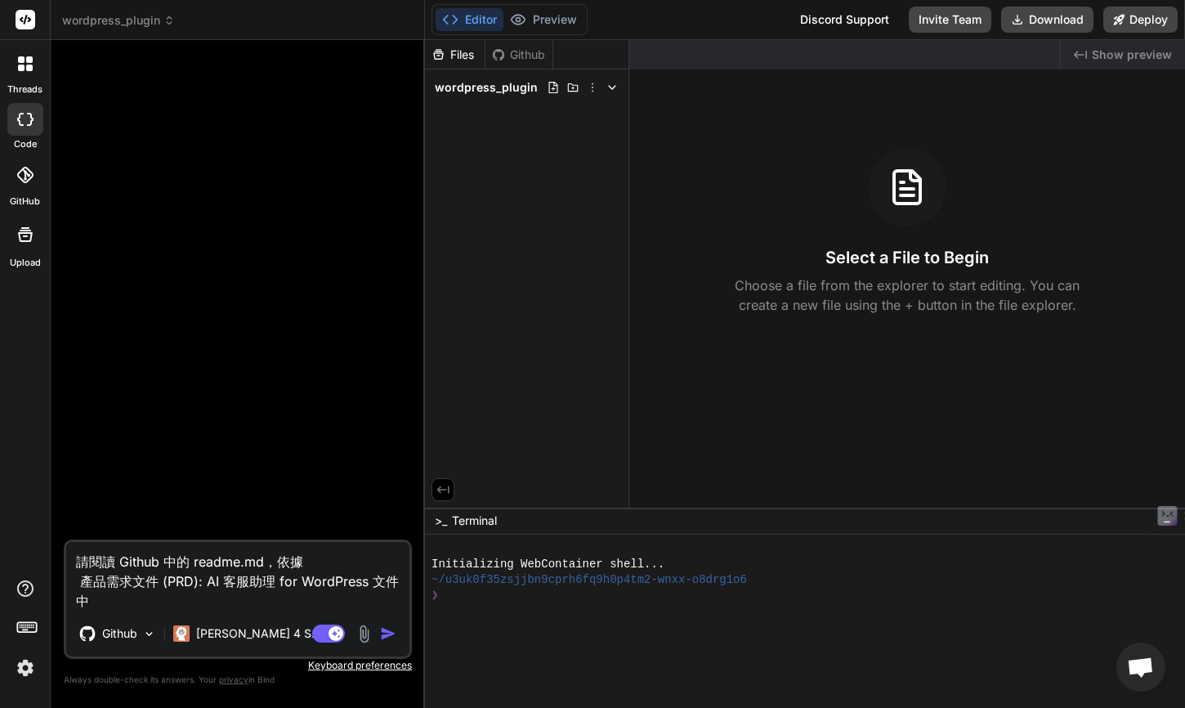
type textarea "x"
type textarea "請閱讀 Github 中的 readme.md，依據 產品需求文件 (PRD): AI 客服助理 for WordPress 文件中ㄜ"
type textarea "x"
type textarea "請閱讀 Github 中的 readme.md，依據 產品需求文件 (PRD): AI 客服助理 for WordPress 文件中ㄉㄜ"
type textarea "x"
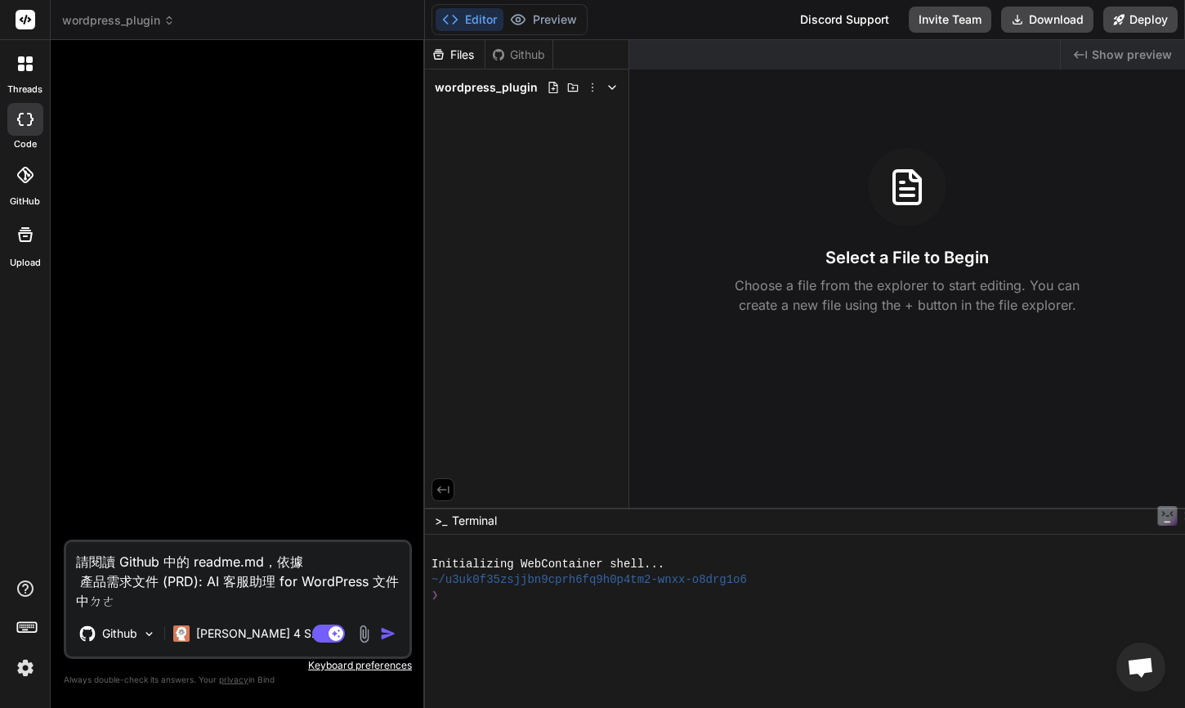
type textarea "請閱讀 Github 中的 readme.md，依據 產品需求文件 (PRD): AI 客服助理 for WordPress 文件中的"
type textarea "x"
type textarea "請閱讀 Github 中的 readme.md，依據 產品需求文件 (PRD): AI 客服助理 for WordPress 文件中的ㄕ"
type textarea "x"
type textarea "請閱讀 Github 中的 readme.md，依據 產品需求文件 (PRD): AI 客服助理 for WordPress 文件中的ㄕㄨ"
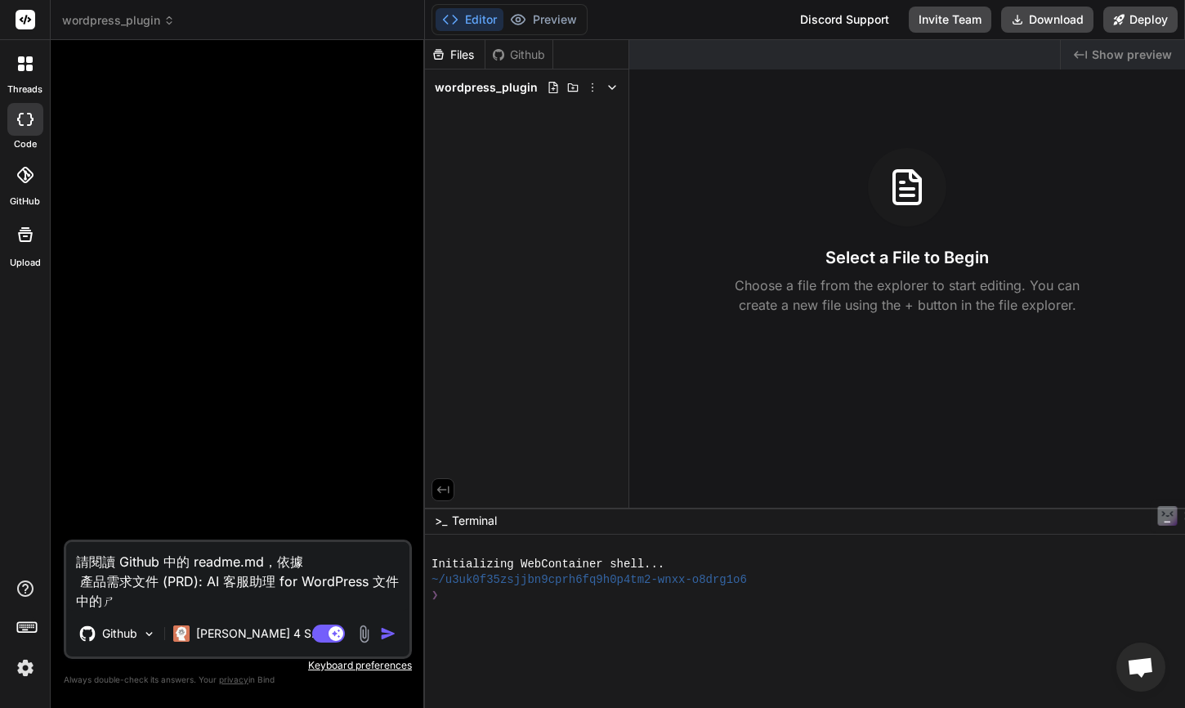
type textarea "x"
type textarea "請閱讀 Github 中的 readme.md，依據 產品需求文件 (PRD): AI 客服助理 for WordPress 文件中的ㄕㄨㄛ"
type textarea "x"
type textarea "請閱讀 Github 中的 readme.md，依據 產品需求文件 (PRD): AI 客服助理 for WordPress 文件中的說"
type textarea "x"
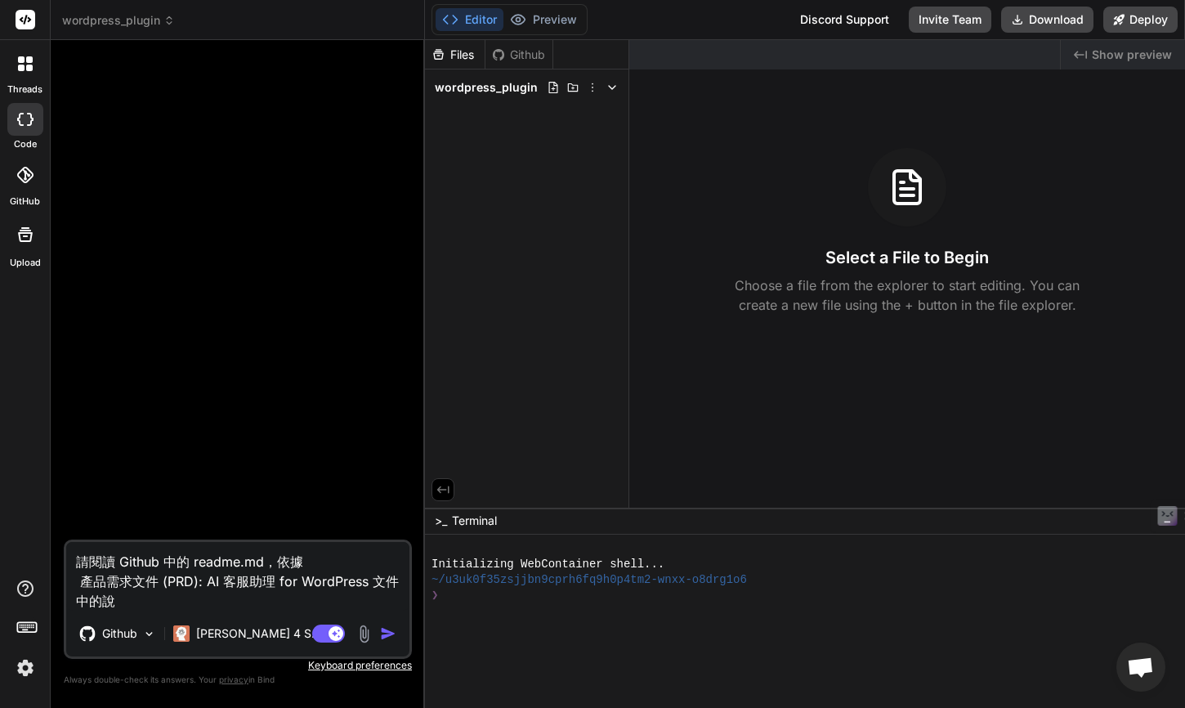
type textarea "請閱讀 Github 中的 readme.md，依據 產品需求文件 (PRD): AI 客服助理 for WordPress 文件中的說ㄧ"
type textarea "x"
type textarea "請閱讀 Github 中的 readme.md，依據 產品需求文件 (PRD): AI 客服助理 for WordPress 文件中的說ㄧㄥ"
type textarea "x"
type textarea "請閱讀 Github 中的 readme.md，依據 產品需求文件 (PRD): AI 客服助理 for WordPress 文件中的說ㄇㄧㄥ"
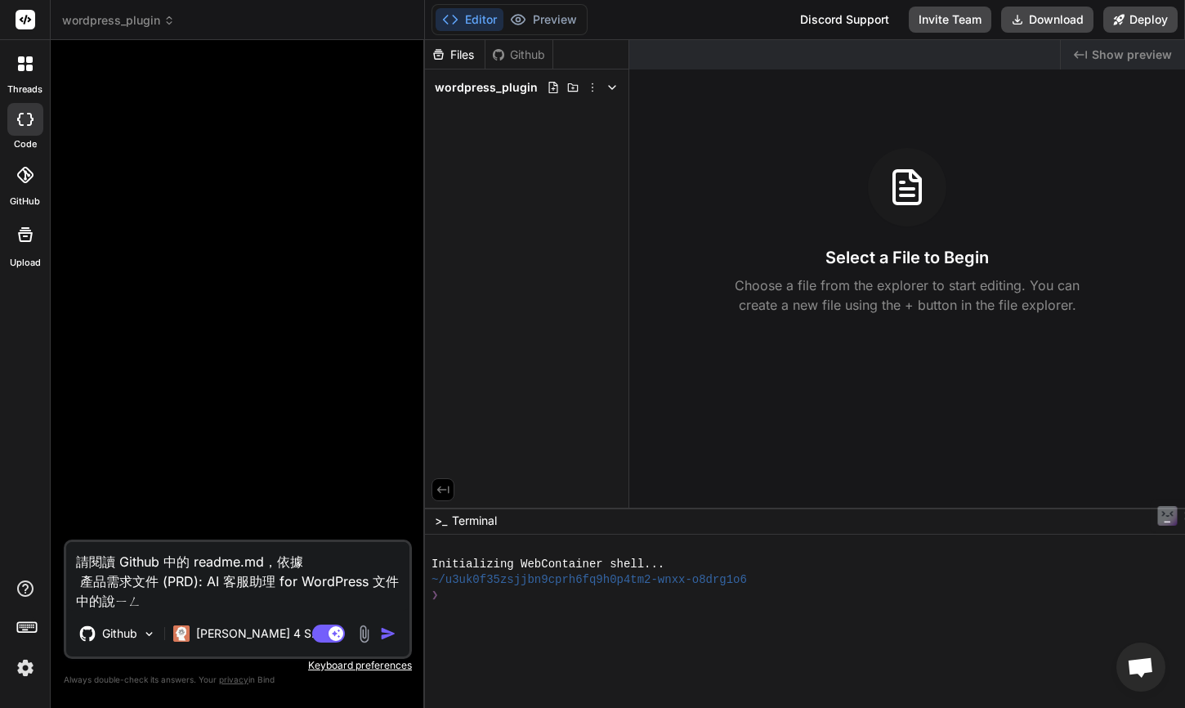
type textarea "x"
type textarea "請閱讀 Github 中的 readme.md，依據 產品需求文件 (PRD): AI 客服助理 for WordPress 文件中的說明"
type textarea "x"
type textarea "請閱讀 Github 中的 readme.md，依據 產品需求文件 (PRD): AI 客服助理 for WordPress 文件中的說明m"
type textarea "x"
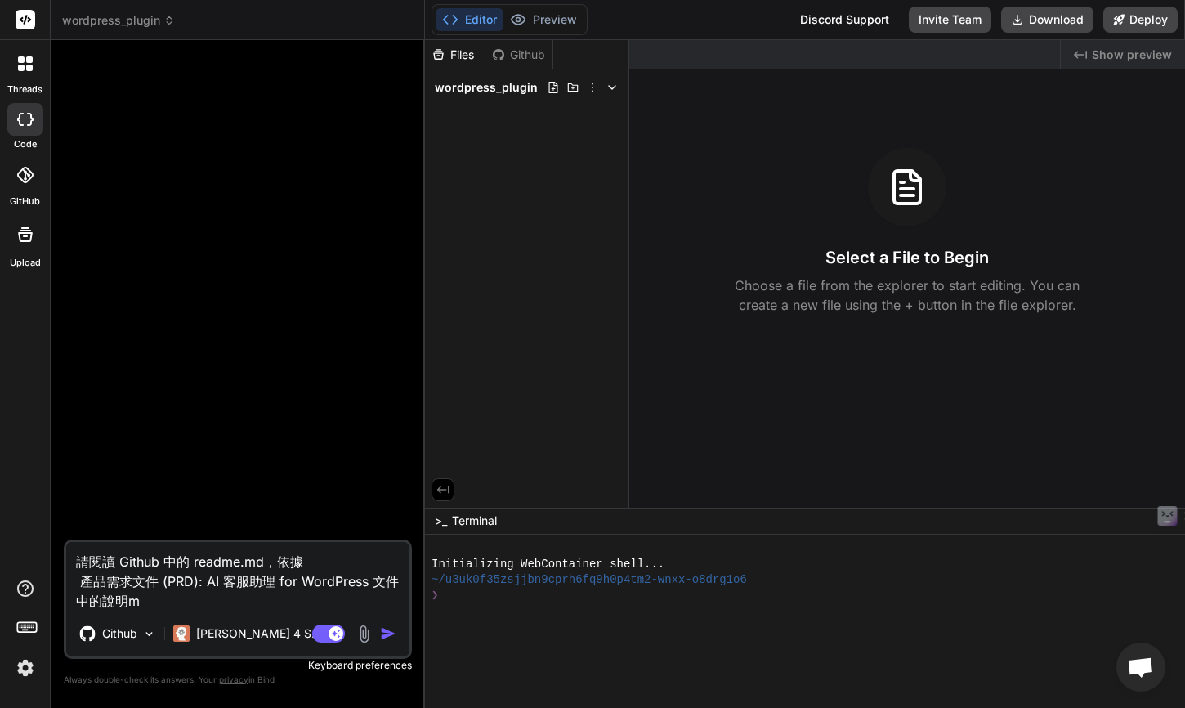
type textarea "請閱讀 Github 中的 readme.md，依據 產品需求文件 (PRD): AI 客服助理 for WordPress 文件中的說明"
type textarea "x"
type textarea "請閱讀 Github 中的 readme.md，依據 產品需求文件 (PRD): AI 客服助理 for WordPress 文件中的說明，"
type textarea "x"
type textarea "請閱讀 Github 中的 readme.md，依據 產品需求文件 (PRD): AI 客服助理 for WordPress 文件中的說明，ㄎ"
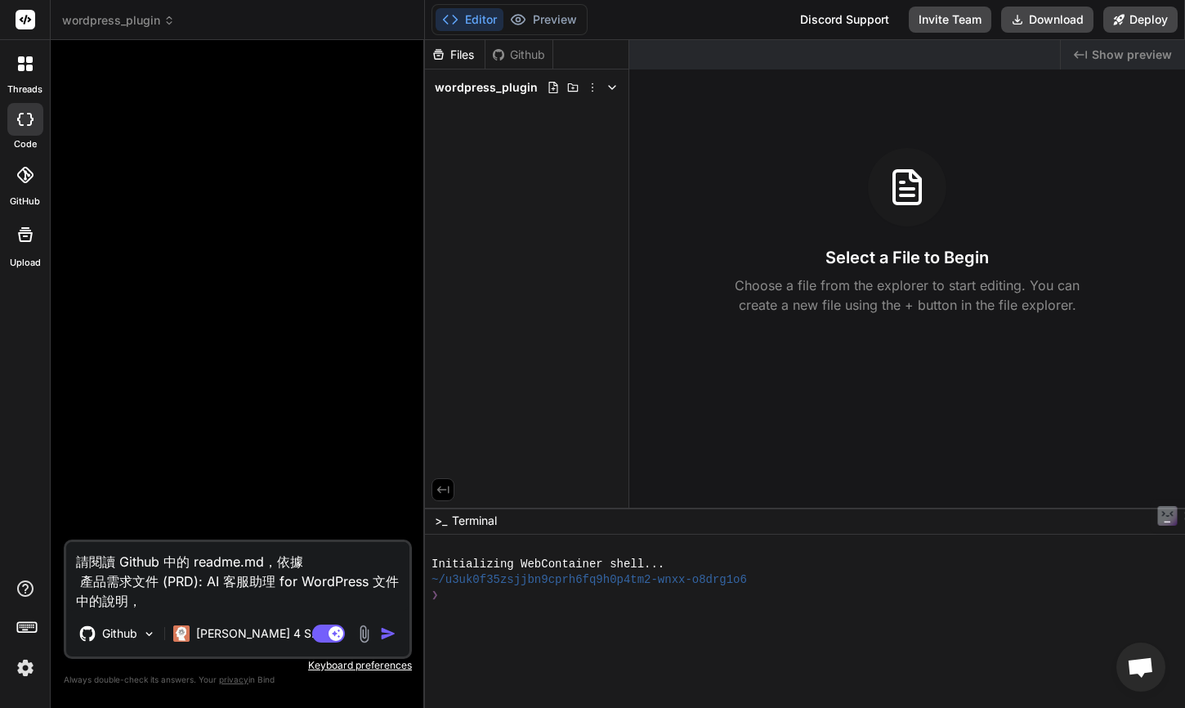
type textarea "x"
type textarea "請閱讀 Github 中的 readme.md，依據 產品需求文件 (PRD): AI 客服助理 for WordPress 文件中的說明，ㄎㄞ"
type textarea "x"
type textarea "請閱讀 Github 中的 readme.md，依據 產品需求文件 (PRD): AI 客服助理 for WordPress 文件中的說明，開"
type textarea "x"
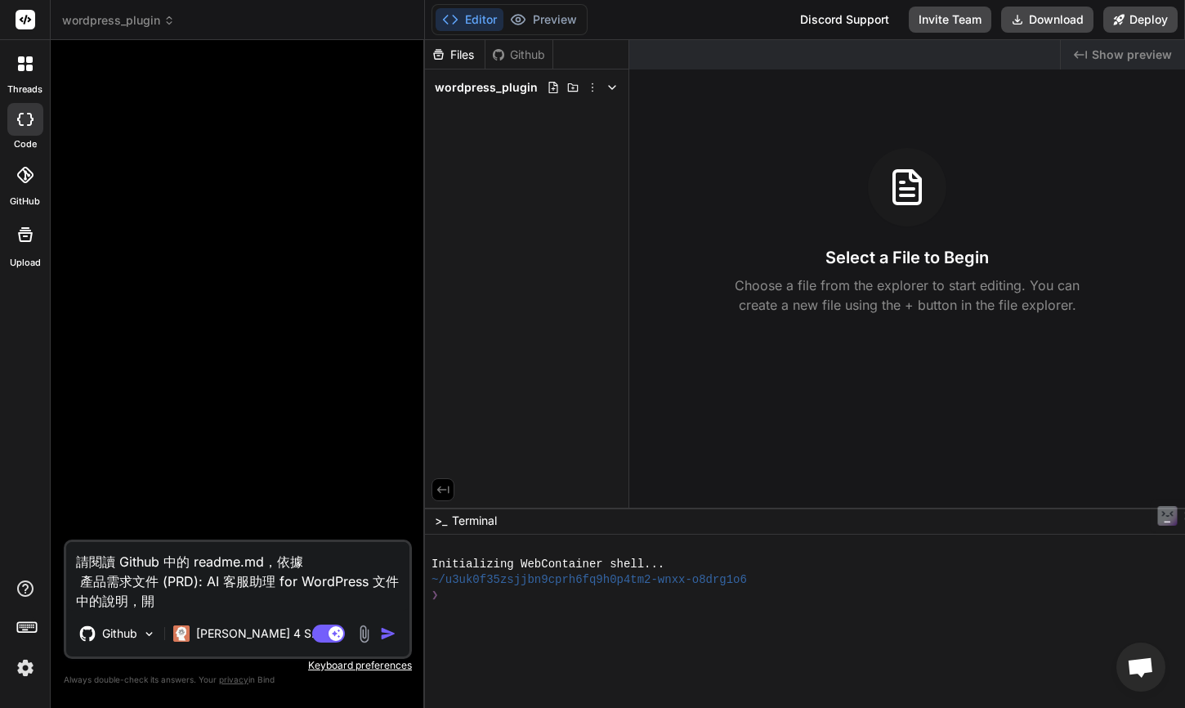
type textarea "請閱讀 Github 中的 readme.md，依據 產品需求文件 (PRD): AI 客服助理 for WordPress 文件中的說明，開ㄈ"
type textarea "x"
type textarea "請閱讀 Github 中的 readme.md，依據 產品需求文件 (PRD): AI 客服助理 for WordPress 文件中的說明，開ㄈㄚ"
type textarea "x"
type textarea "請閱讀 Github 中的 readme.md，依據 產品需求文件 (PRD): AI 客服助理 for WordPress 文件中的說明，開發"
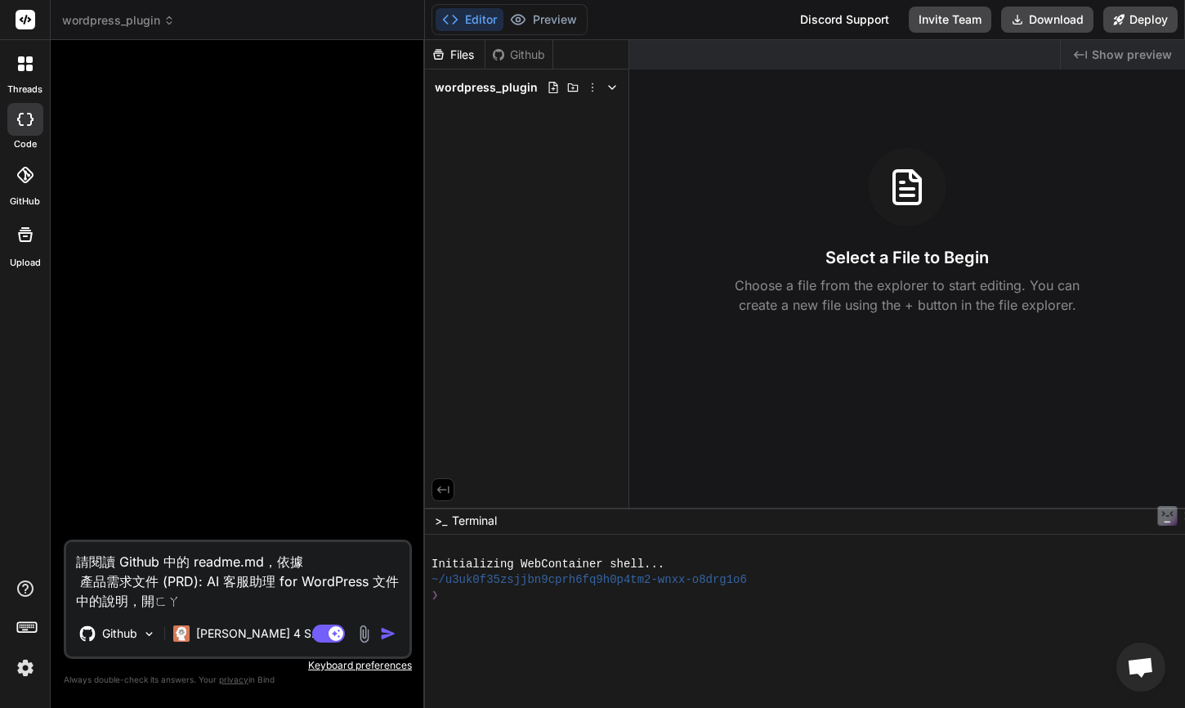
type textarea "x"
type textarea "請閱讀 Github 中的 readme.md，依據 產品需求文件 (PRD): AI 客服助理 for WordPress 文件中的說明，開發ㄧ"
type textarea "x"
type textarea "請閱讀 Github 中的 readme.md，依據 產品需求文件 (PRD): AI 客服助理 for WordPress 文件中的說明，開發一"
type textarea "x"
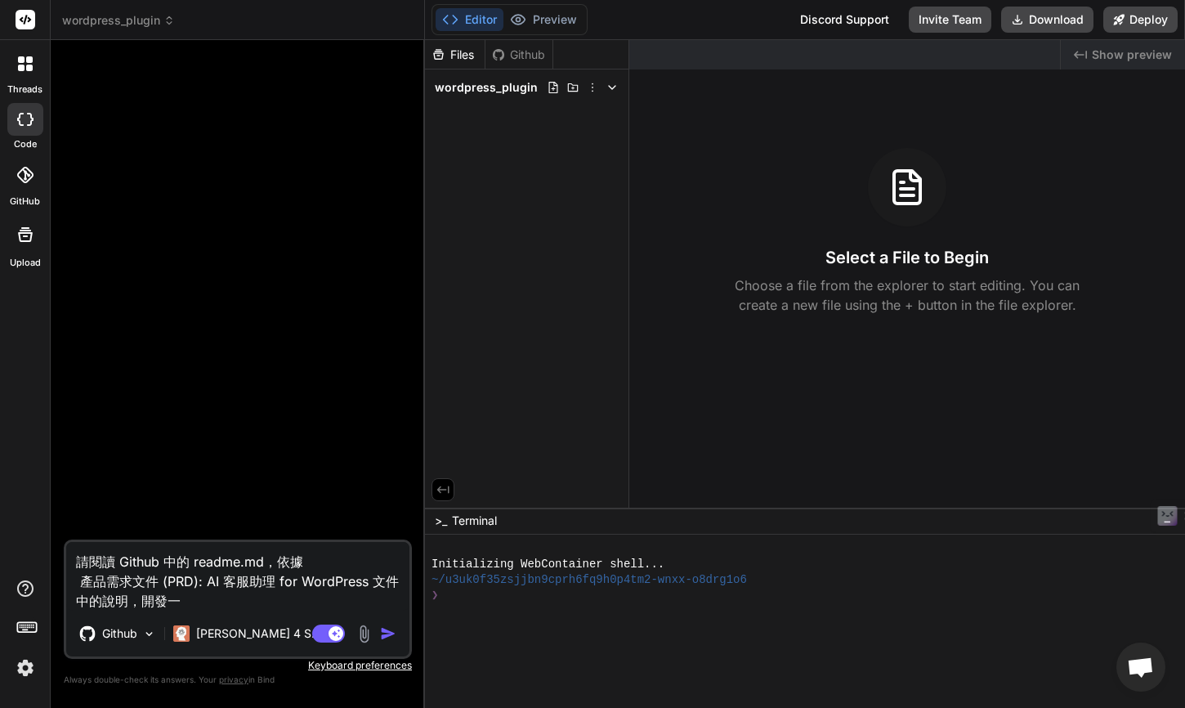
type textarea "請閱讀 Github 中的 readme.md，依據 產品需求文件 (PRD): AI 客服助理 for WordPress 文件中的說明，開發一ㄍ"
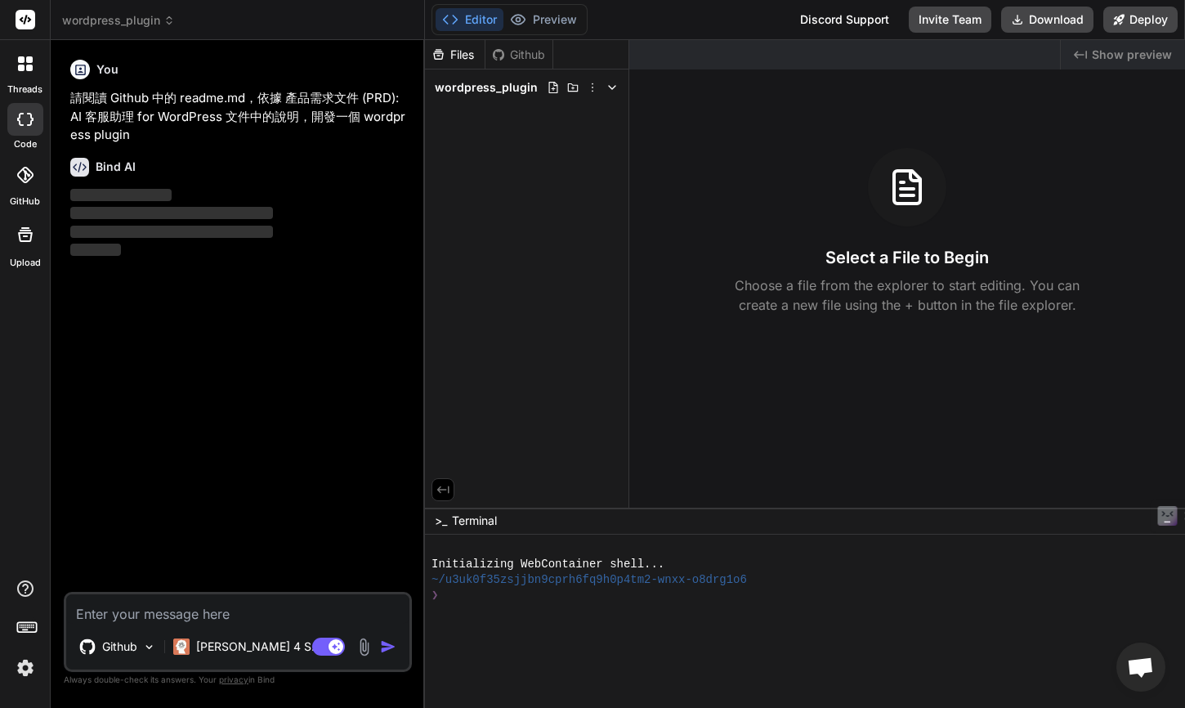
click at [524, 60] on div "Github" at bounding box center [518, 55] width 67 height 16
click at [495, 54] on icon at bounding box center [498, 54] width 13 height 13
click at [605, 87] on div at bounding box center [583, 87] width 72 height 13
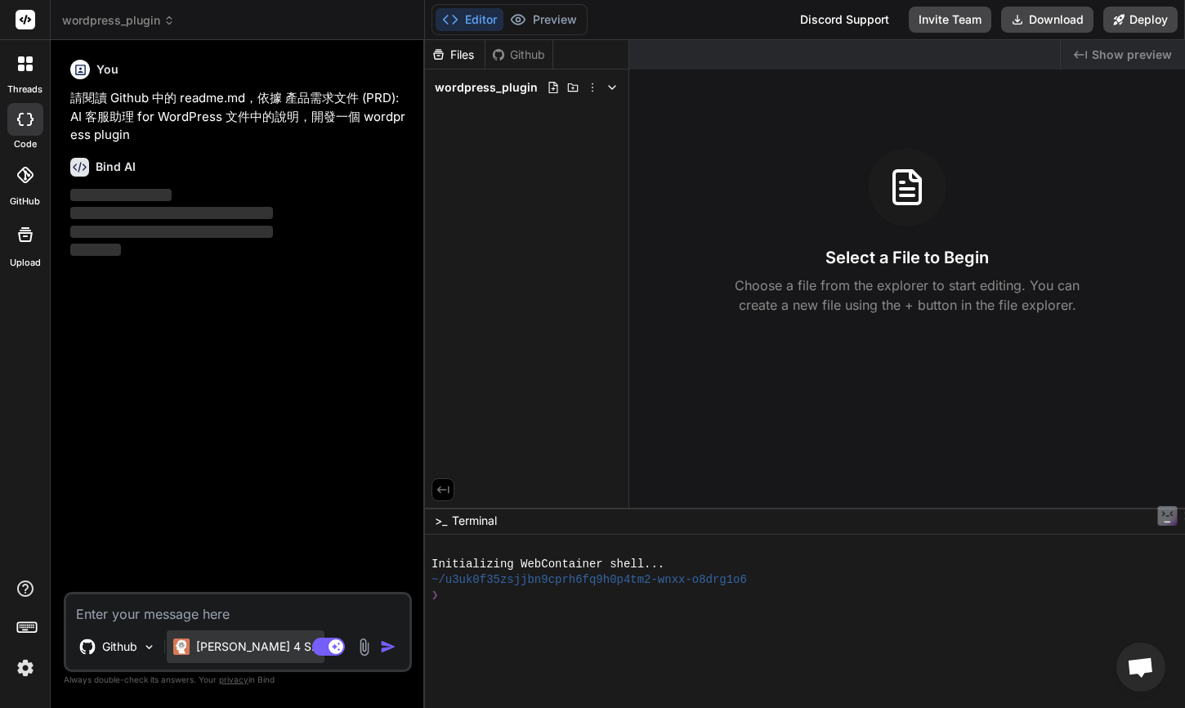
click at [214, 642] on p "Claude 4 S.." at bounding box center [257, 646] width 122 height 16
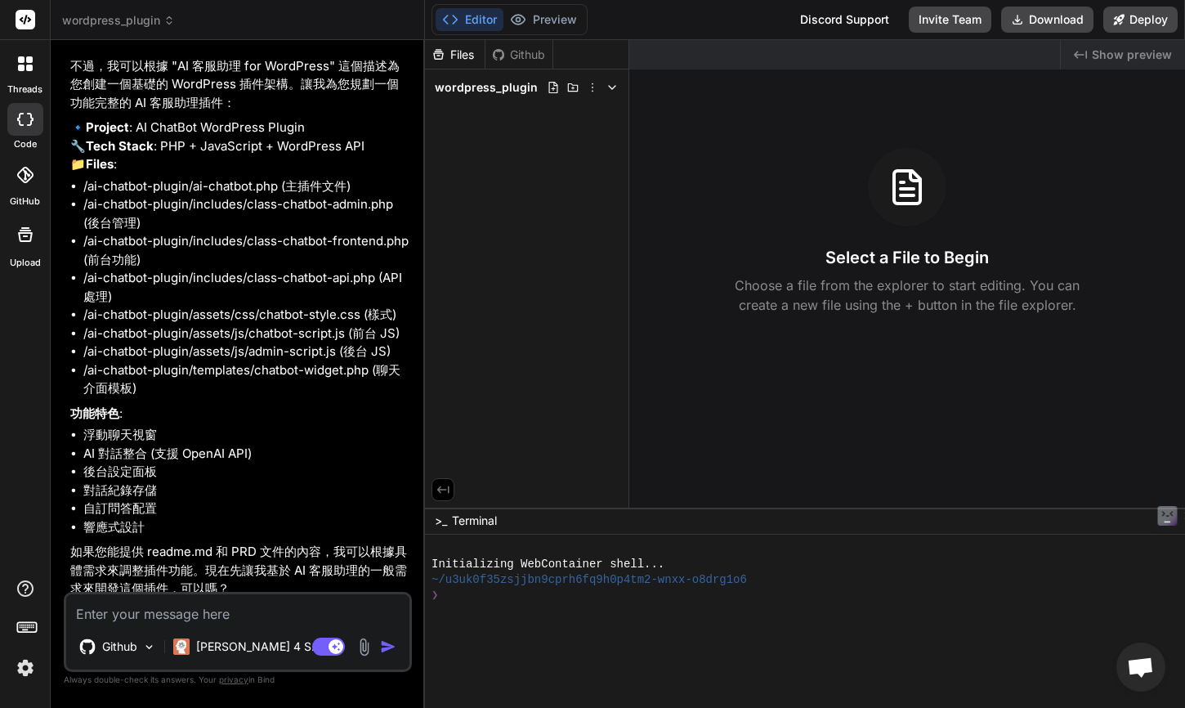
scroll to position [218, 0]
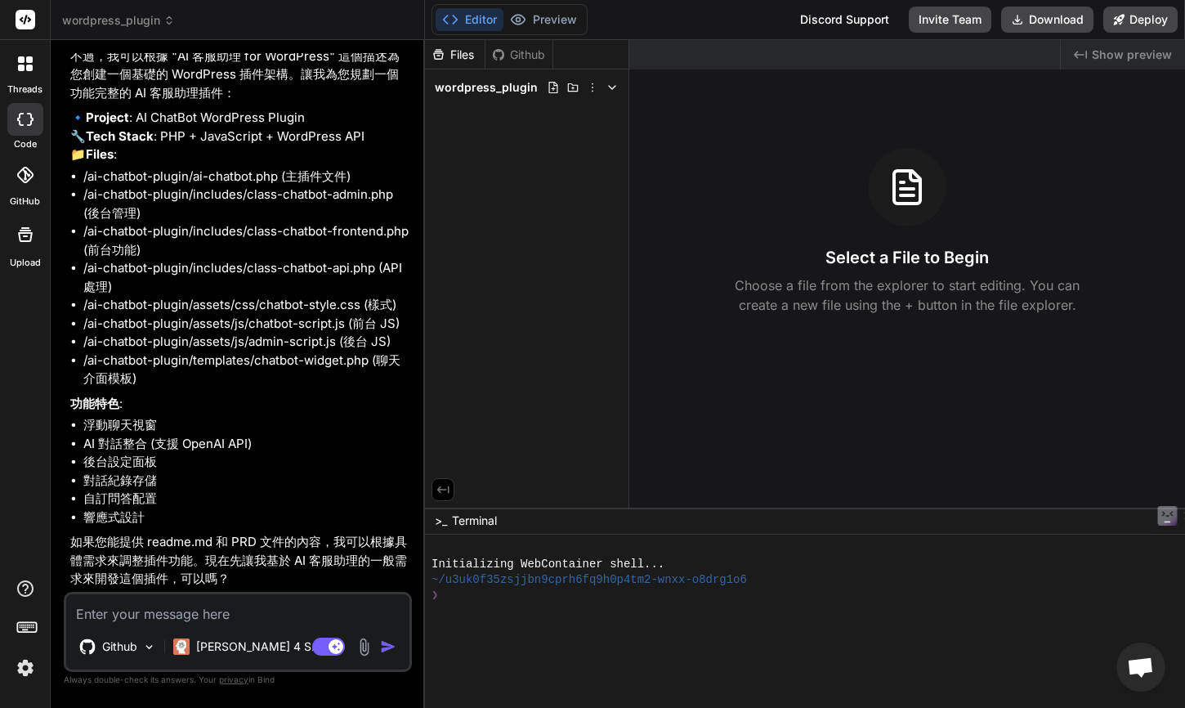
click at [185, 605] on textarea at bounding box center [237, 608] width 343 height 29
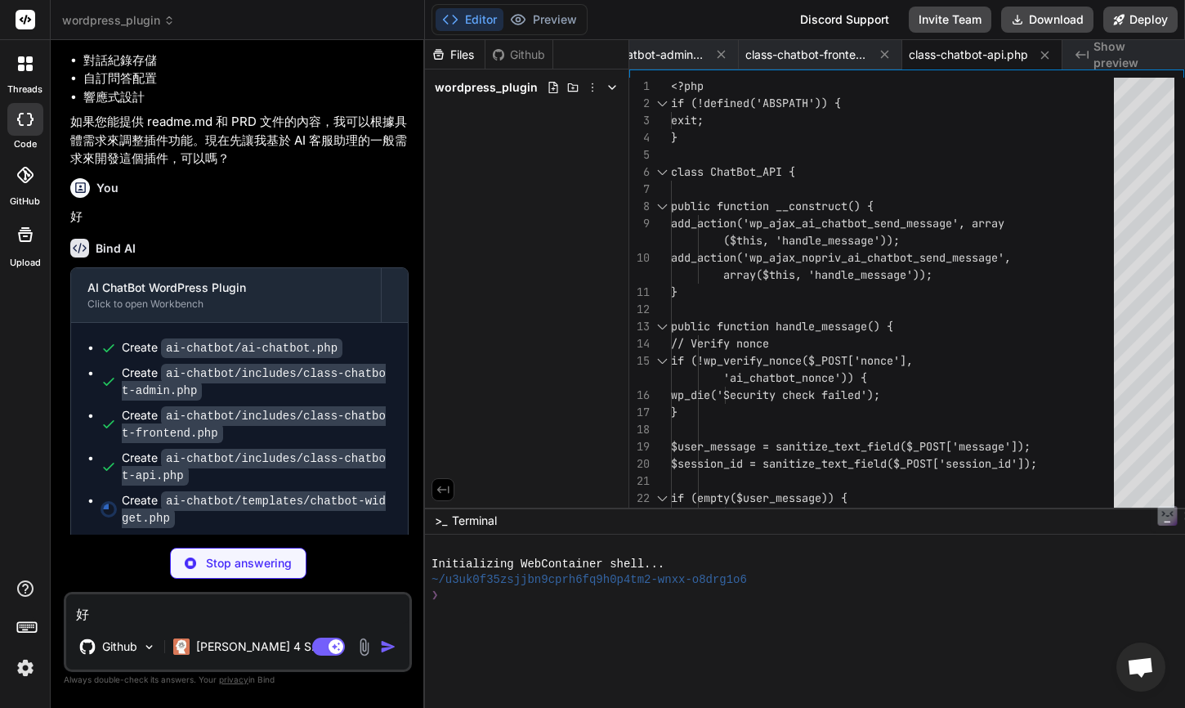
scroll to position [0, 323]
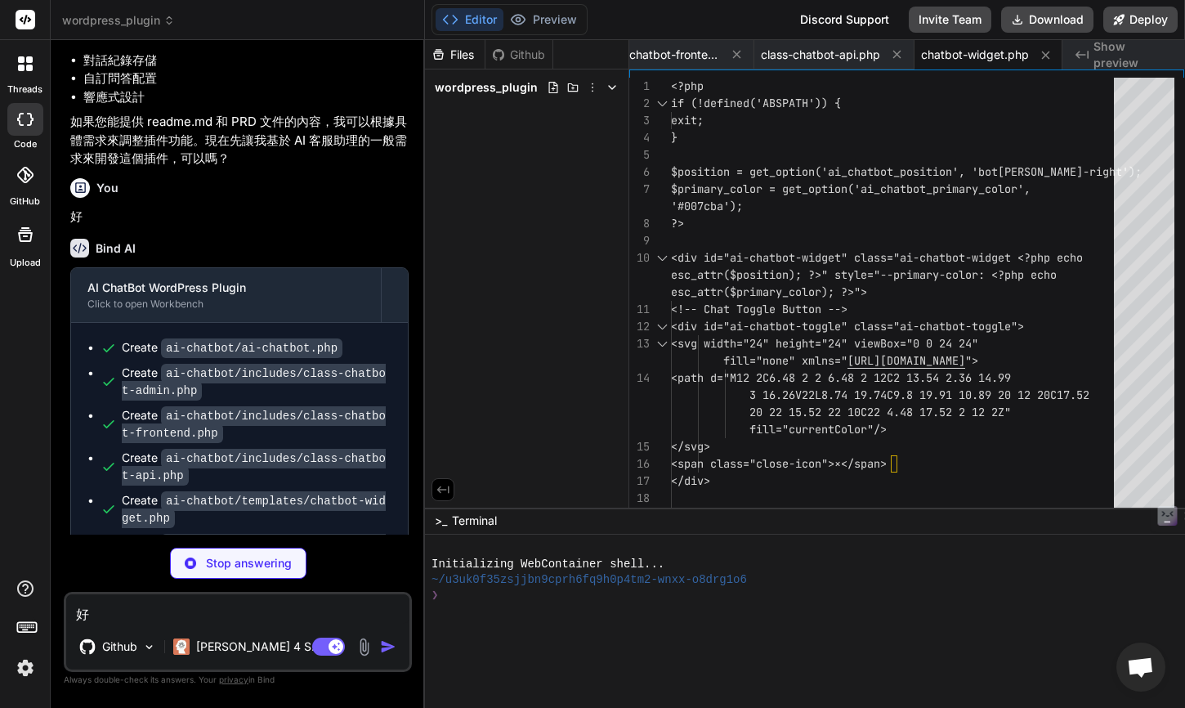
click at [371, 651] on img at bounding box center [364, 646] width 19 height 19
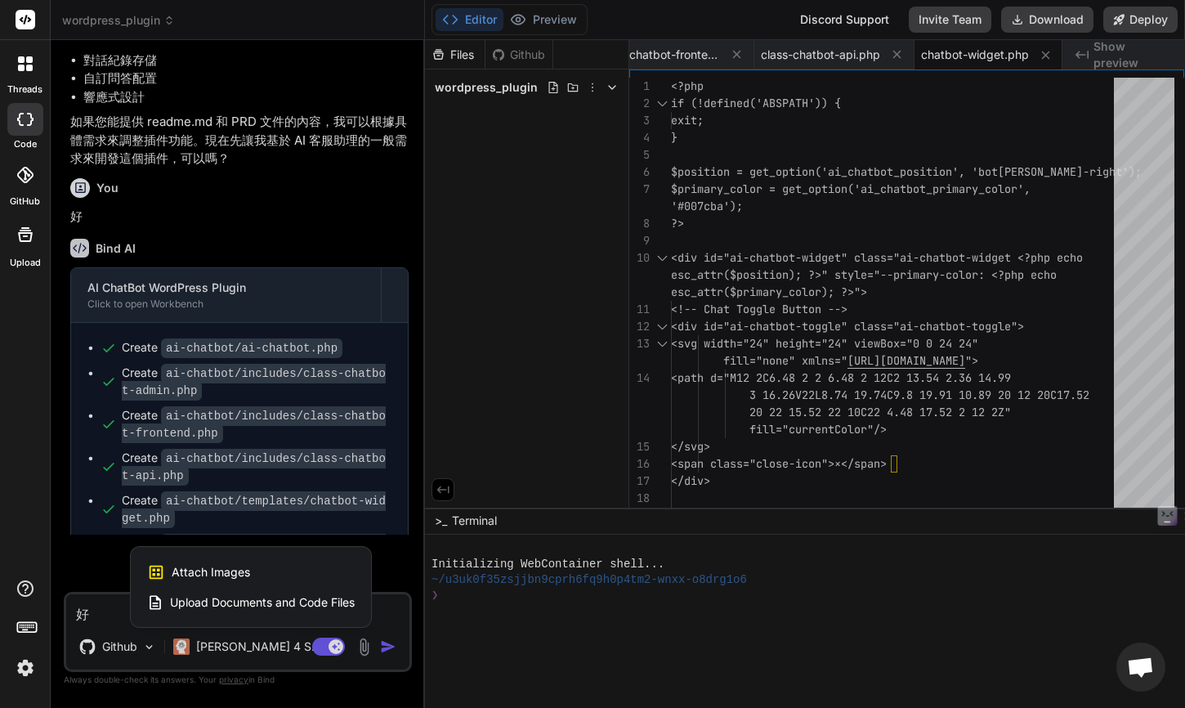
click at [270, 601] on span "Upload Documents and Code Files" at bounding box center [262, 602] width 185 height 16
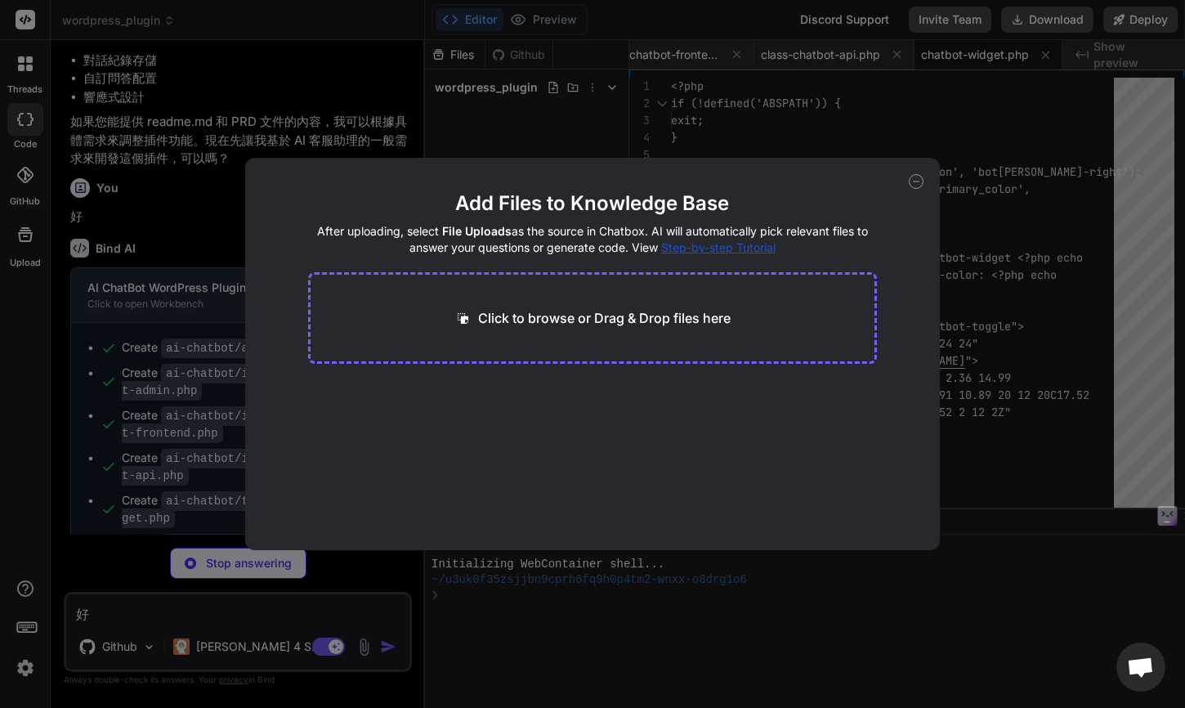
click at [454, 324] on icon at bounding box center [462, 318] width 17 height 17
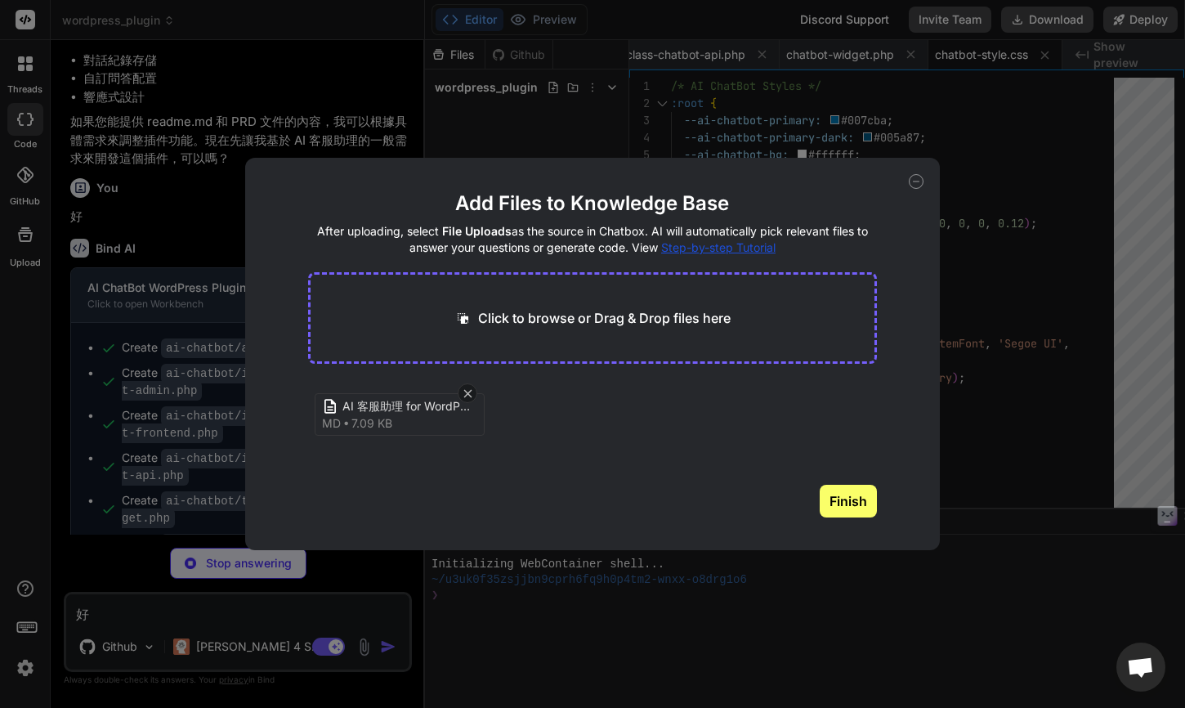
click at [854, 494] on button "Finish" at bounding box center [848, 501] width 57 height 33
click at [919, 181] on icon at bounding box center [916, 181] width 15 height 15
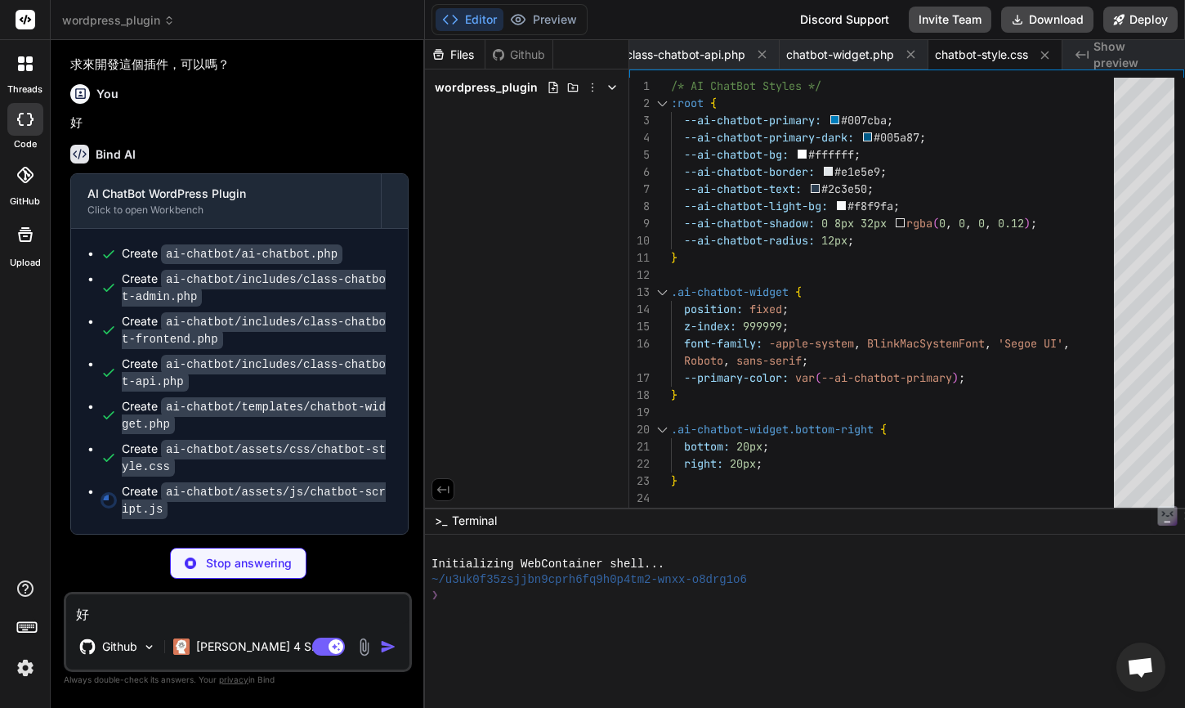
scroll to position [85, 0]
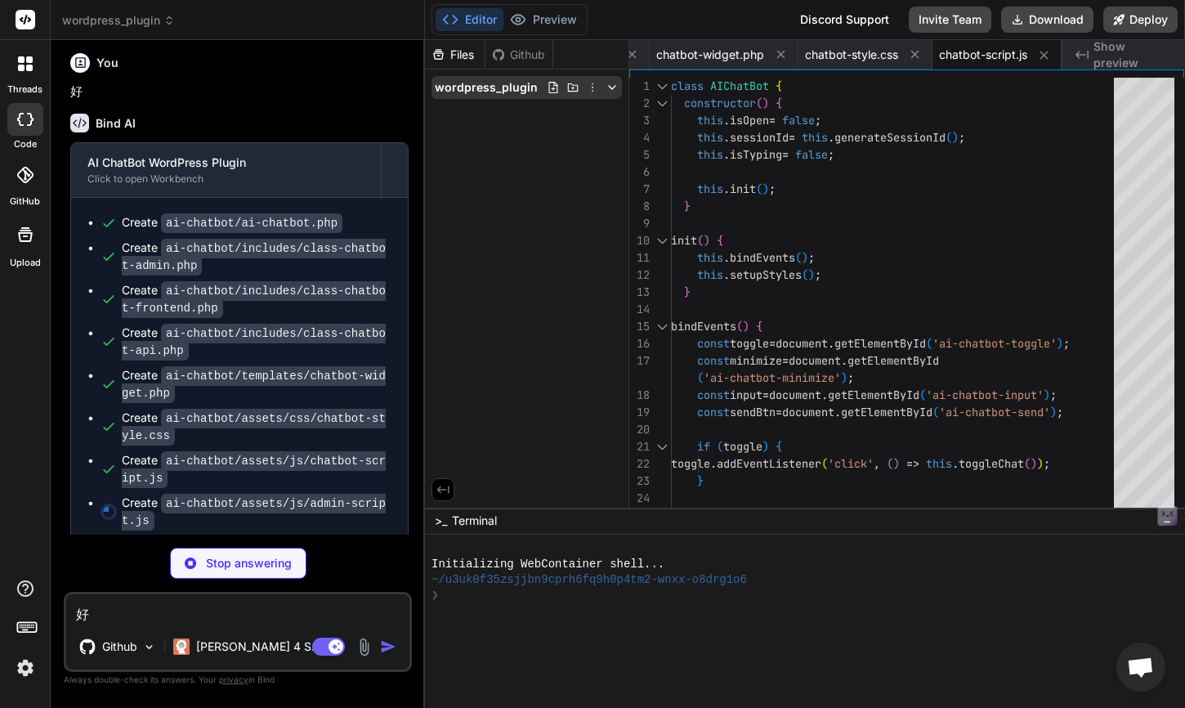
click at [482, 78] on div "wordpress_plugin" at bounding box center [527, 87] width 190 height 23
click at [442, 110] on icon at bounding box center [442, 109] width 14 height 14
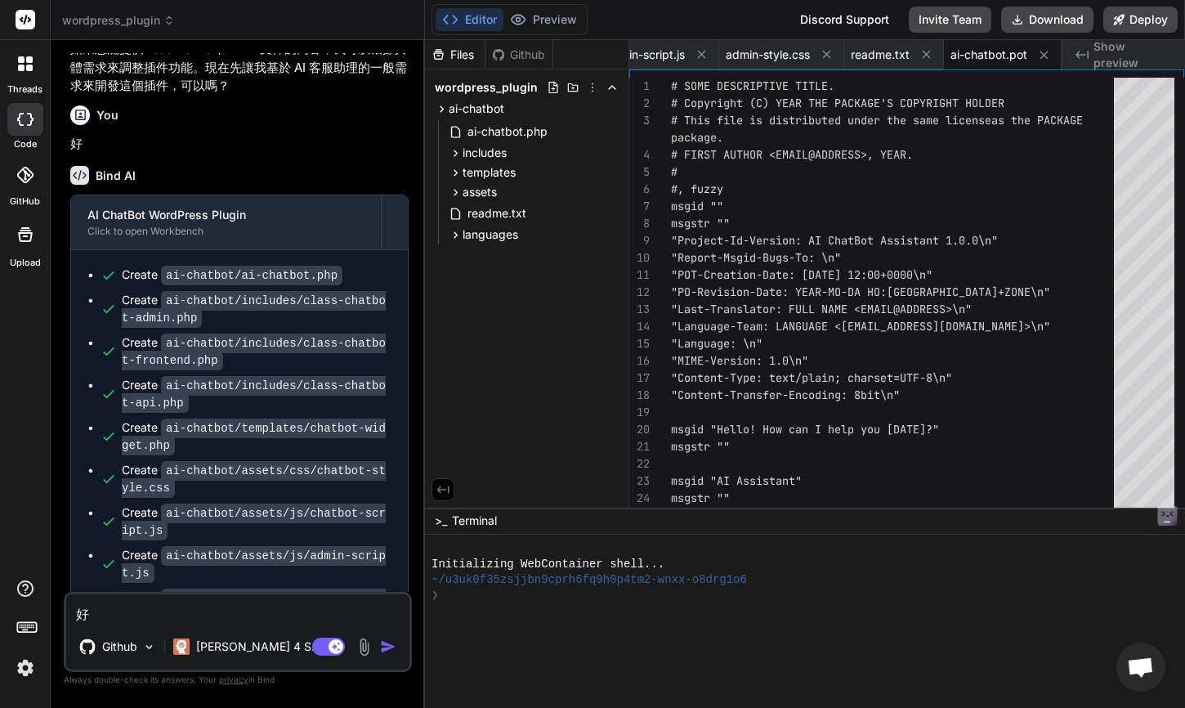
scroll to position [821, 0]
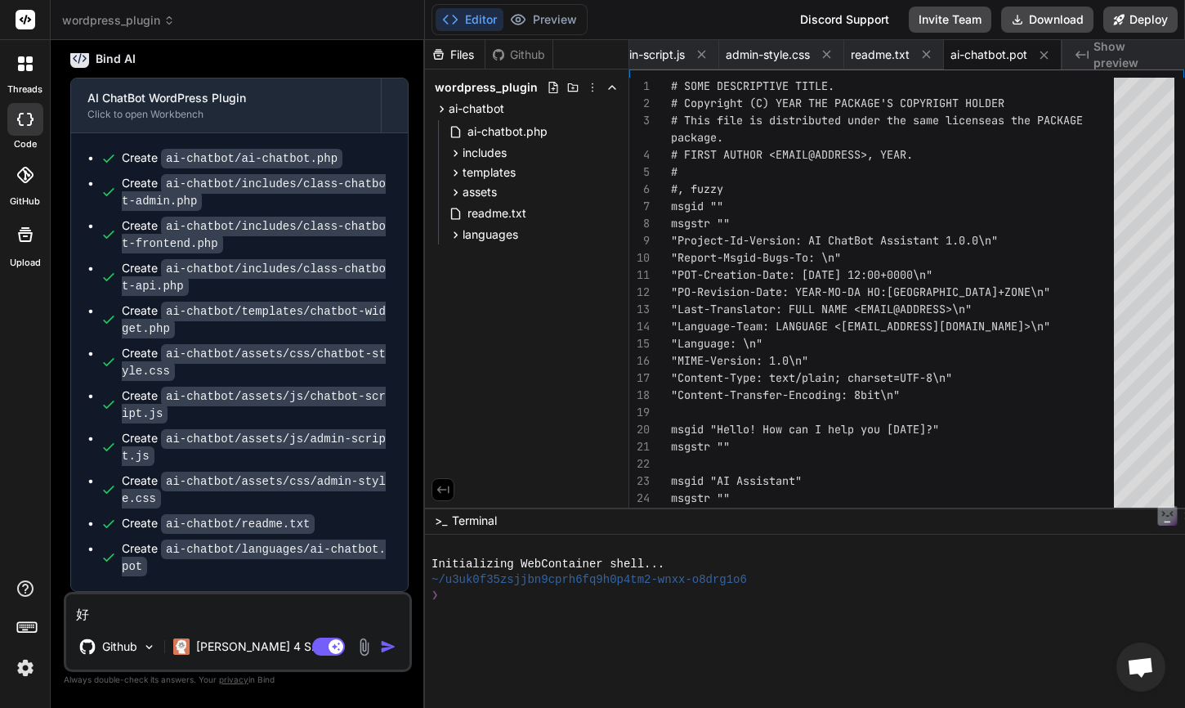
click at [156, 612] on textarea "好" at bounding box center [237, 608] width 343 height 29
click at [553, 91] on icon at bounding box center [553, 87] width 13 height 13
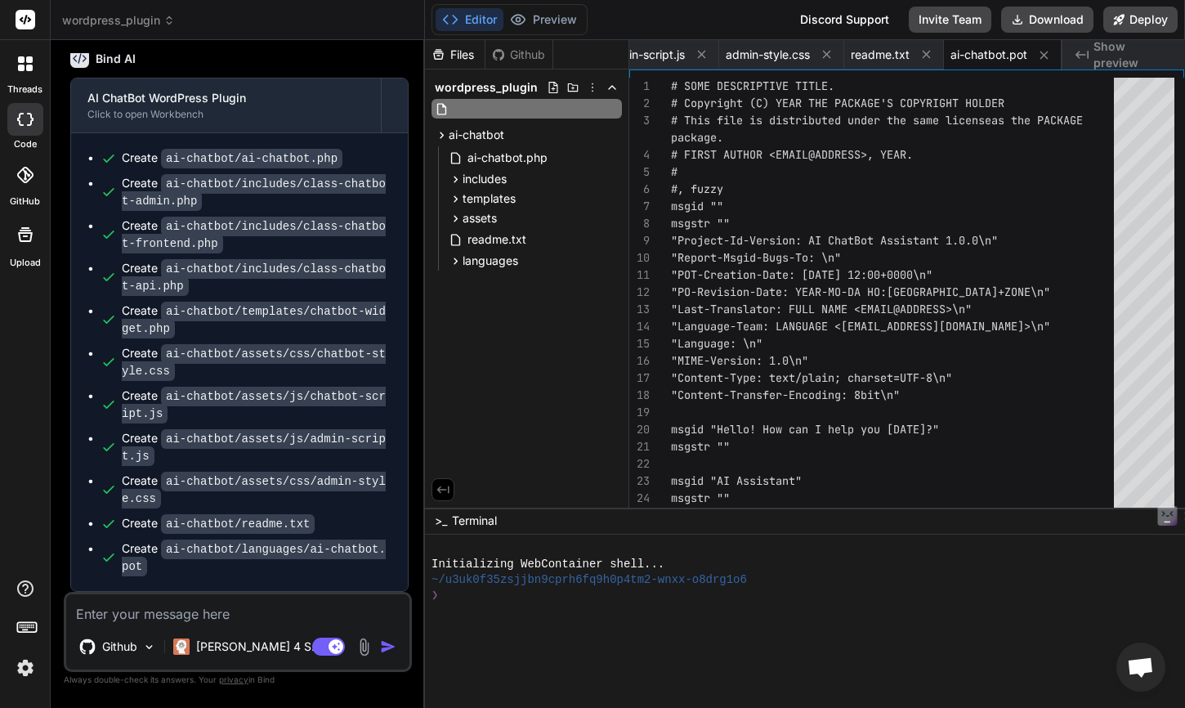
click at [531, 307] on div "Files Github wordpress_plugin ai-chatbot ai-chatbot.php includes class-chatbot-…" at bounding box center [527, 273] width 204 height 467
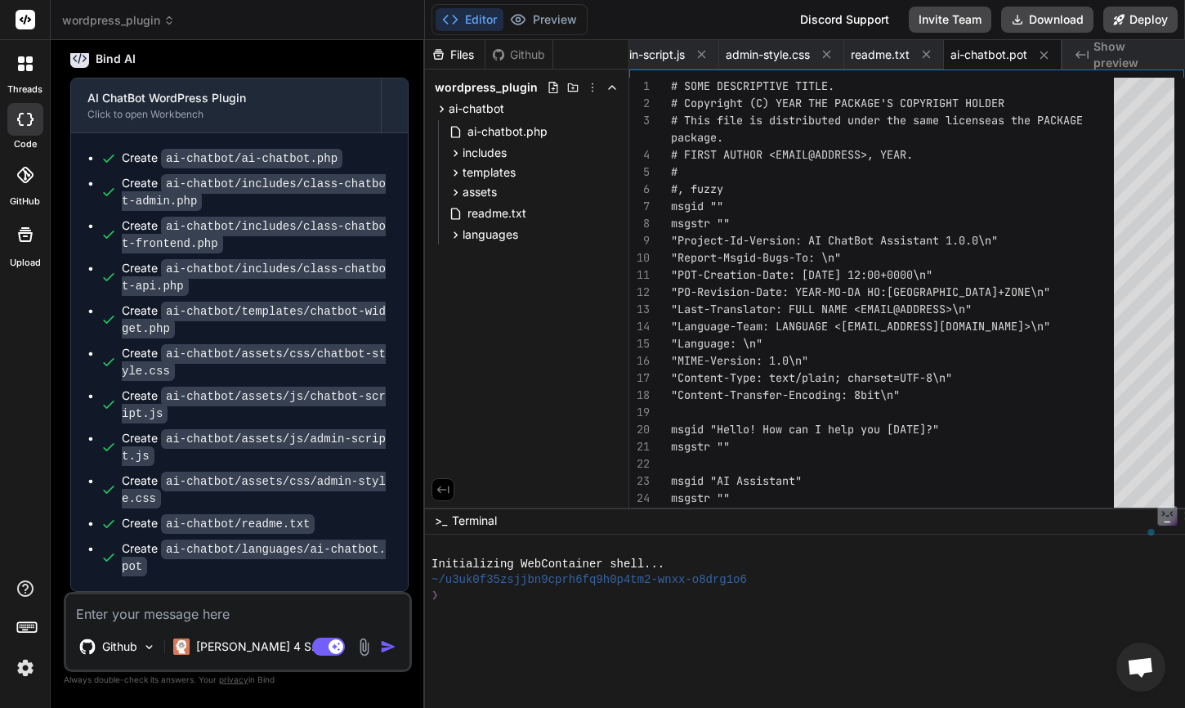
click at [531, 307] on div "Files Github wordpress_plugin ai-chatbot ai-chatbot.php includes class-chatbot-…" at bounding box center [527, 273] width 204 height 467
click at [594, 83] on icon at bounding box center [592, 87] width 13 height 13
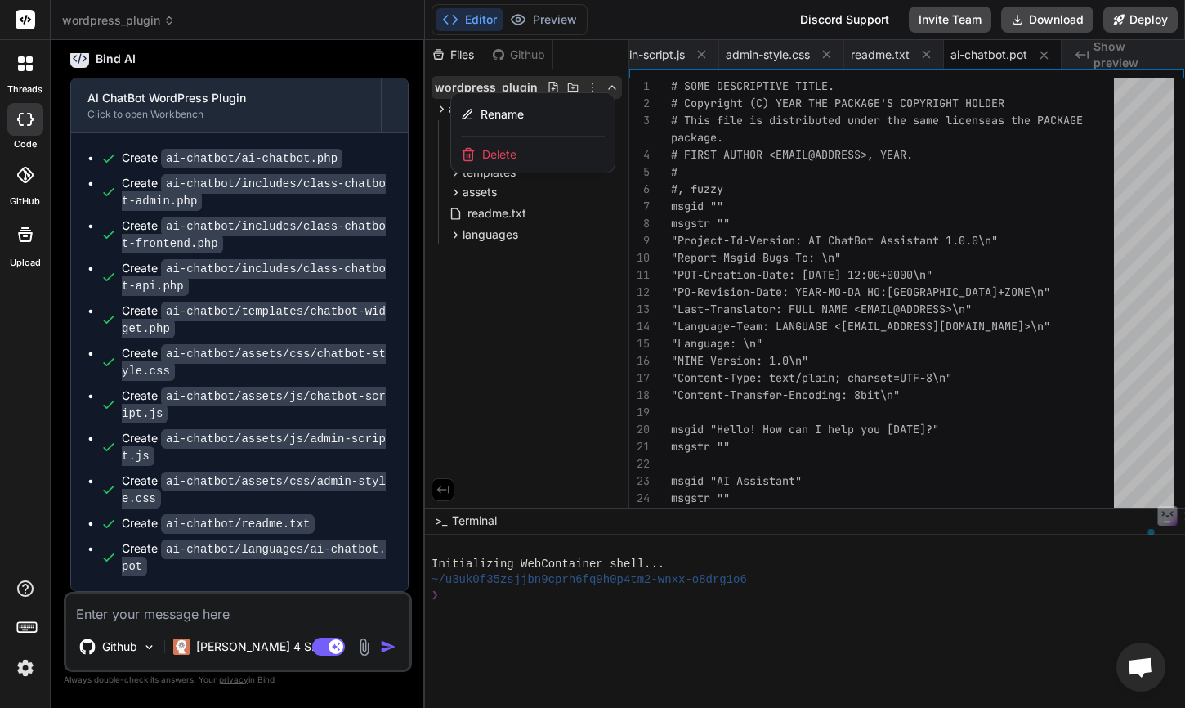
click at [594, 83] on div at bounding box center [805, 374] width 760 height 668
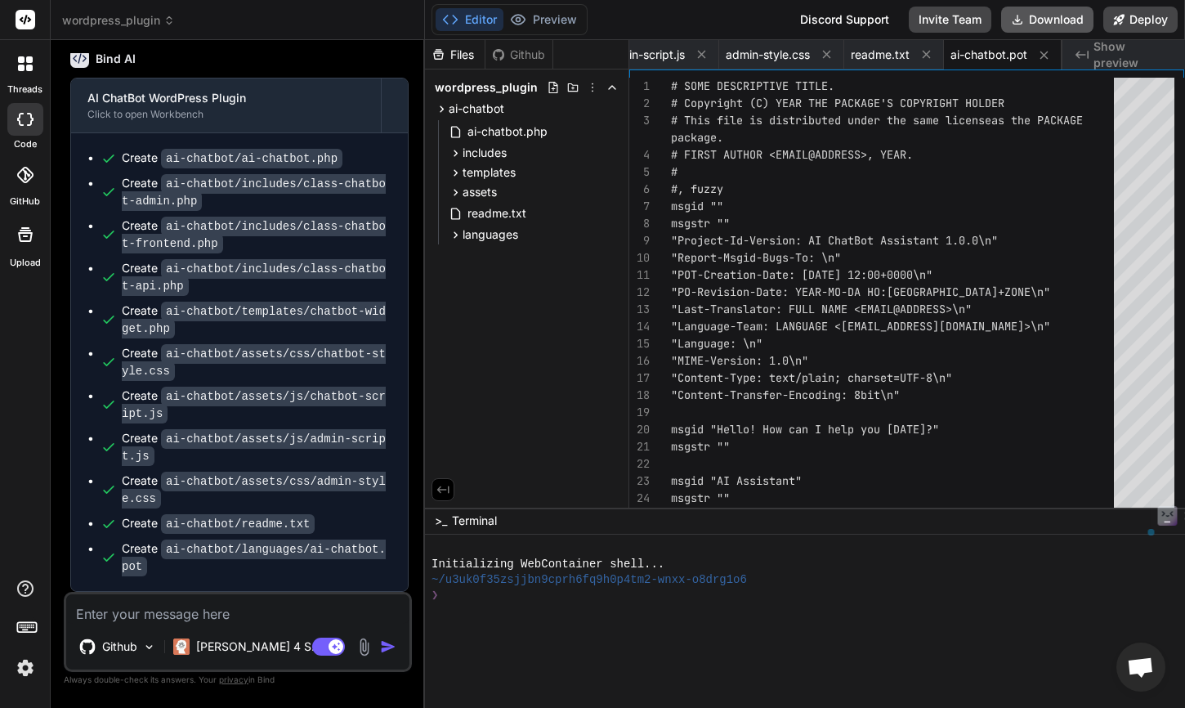
click at [1049, 19] on button "Download" at bounding box center [1047, 20] width 92 height 26
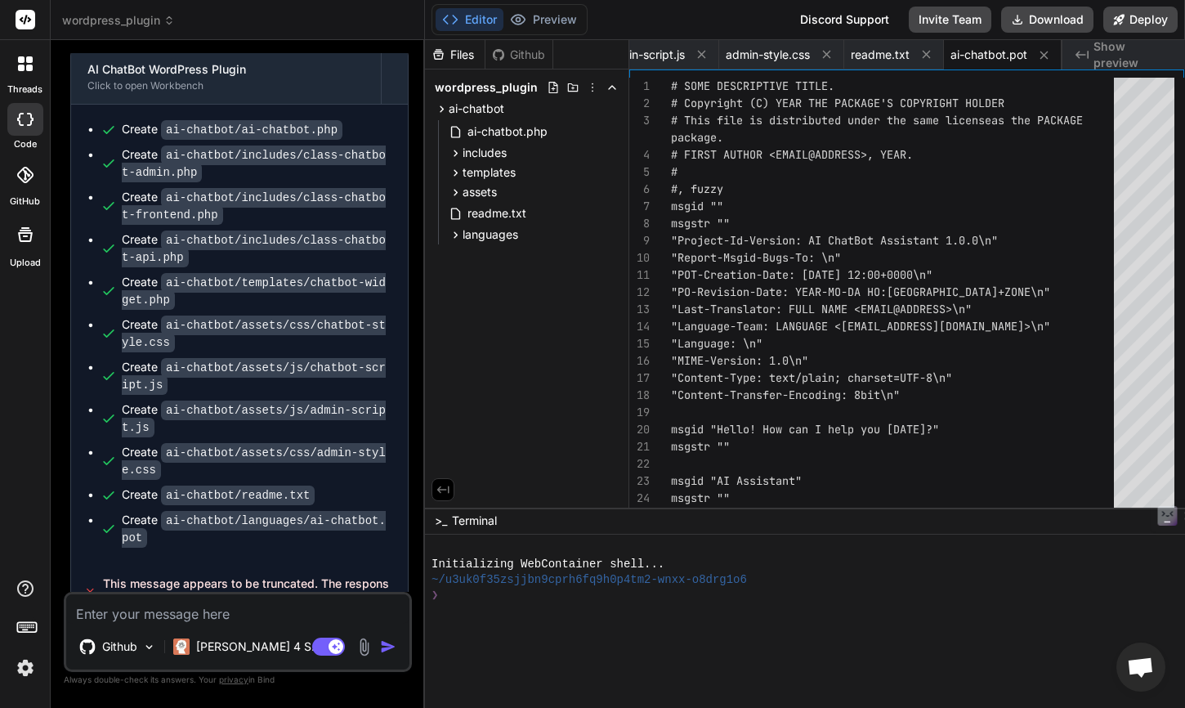
click at [257, 609] on textarea at bounding box center [237, 608] width 343 height 29
click at [361, 644] on img at bounding box center [364, 646] width 19 height 19
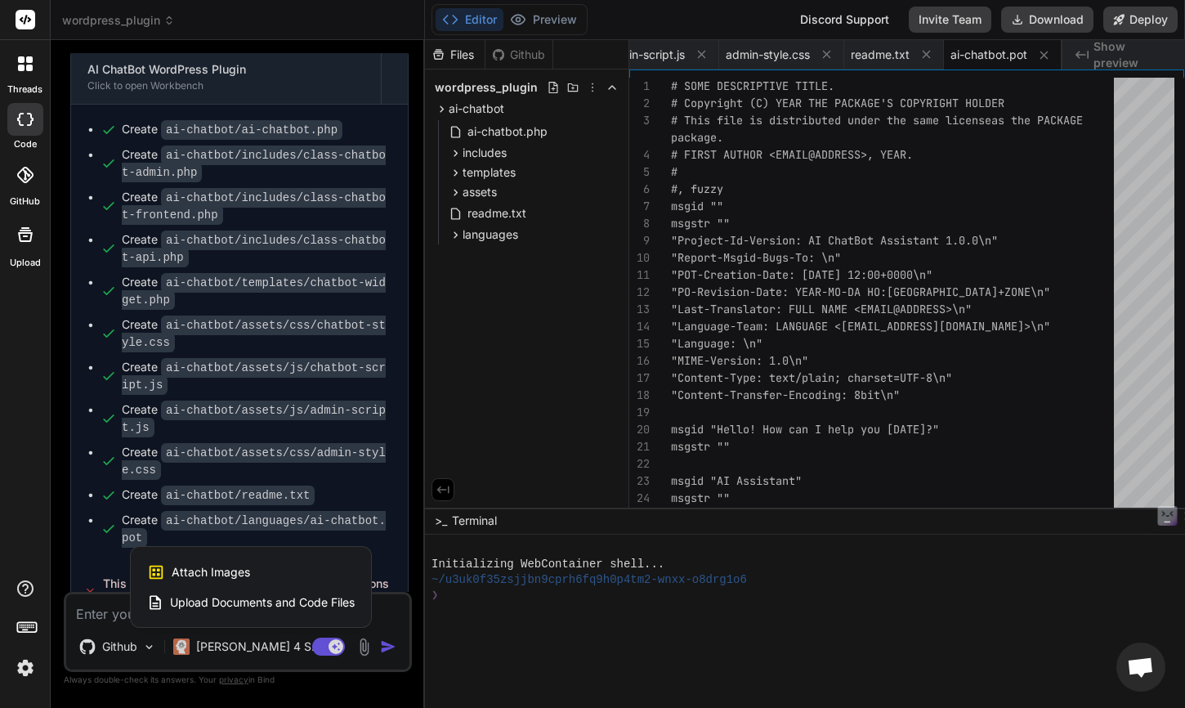
click at [302, 574] on div "Attach Images Image attachments are only supported in Claude and Gemini models." at bounding box center [251, 572] width 208 height 31
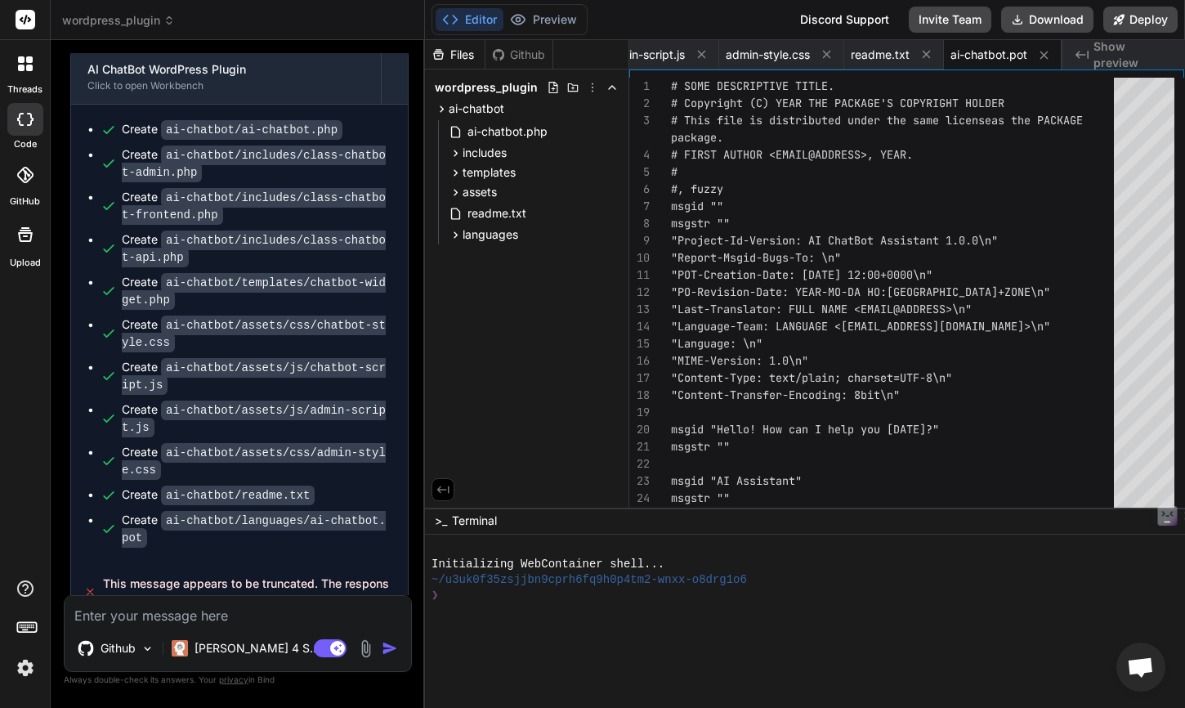
click at [369, 642] on img at bounding box center [365, 648] width 19 height 19
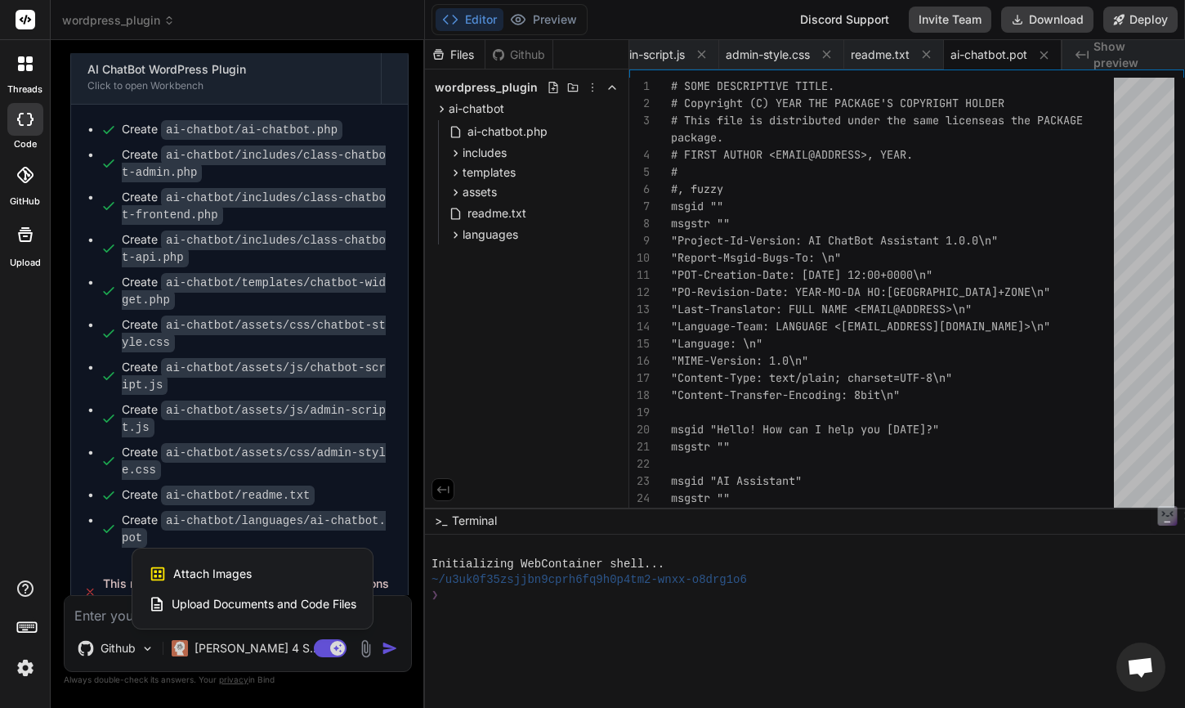
click at [333, 601] on span "Upload Documents and Code Files" at bounding box center [264, 604] width 185 height 16
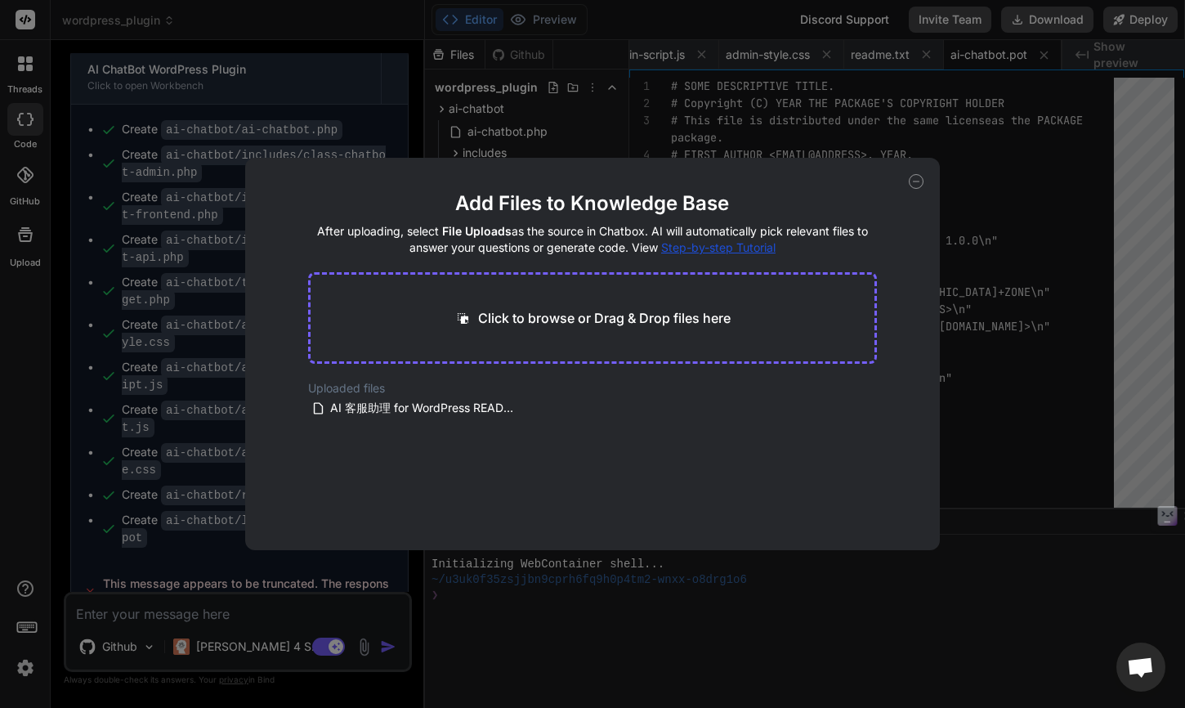
click at [918, 183] on icon at bounding box center [916, 181] width 15 height 15
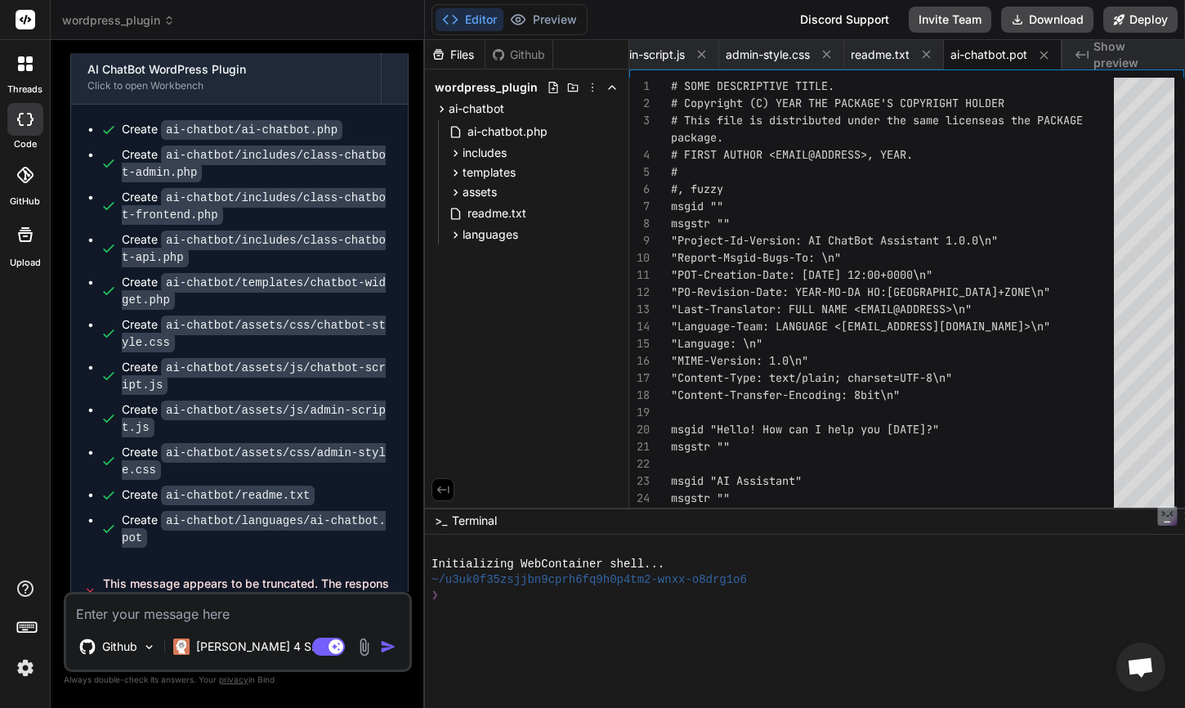
click at [186, 607] on textarea at bounding box center [237, 608] width 343 height 29
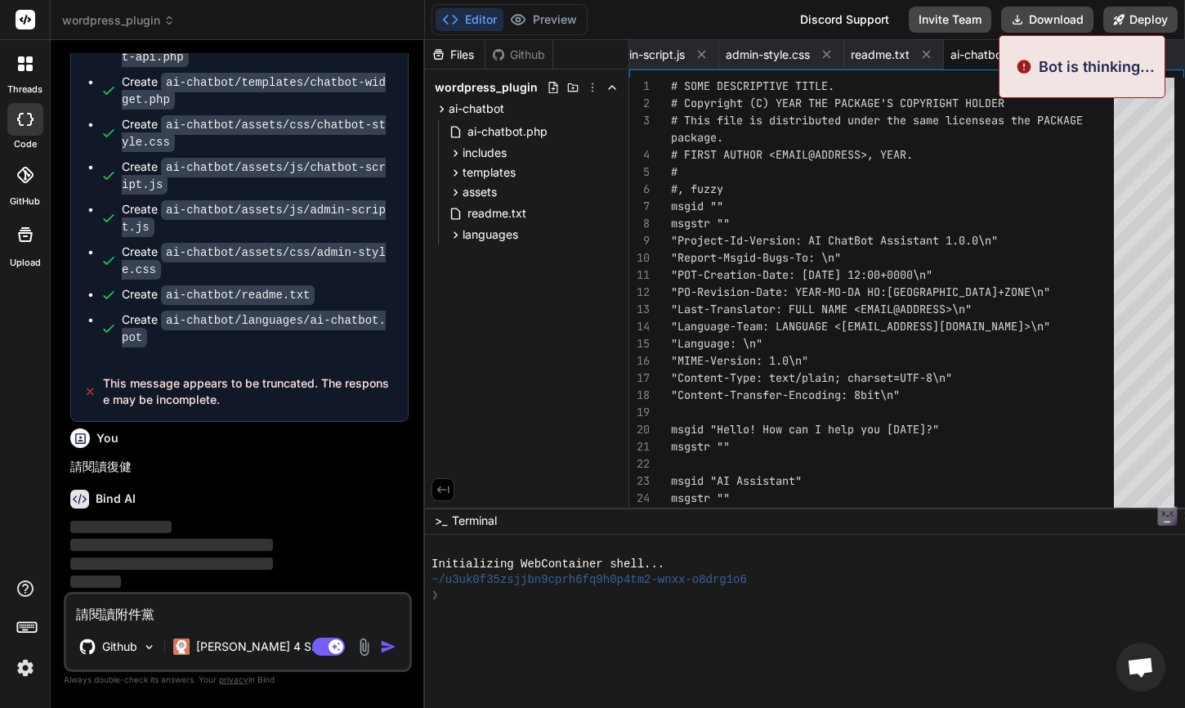
scroll to position [1049, 0]
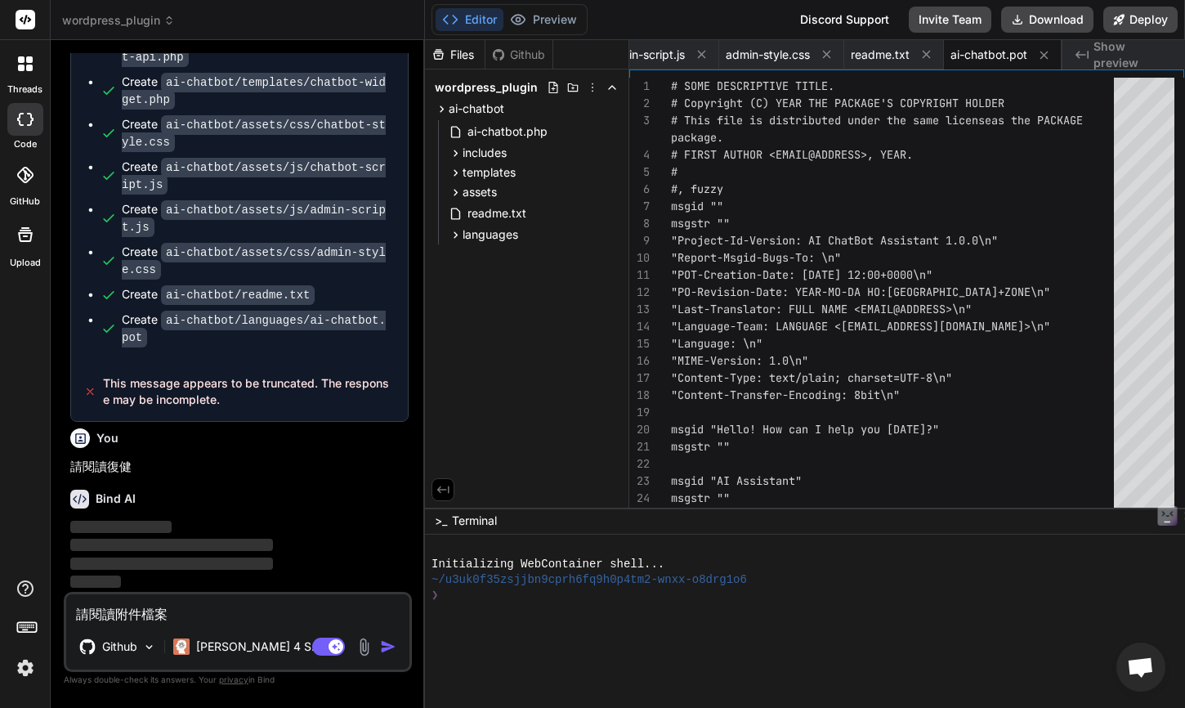
click at [172, 502] on div "Bind AI" at bounding box center [239, 499] width 338 height 19
click at [239, 614] on textarea "請閱讀附件檔案" at bounding box center [237, 608] width 343 height 29
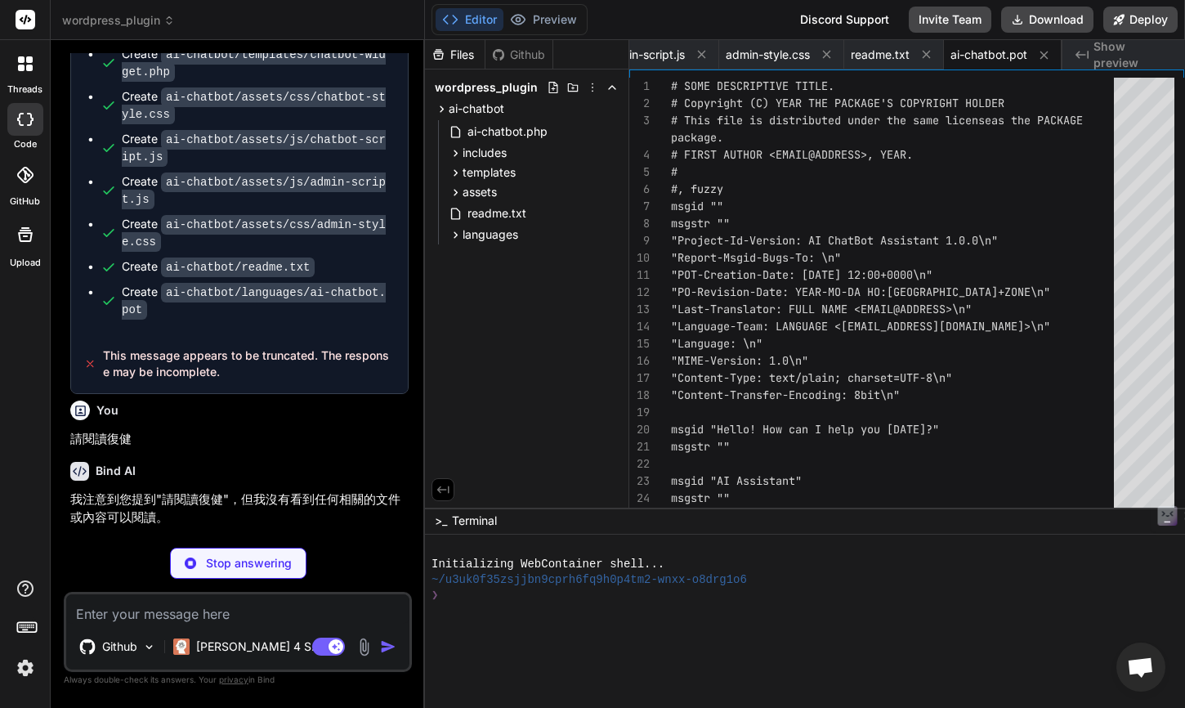
click at [220, 561] on p "Stop answering" at bounding box center [249, 563] width 86 height 16
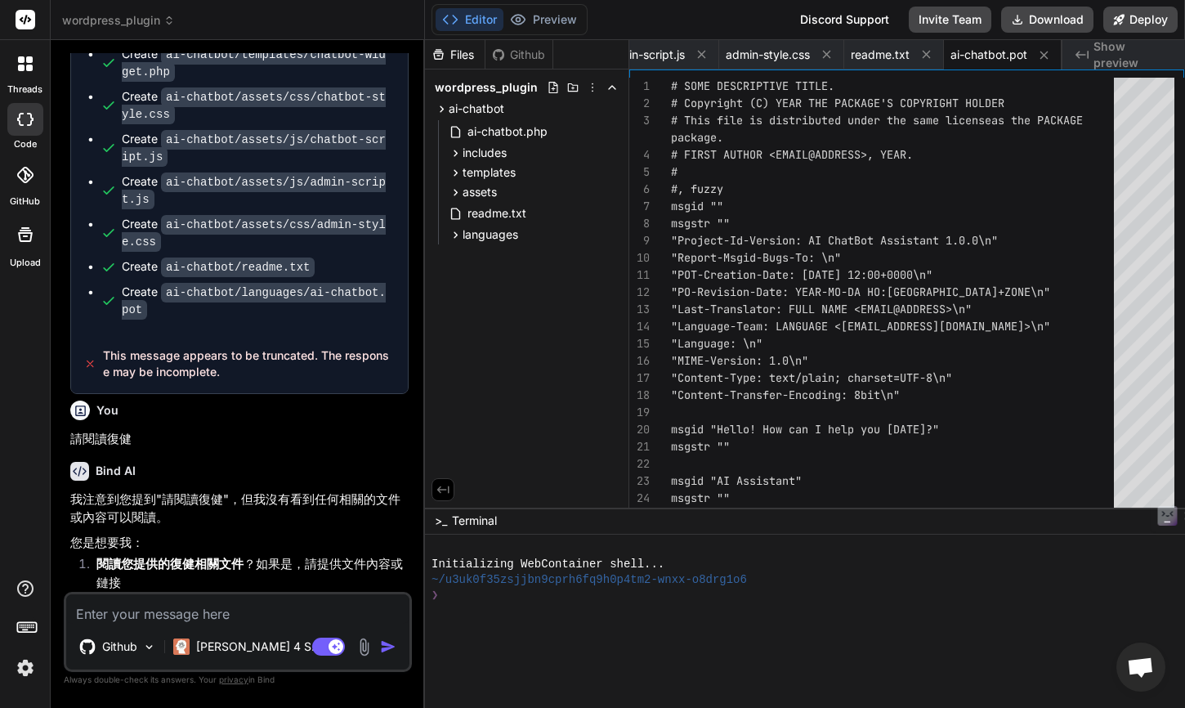
click at [184, 606] on textarea at bounding box center [237, 608] width 343 height 29
paste textarea "請閱讀附件檔案"
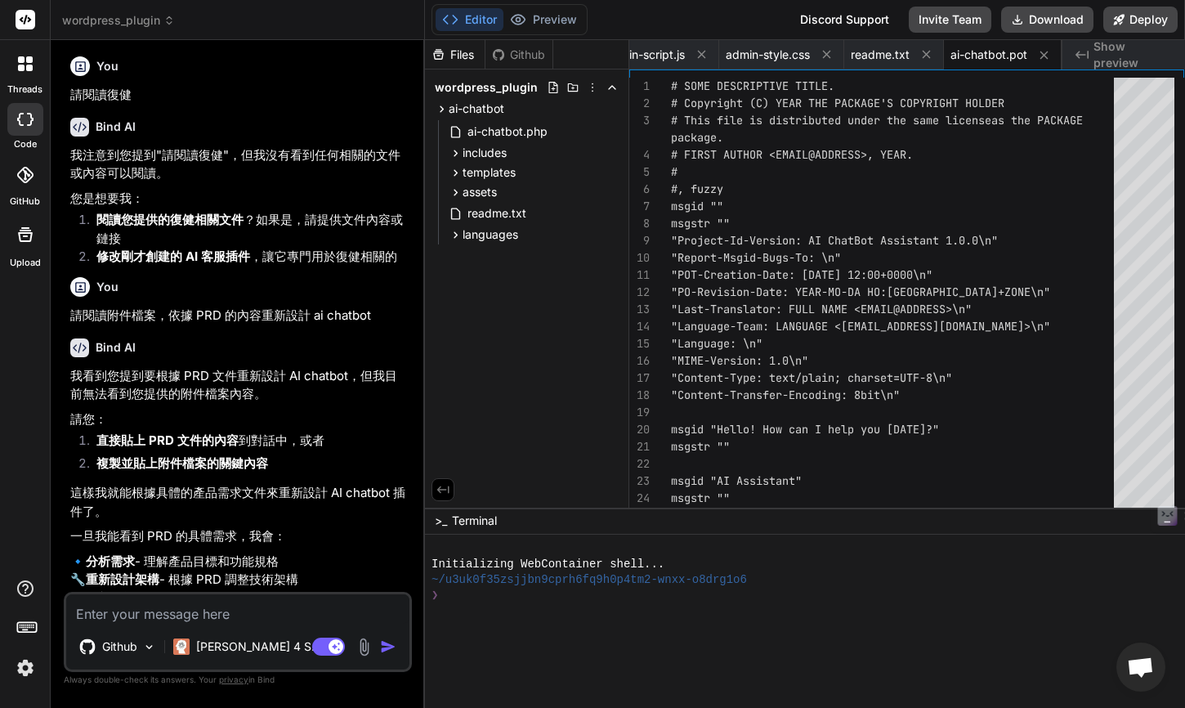
scroll to position [1501, 0]
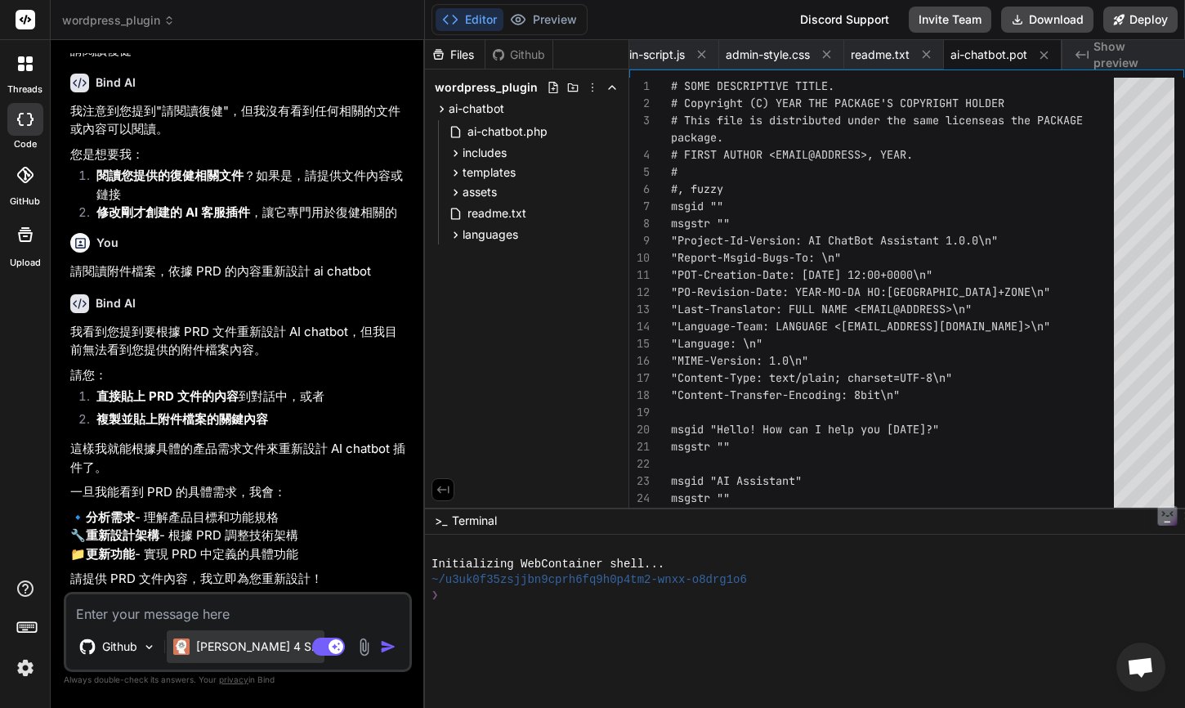
click at [225, 642] on p "Claude 4 S.." at bounding box center [257, 646] width 122 height 16
click at [293, 604] on textarea at bounding box center [237, 608] width 343 height 29
paste textarea "# 產品需求文件 (PRD): AI 客服助理 for WordPress **文件版本:** 1.0 **發布日期:** 2025年9月24日 **專案代號…"
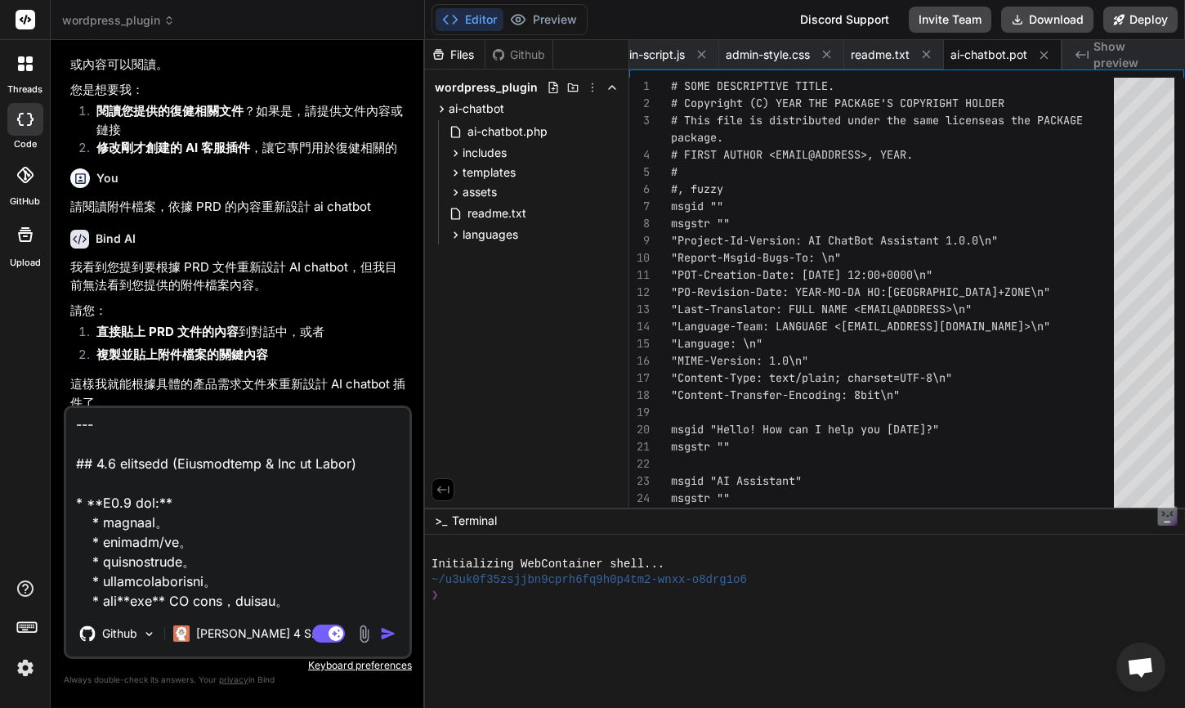
scroll to position [3495, 0]
drag, startPoint x: 288, startPoint y: 561, endPoint x: 61, endPoint y: 564, distance: 227.2
click at [61, 564] on div "Bind AI Web Search Created with Pixso. Code Generator You 請閱讀 Github 中的 readme.…" at bounding box center [238, 373] width 374 height 667
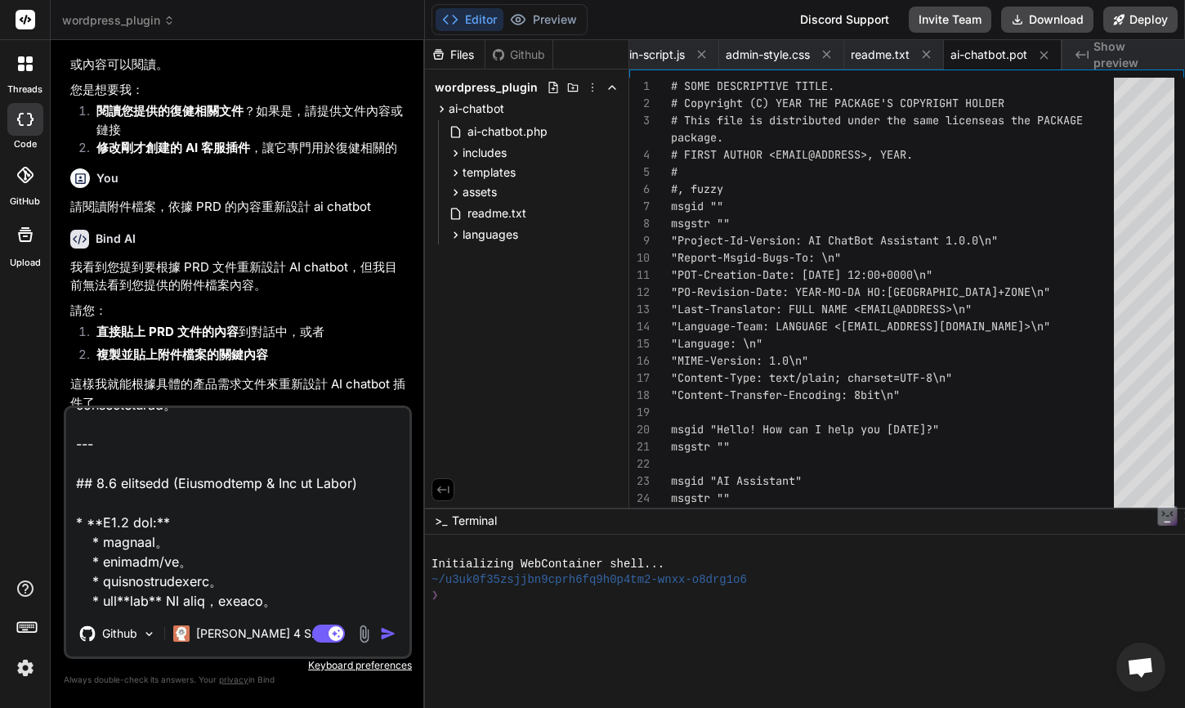
scroll to position [3475, 0]
drag, startPoint x: 338, startPoint y: 580, endPoint x: 34, endPoint y: 573, distance: 304.1
click at [34, 573] on div "threads code GitHub Upload wordpress_plugin Created with Pixso. Bind AI Web Sea…" at bounding box center [592, 354] width 1185 height 708
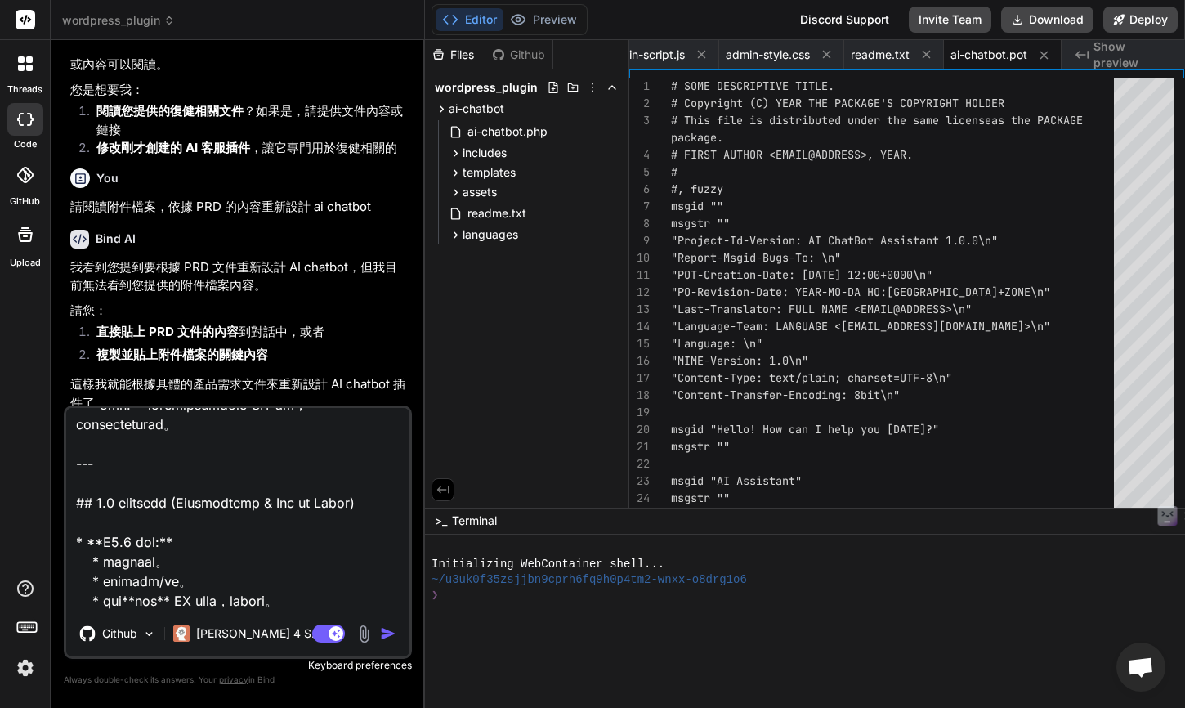
scroll to position [3455, 0]
click at [366, 574] on textarea at bounding box center [237, 509] width 343 height 203
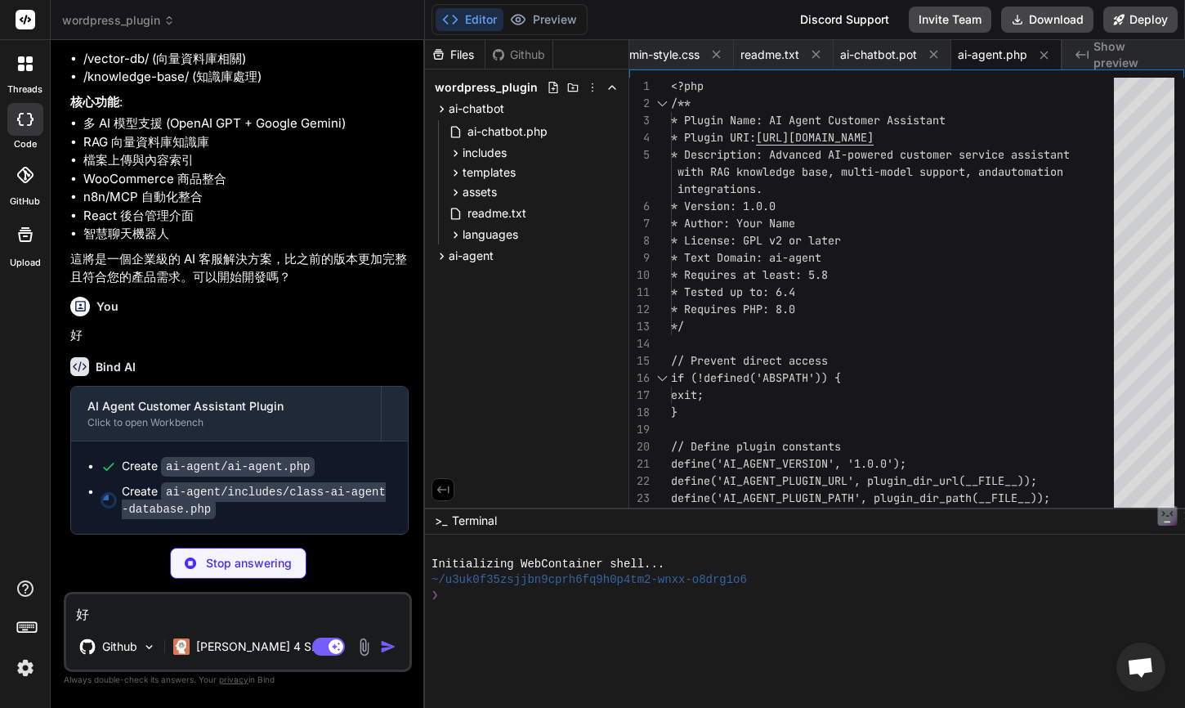
scroll to position [154, 0]
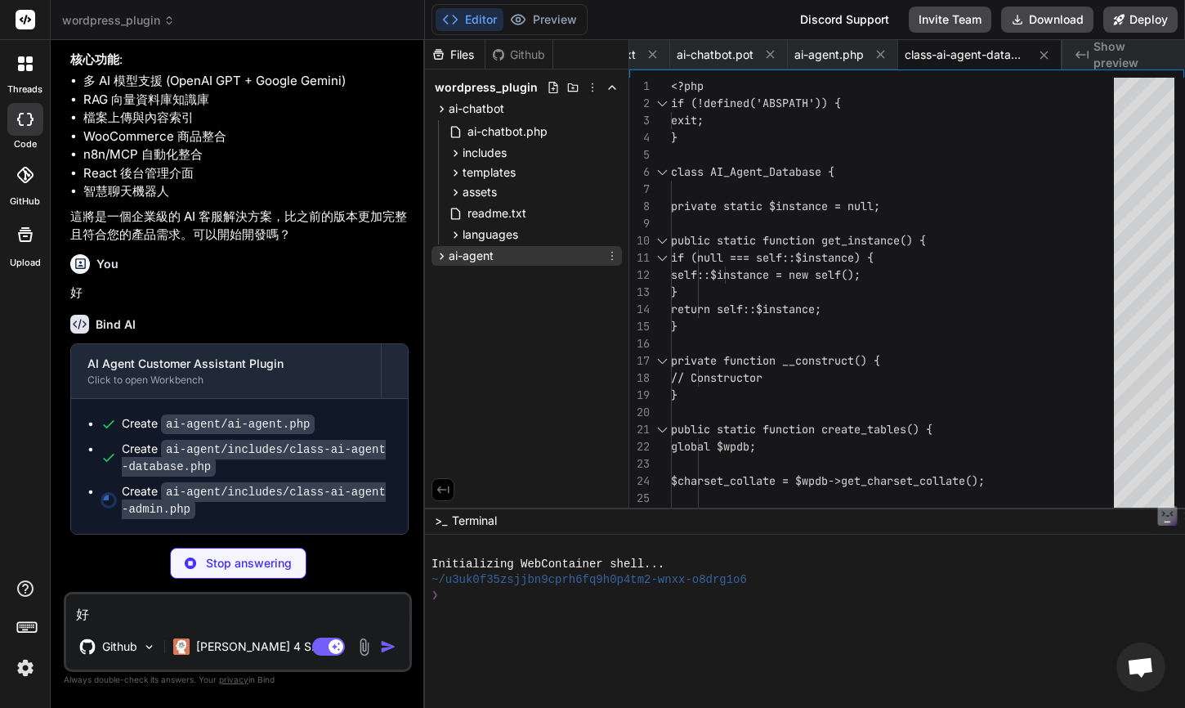
click at [616, 253] on icon at bounding box center [612, 255] width 13 height 13
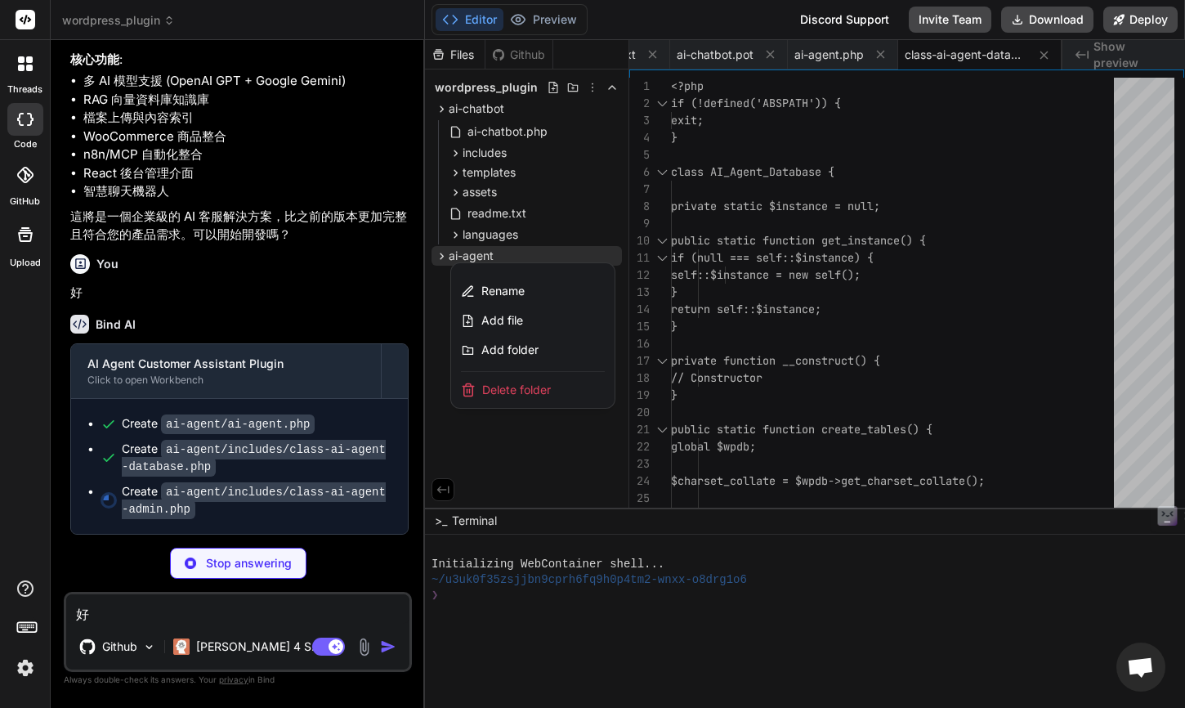
click at [616, 253] on div at bounding box center [805, 374] width 760 height 668
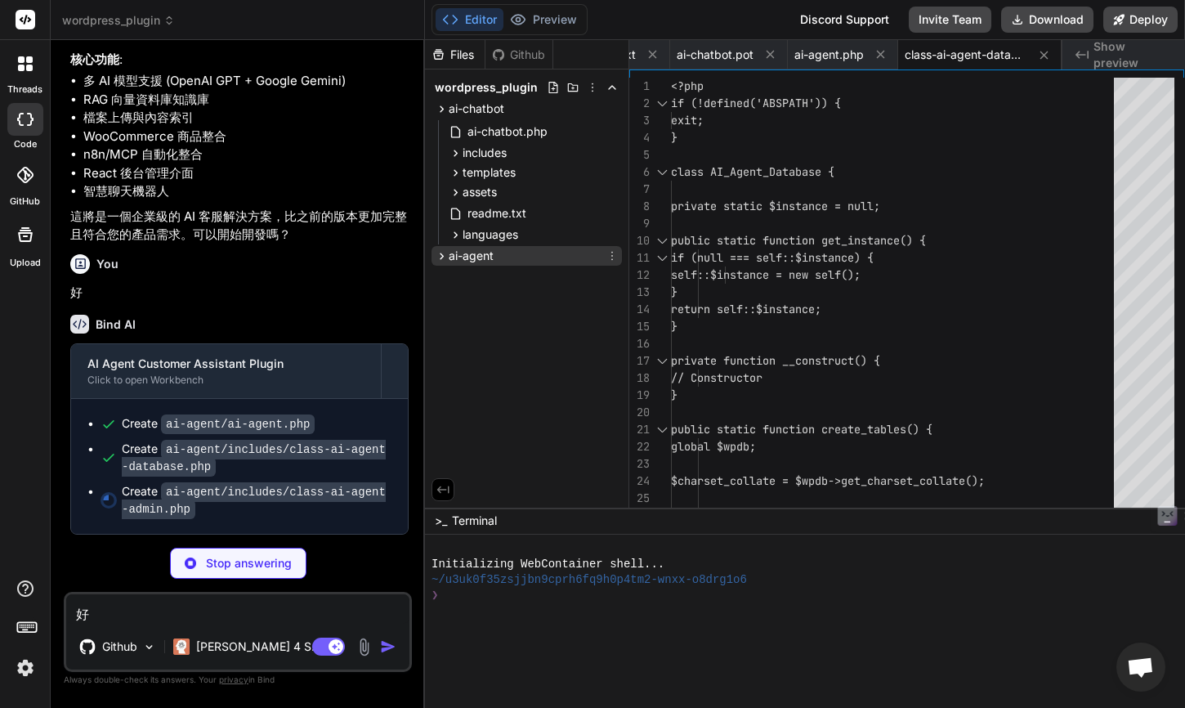
click at [437, 255] on icon at bounding box center [442, 256] width 14 height 14
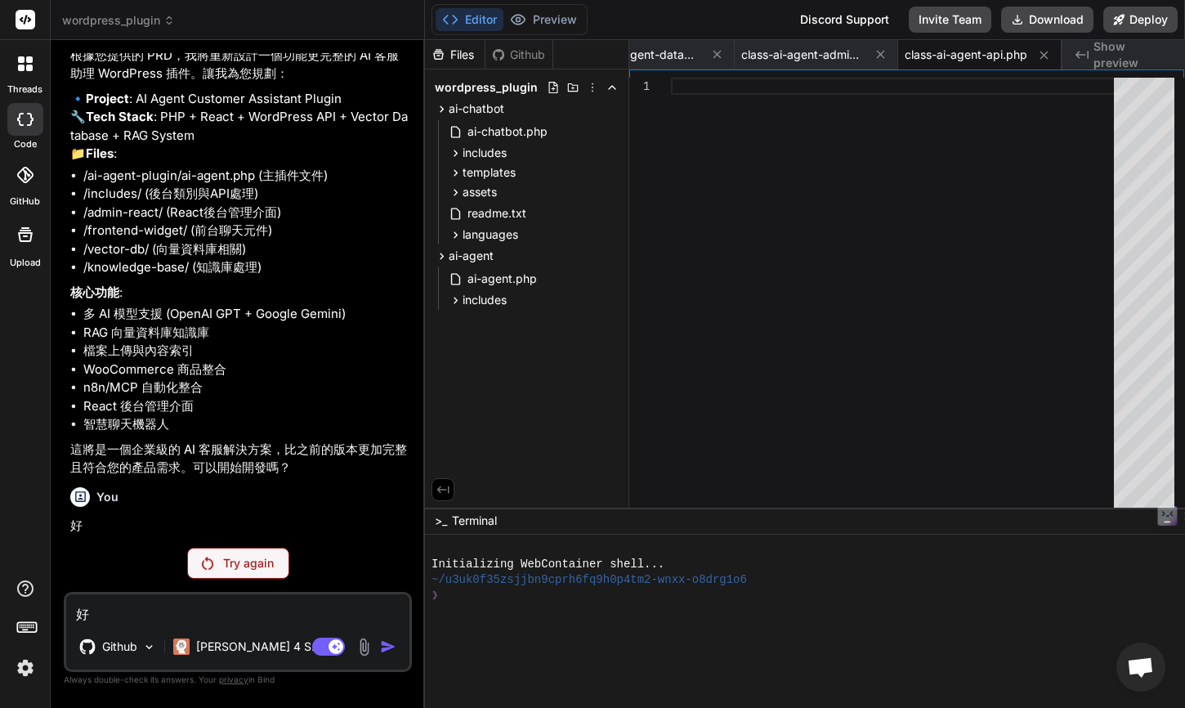
scroll to position [3890, 0]
click at [244, 558] on p "Try again" at bounding box center [248, 563] width 51 height 16
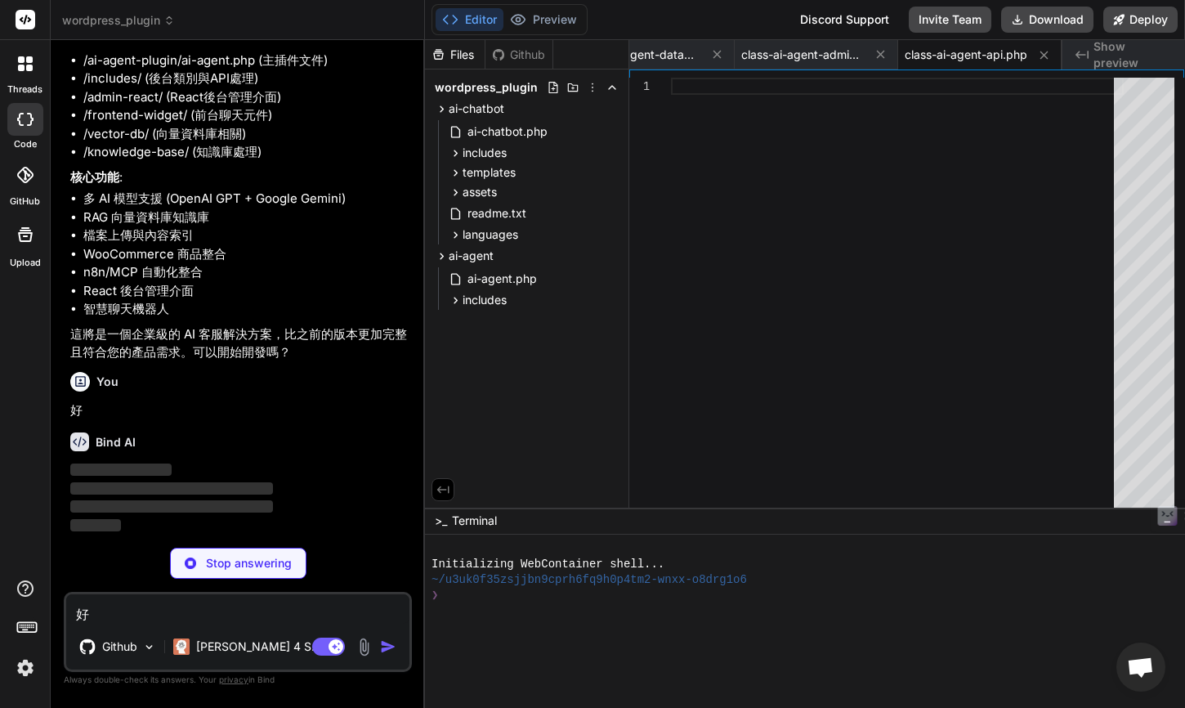
scroll to position [4005, 0]
click at [1122, 499] on icon at bounding box center [1116, 496] width 11 height 20
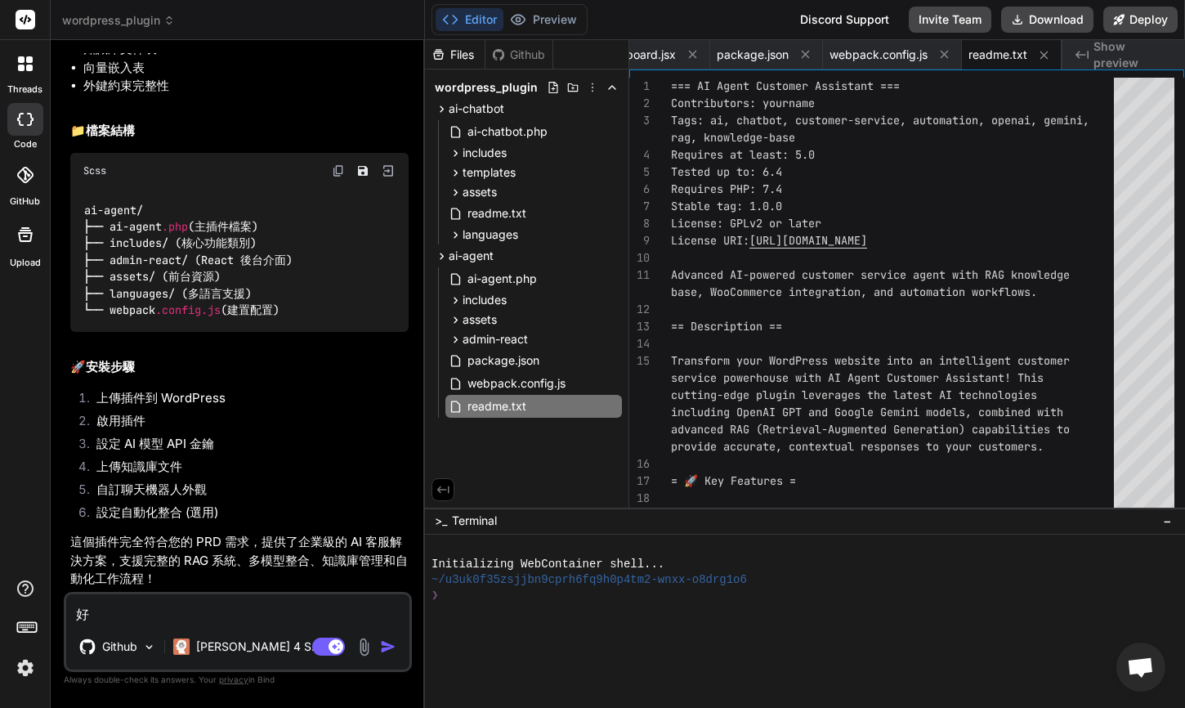
scroll to position [6031, 0]
click at [1051, 11] on button "Download" at bounding box center [1047, 20] width 92 height 26
click at [615, 110] on icon at bounding box center [612, 108] width 13 height 13
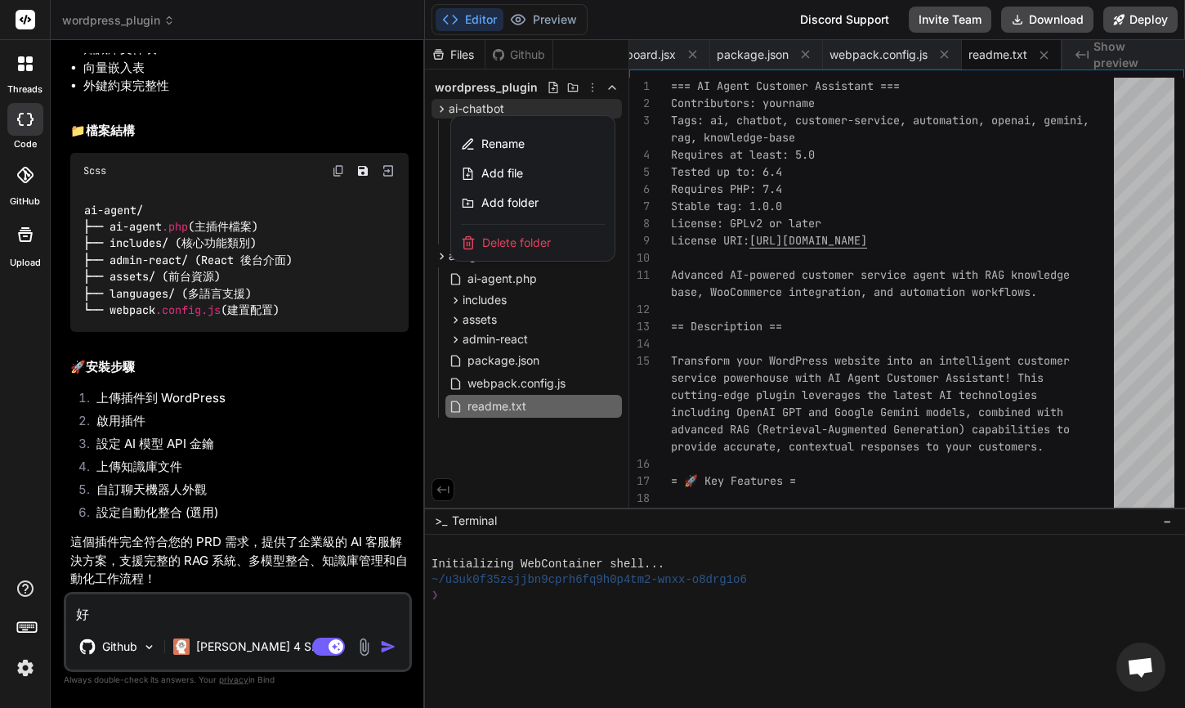
click at [542, 238] on span "Delete folder" at bounding box center [516, 243] width 69 height 16
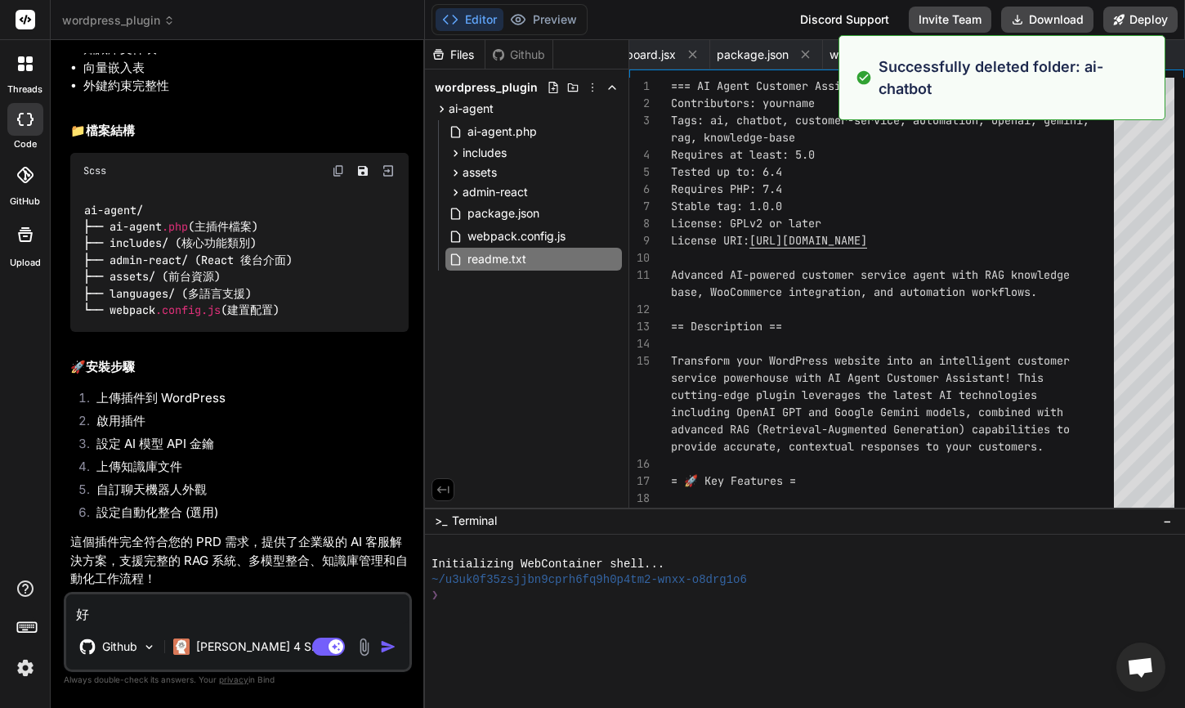
click at [569, 404] on div "Files Github wordpress_plugin ai-agent ai-agent.php includes class-ai-agent-dat…" at bounding box center [527, 273] width 204 height 467
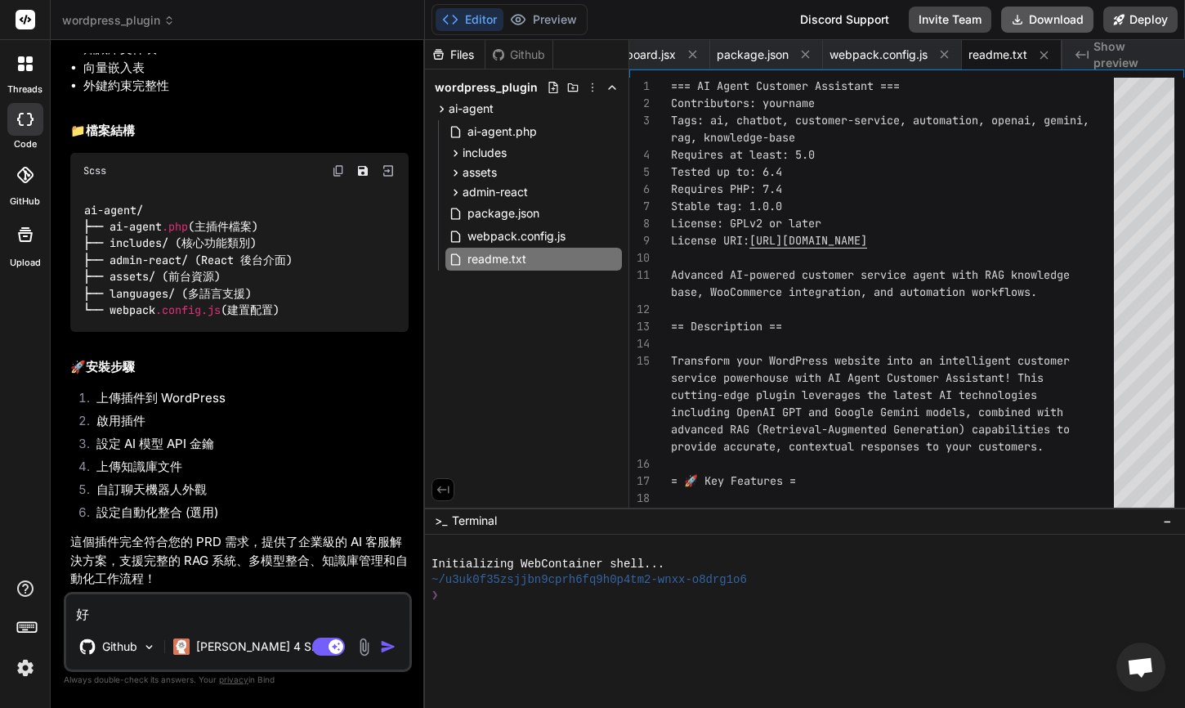
click at [1041, 16] on button "Download" at bounding box center [1047, 20] width 92 height 26
click at [198, 607] on textarea "好" at bounding box center [237, 608] width 343 height 29
paste textarea "Fatal error: Uncaught TypeError: call_user_func_array(): Argument #1 ($callback…"
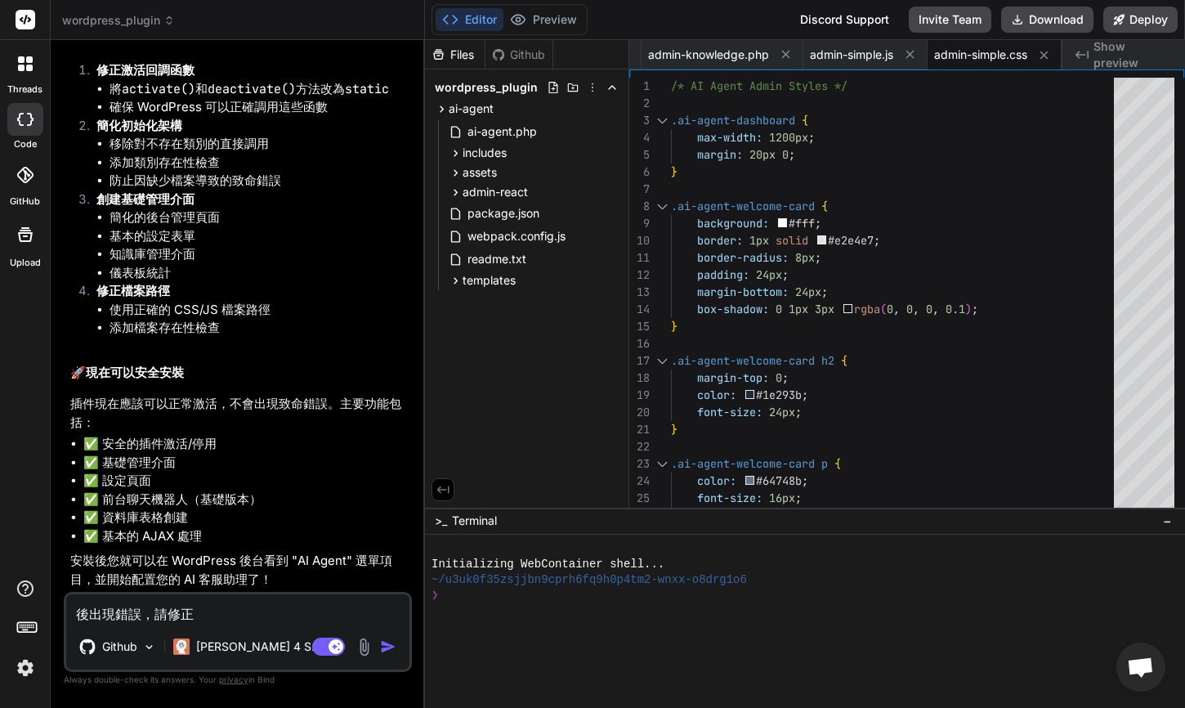
scroll to position [7310, 0]
click at [1039, 23] on button "Download" at bounding box center [1047, 20] width 92 height 26
click at [229, 618] on textarea "後出現錯誤，請修正" at bounding box center [237, 608] width 343 height 29
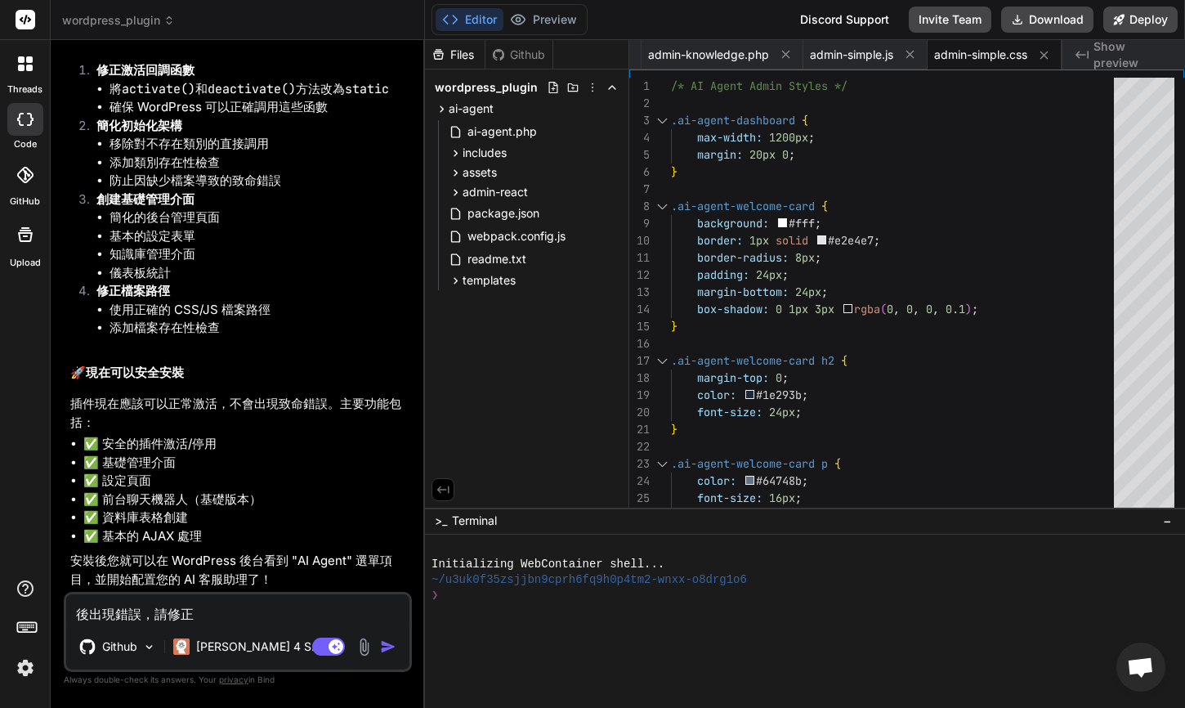
click at [229, 618] on textarea "後出現錯誤，請修正" at bounding box center [237, 608] width 343 height 29
